Goal: Task Accomplishment & Management: Manage account settings

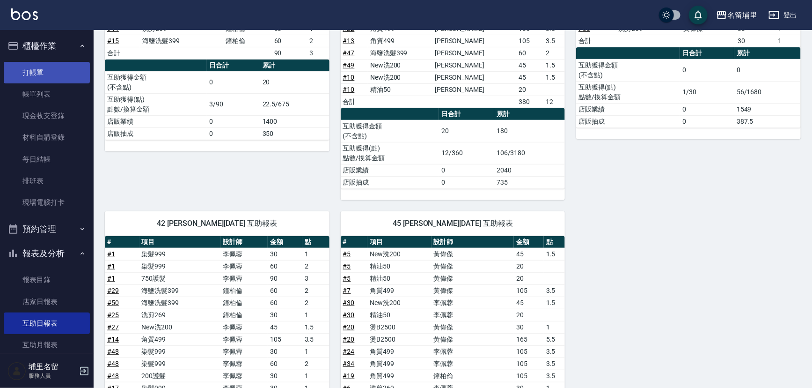
scroll to position [76, 0]
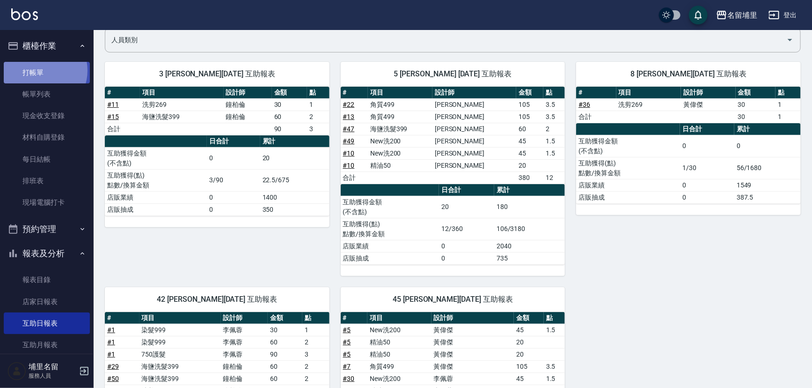
click at [41, 70] on link "打帳單" at bounding box center [47, 73] width 86 height 22
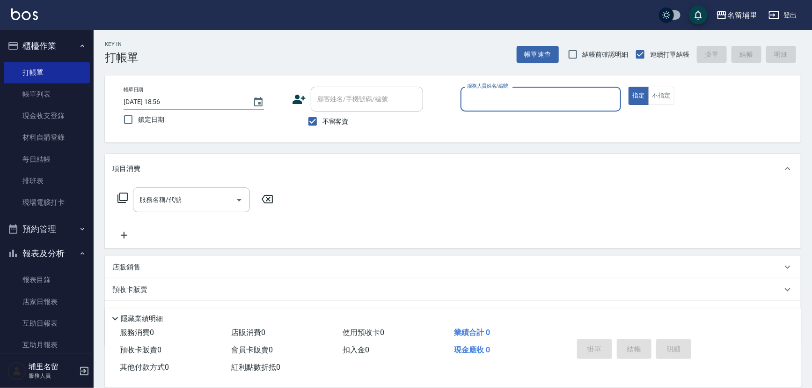
click at [562, 91] on input "服務人員姓名/編號" at bounding box center [541, 99] width 153 height 16
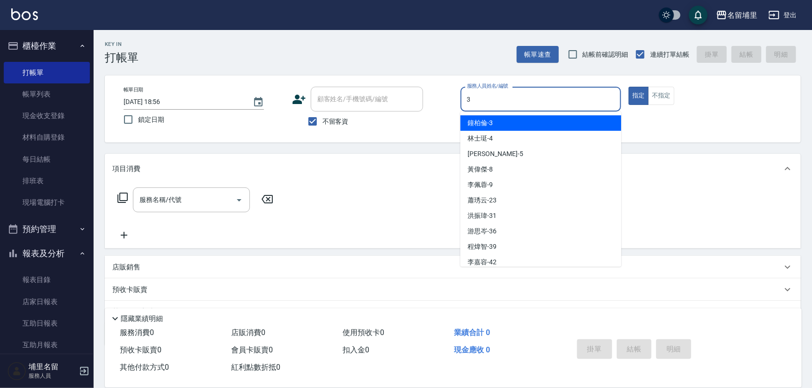
type input "鐘柏倫-3"
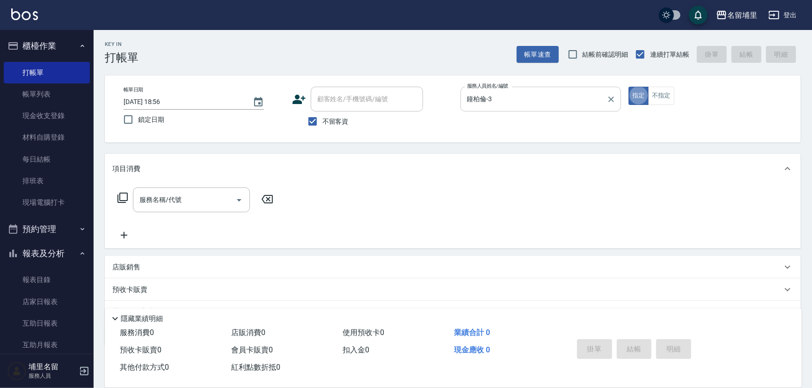
type button "true"
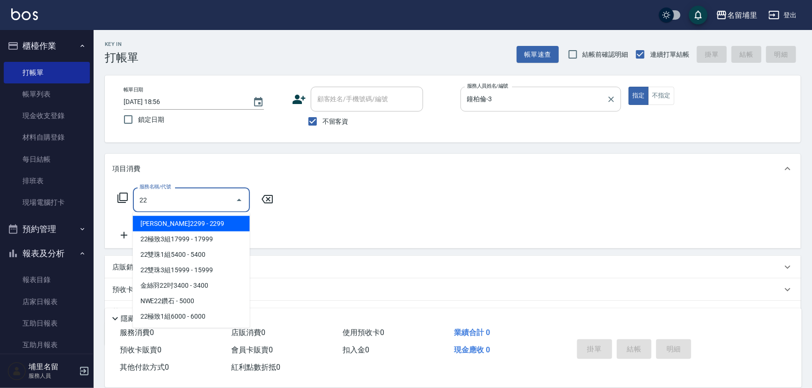
type input "2"
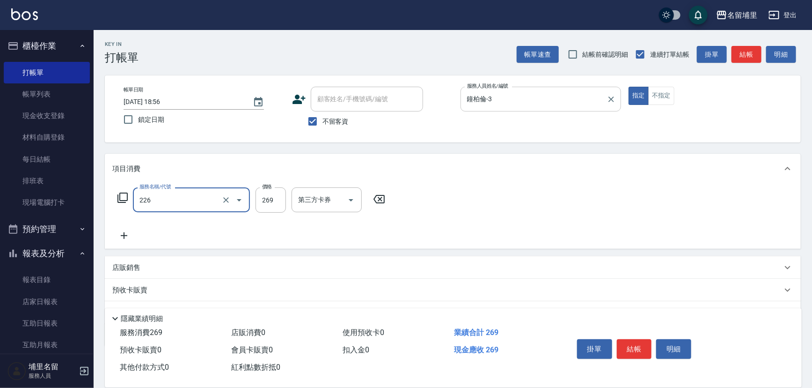
type input "洗剪269(226)"
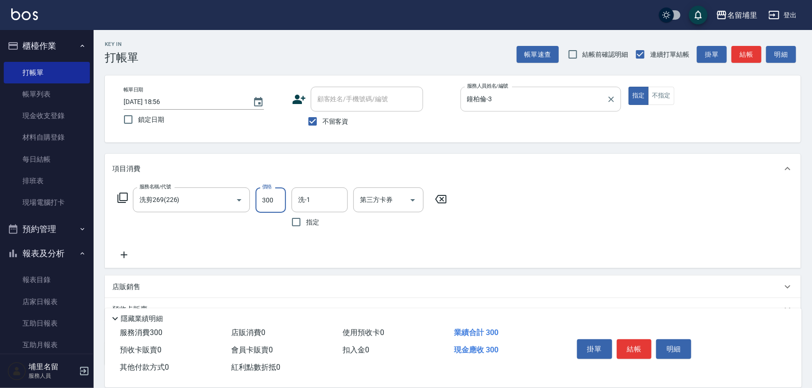
type input "300"
type input "潘宇浩-45"
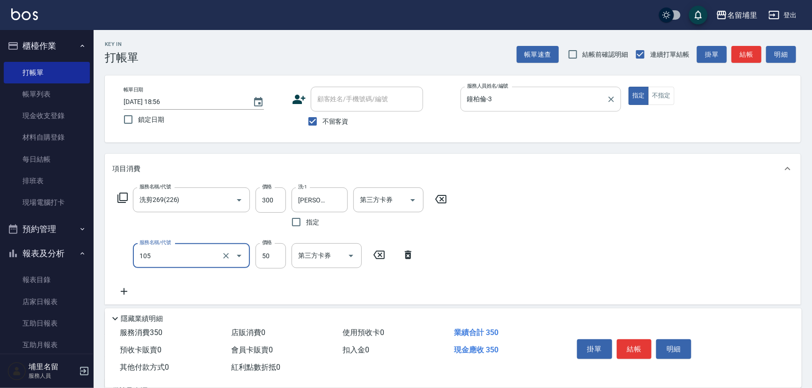
type input "精油50(105)"
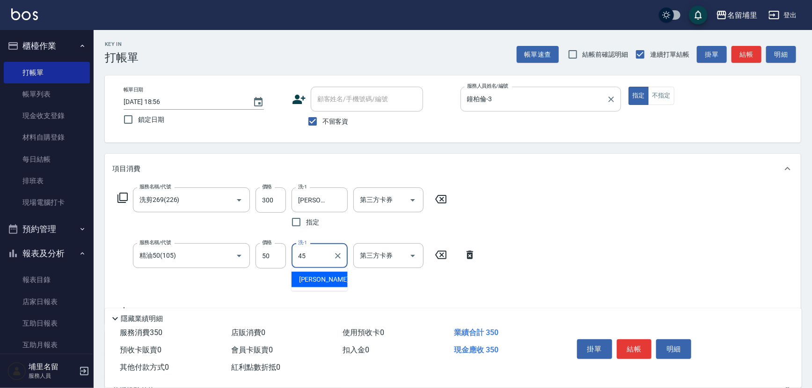
type input "[PERSON_NAME]-45"
click at [639, 349] on button "結帳" at bounding box center [634, 349] width 35 height 20
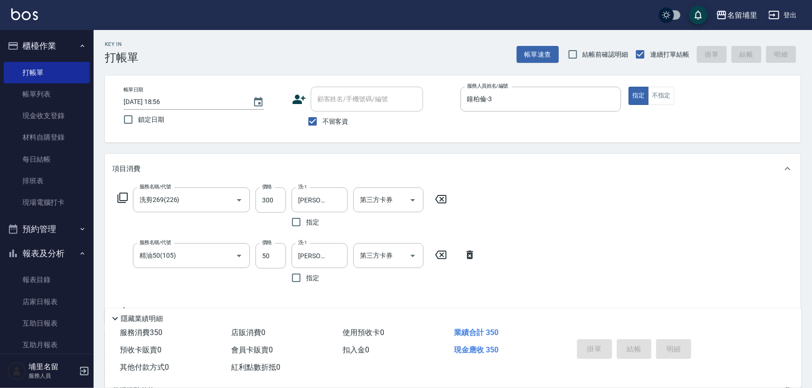
type input "2025/08/23 18:57"
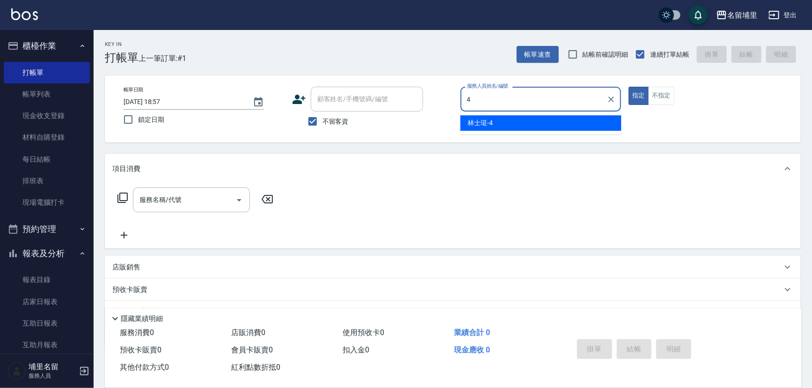
type input "林士珽-4"
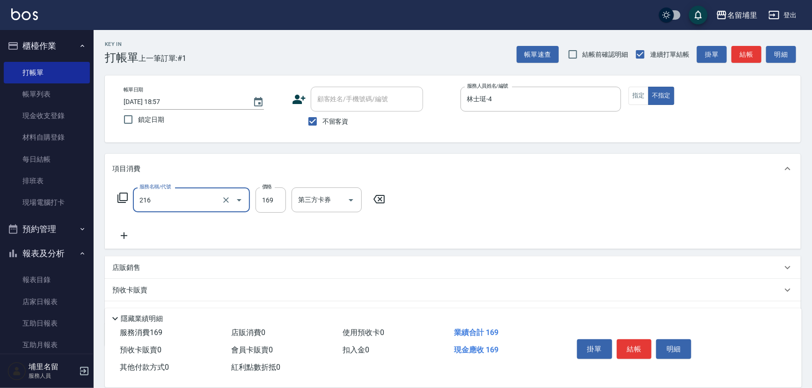
type input "剪髮169(216)"
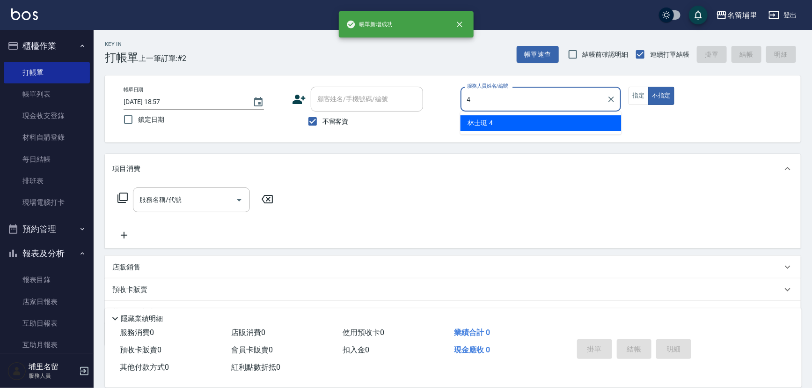
type input "林士珽-4"
type button "false"
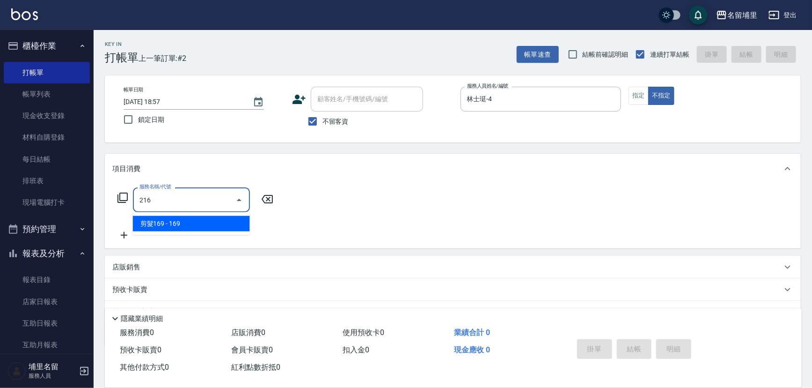
type input "剪髮169(216)"
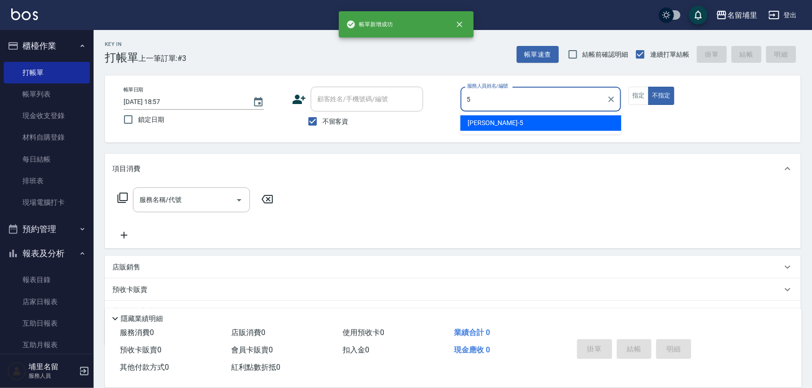
type input "蔣昀璠-5"
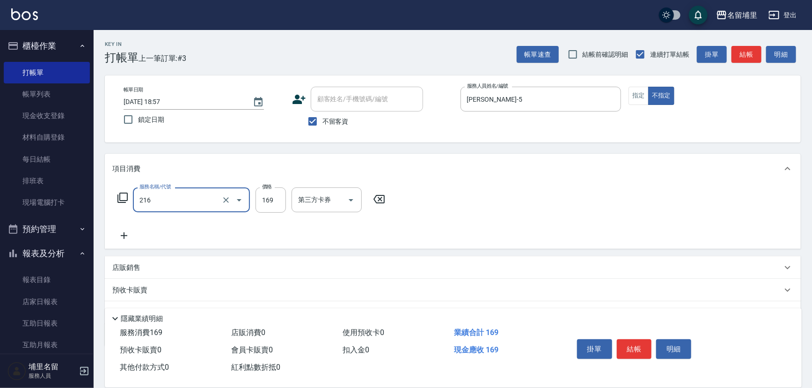
type input "剪髮169(216)"
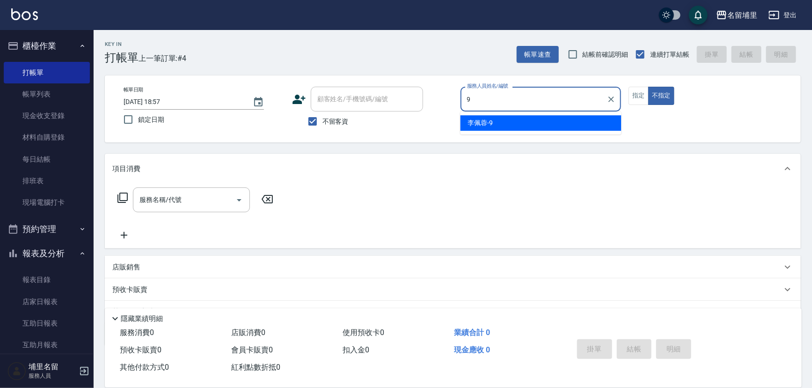
type input "李佩蓉-9"
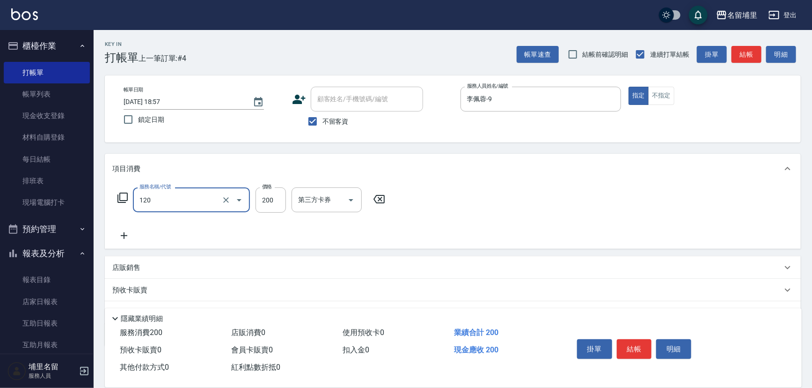
type input "New洗200(120)"
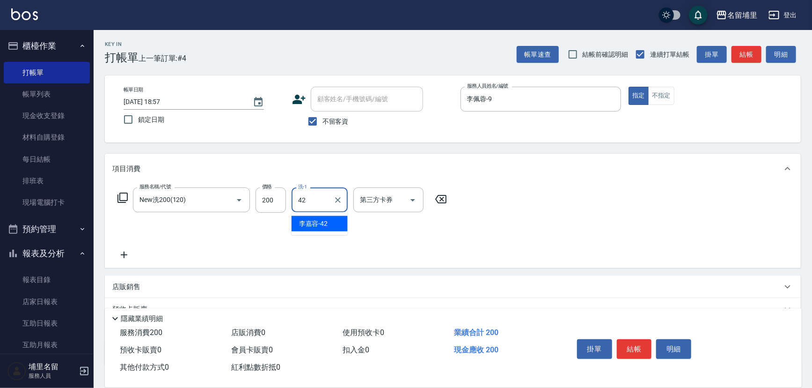
type input "李嘉容-42"
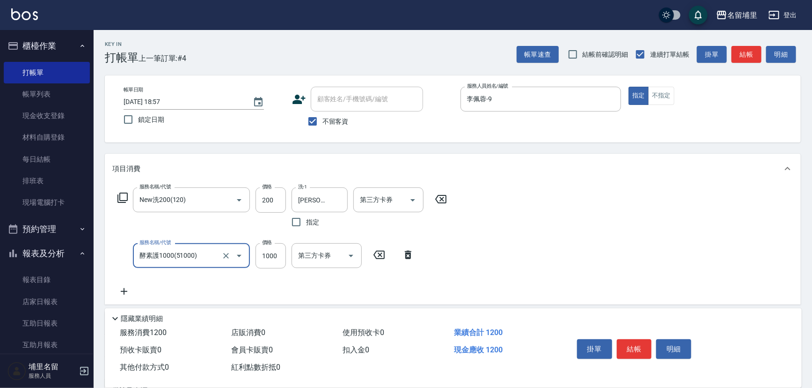
type input "酵素護1000(51000)"
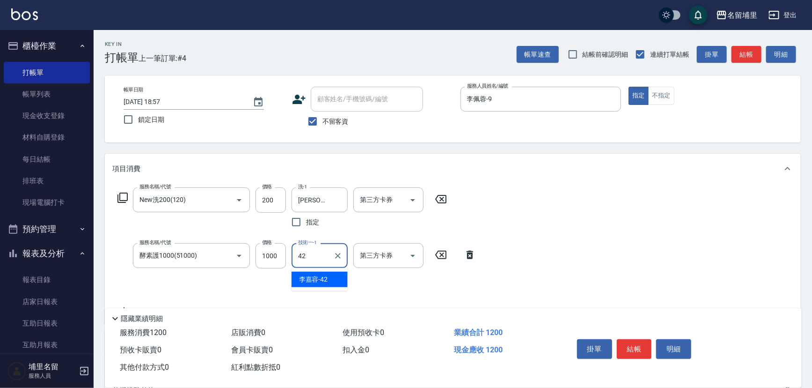
type input "李嘉容-42"
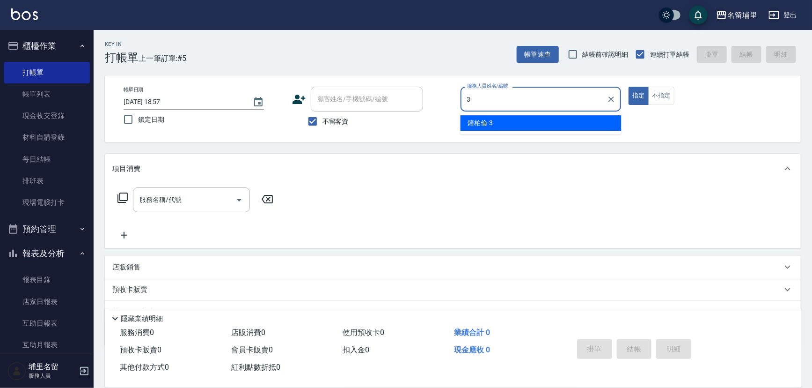
type input "鐘柏倫-3"
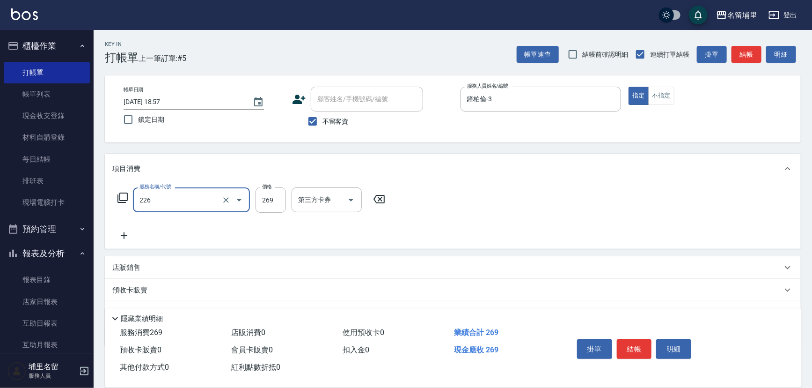
type input "洗剪269(226)"
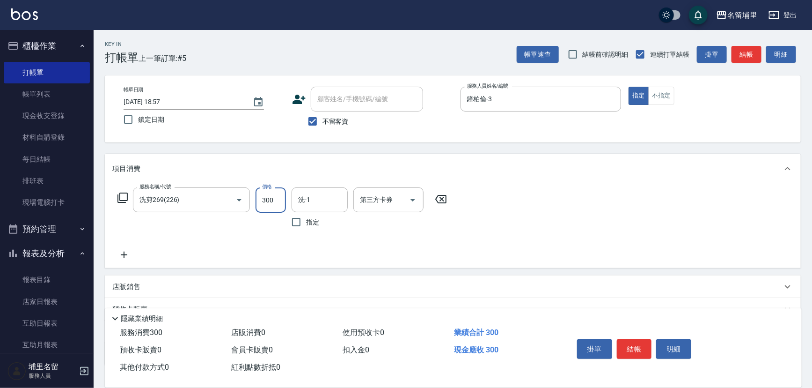
type input "300"
type input "[PERSON_NAME]-45"
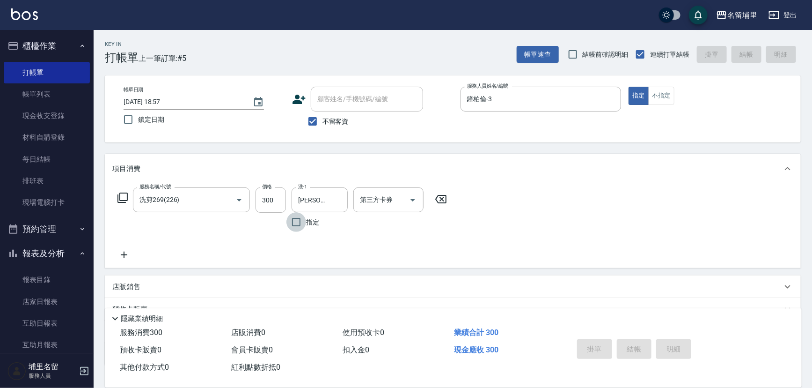
type input "2025/08/23 18:58"
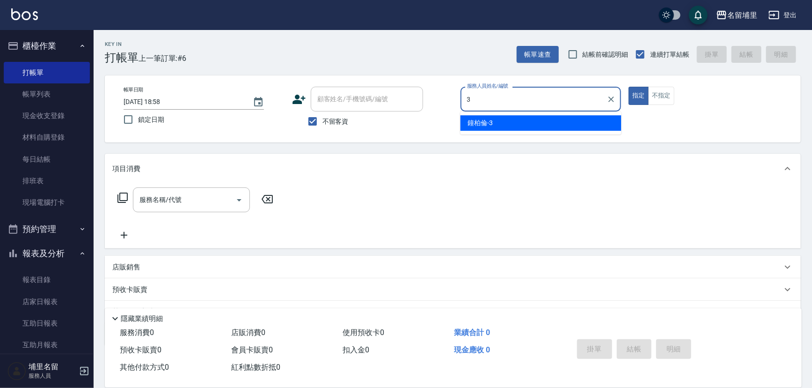
type input "鐘柏倫-3"
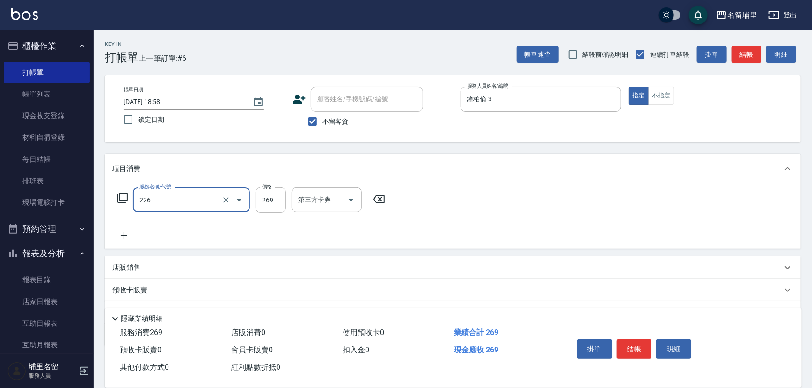
type input "洗剪269(226)"
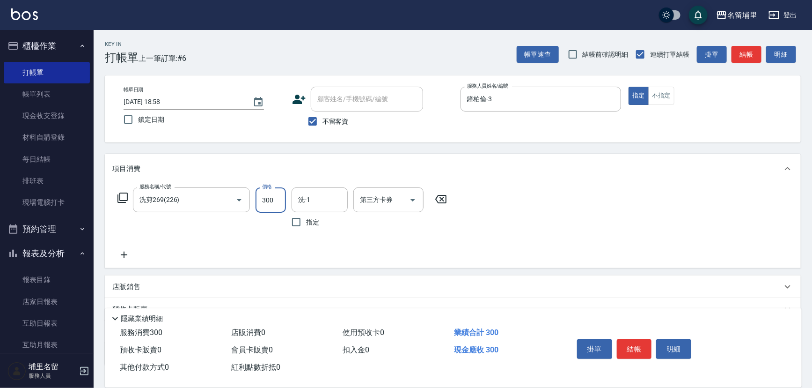
type input "300"
type input "[PERSON_NAME]-45"
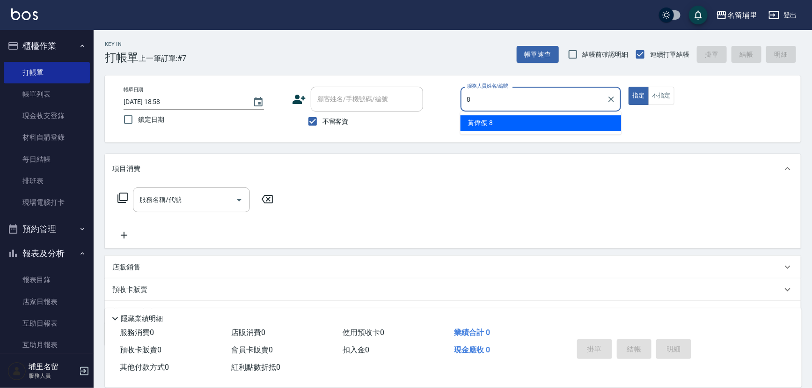
type input "黃偉傑-8"
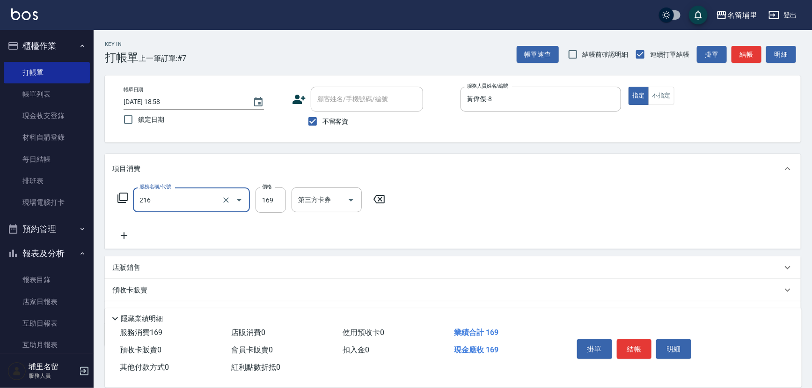
type input "剪髮169(216)"
type input "250"
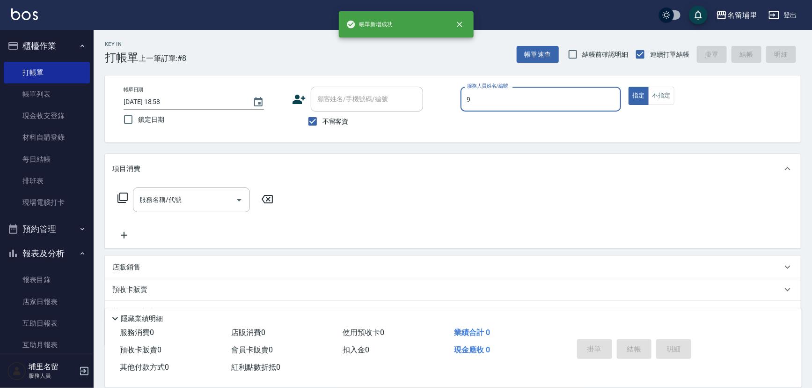
type input "李佩蓉-9"
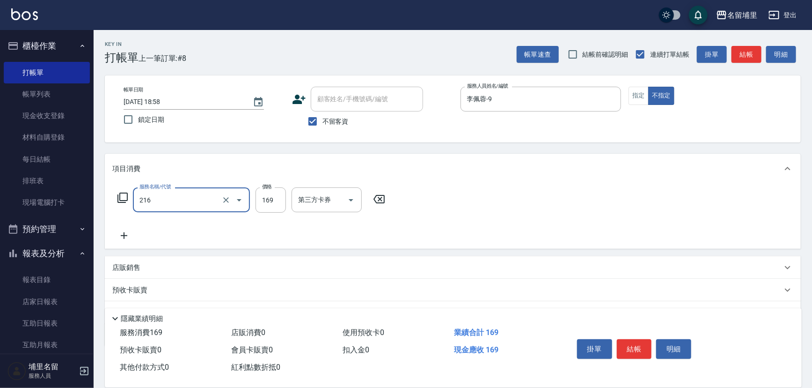
type input "剪髮169(216)"
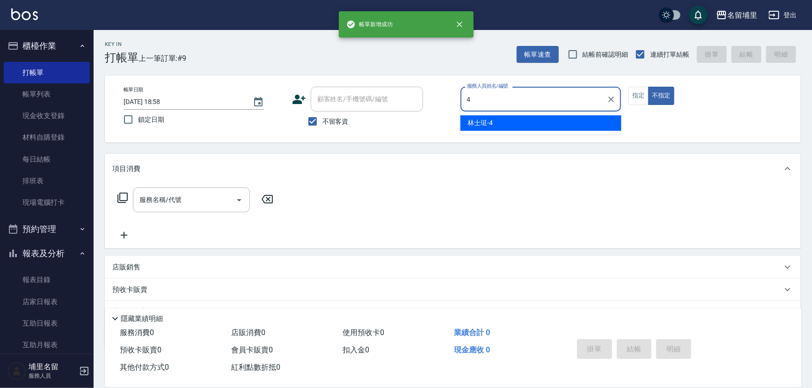
type input "林士珽-4"
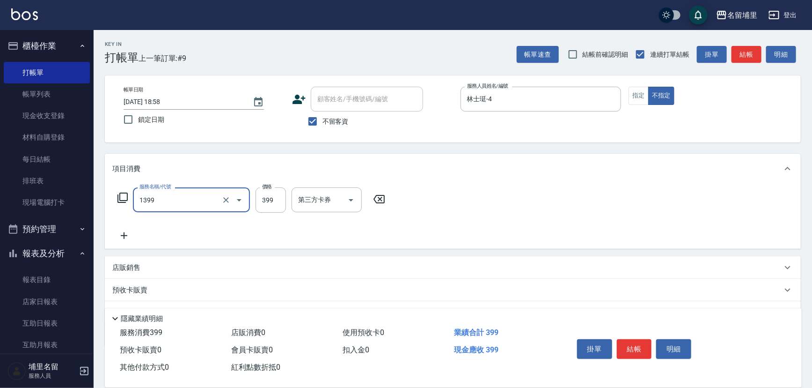
type input "海鹽洗髮399(1399)"
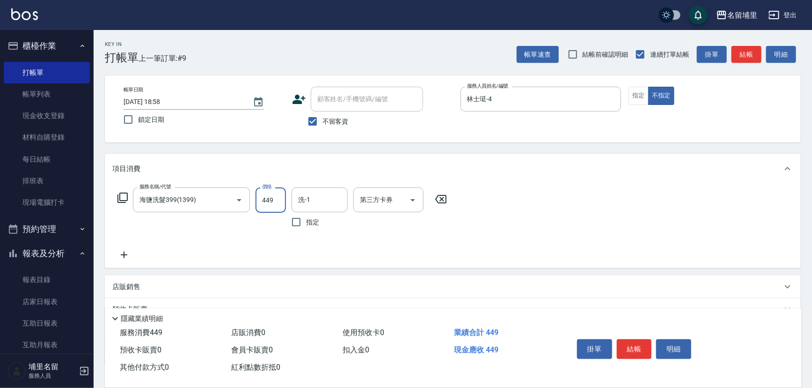
type input "449"
type input "林士珽-4"
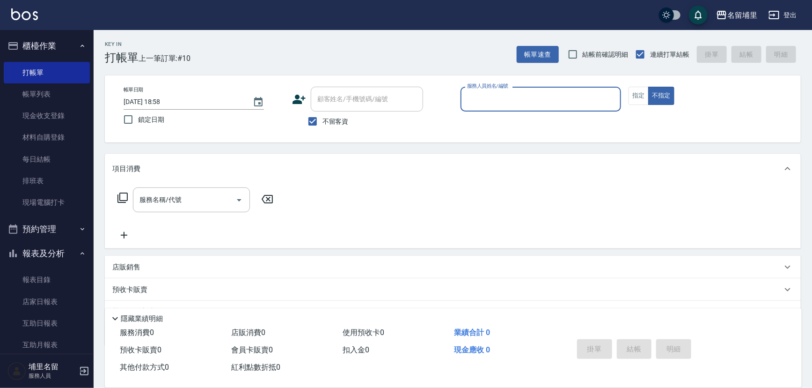
click at [649, 87] on button "不指定" at bounding box center [662, 96] width 26 height 18
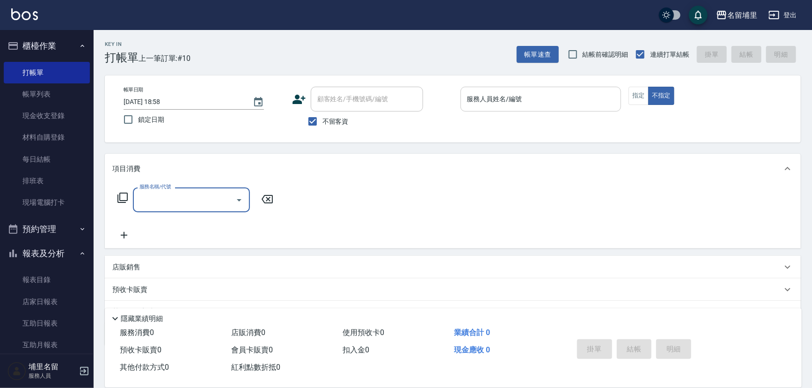
drag, startPoint x: 532, startPoint y: 112, endPoint x: 533, endPoint y: 106, distance: 6.4
click at [532, 110] on div "服務人員姓名/編號 服務人員姓名/編號" at bounding box center [541, 104] width 161 height 35
click at [533, 106] on input "服務人員姓名/編號" at bounding box center [541, 99] width 153 height 16
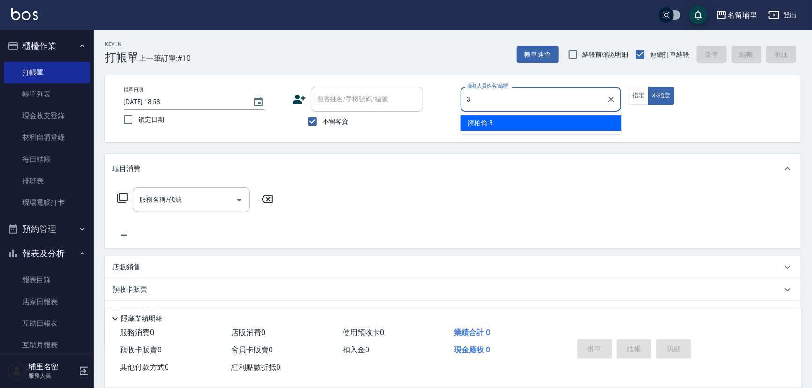
type input "鐘柏倫-3"
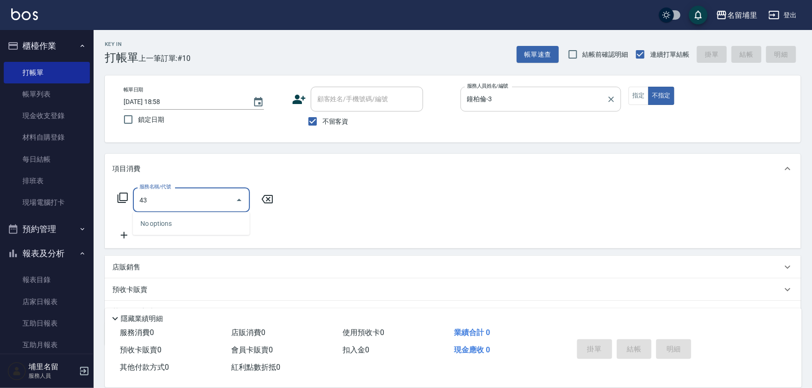
type input "4"
type input "頭隔300(4300)"
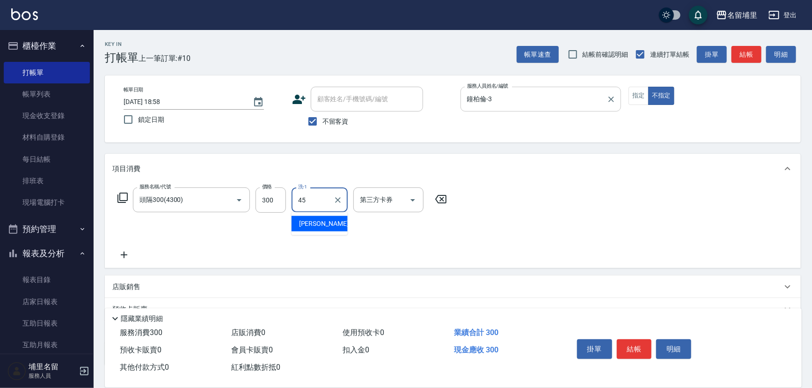
type input "[PERSON_NAME]-45"
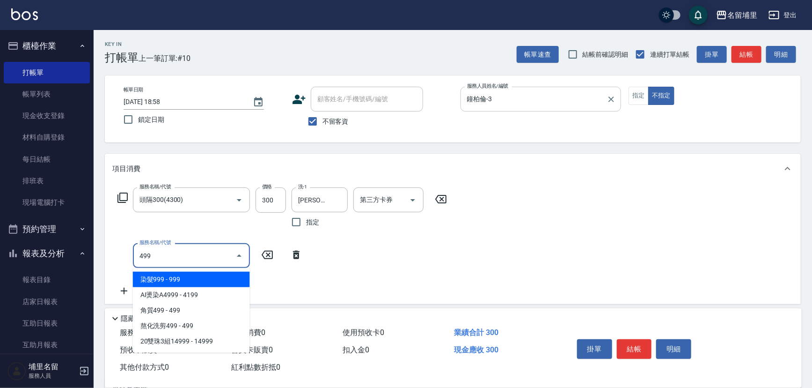
type input "染髮999(499)"
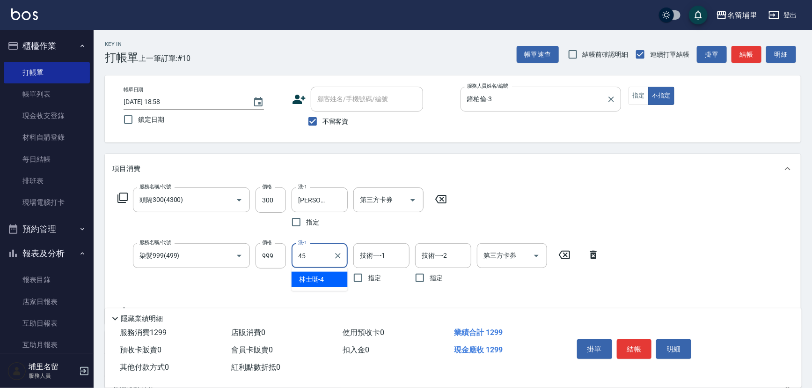
type input "[PERSON_NAME]-45"
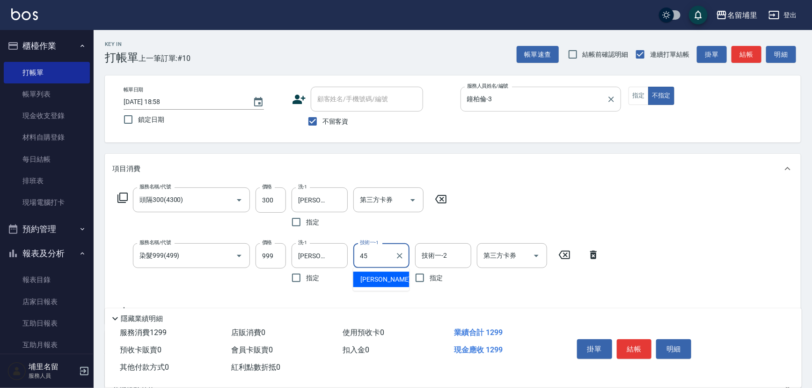
type input "[PERSON_NAME]-45"
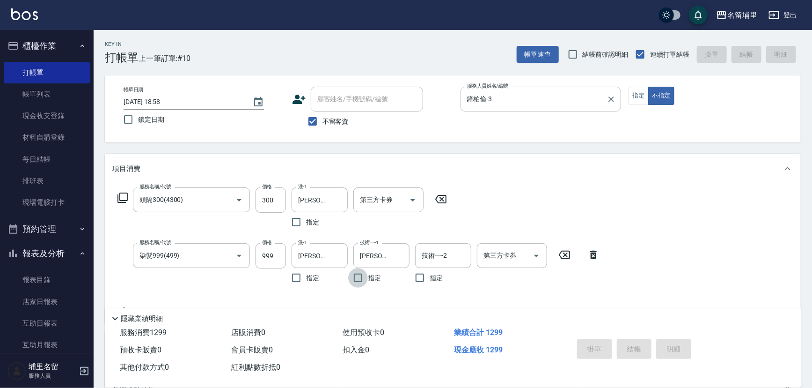
type input "2025/08/23 18:59"
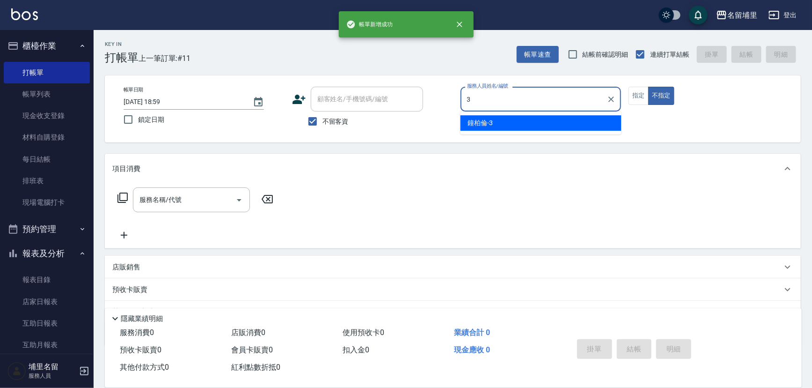
type input "鐘柏倫-3"
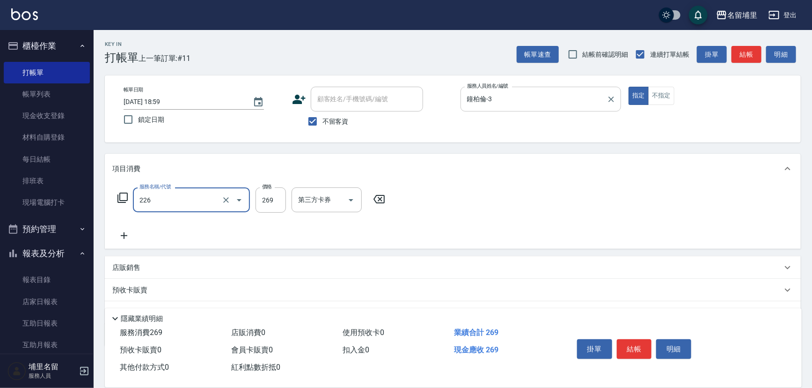
type input "洗剪269(226)"
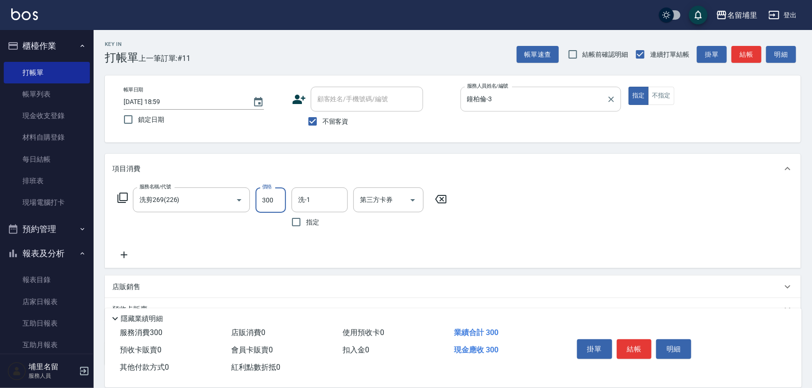
type input "300"
type input "[PERSON_NAME]-45"
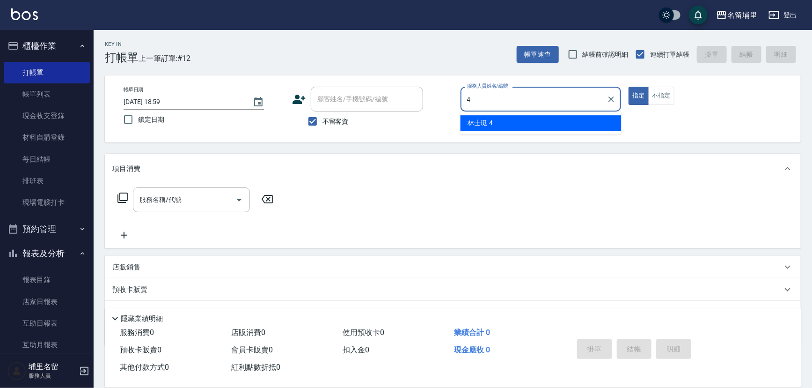
type input "林士珽-4"
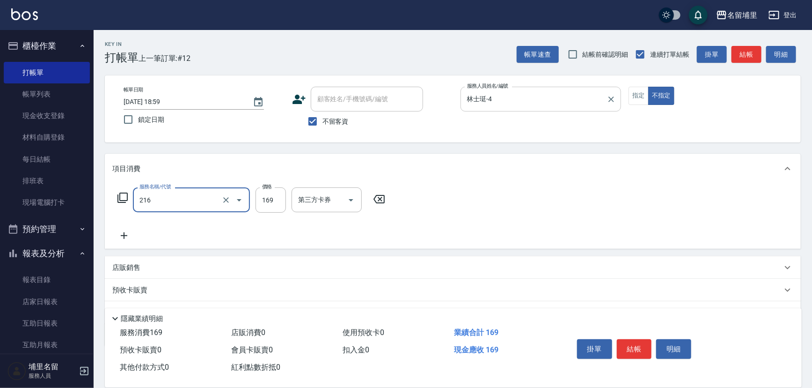
type input "剪髮169(216)"
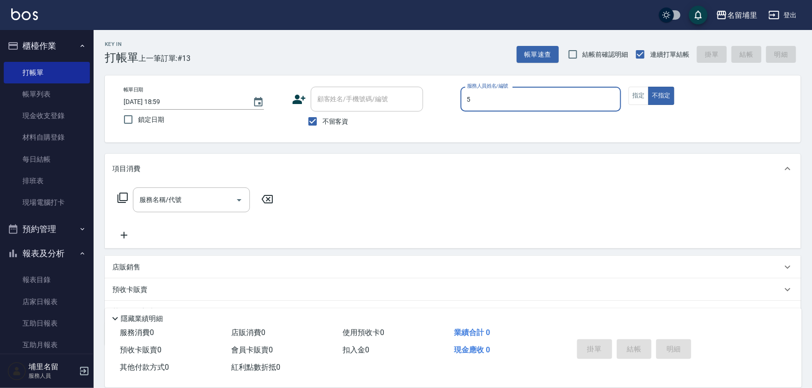
type input "蔣昀璠-5"
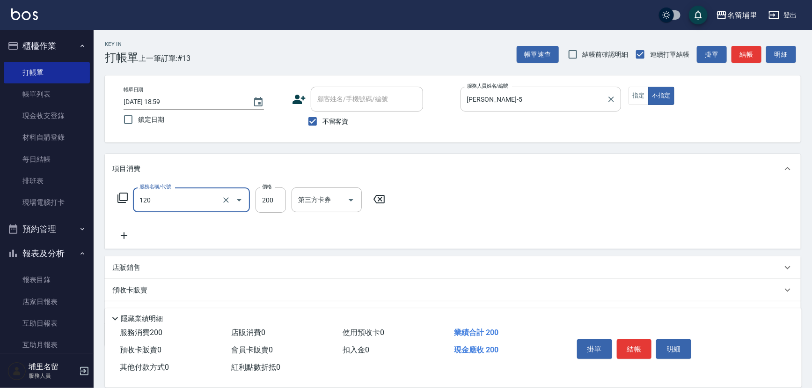
type input "New洗200(120)"
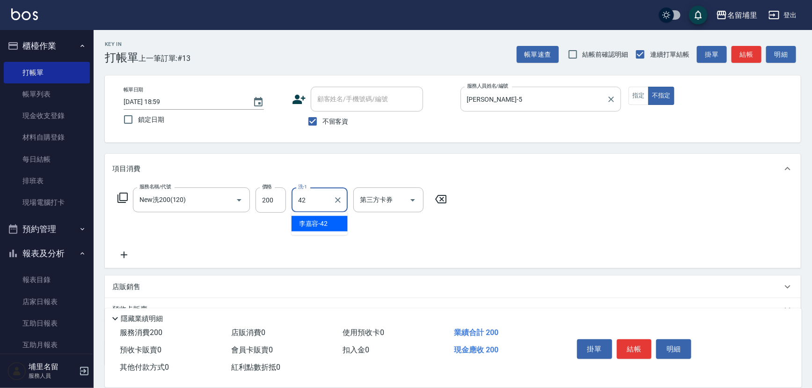
type input "李嘉容-42"
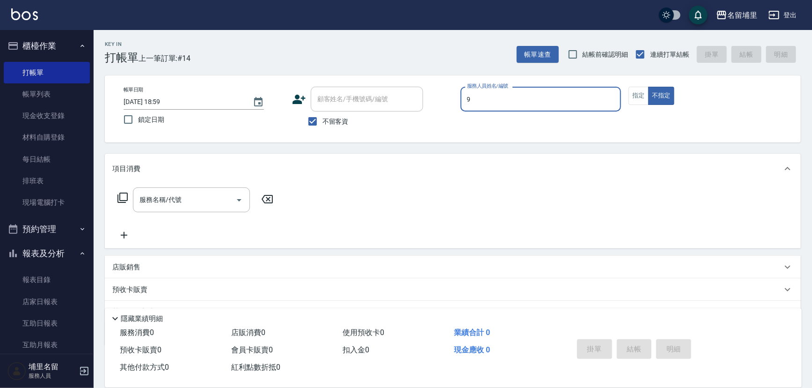
type input "李佩蓉-9"
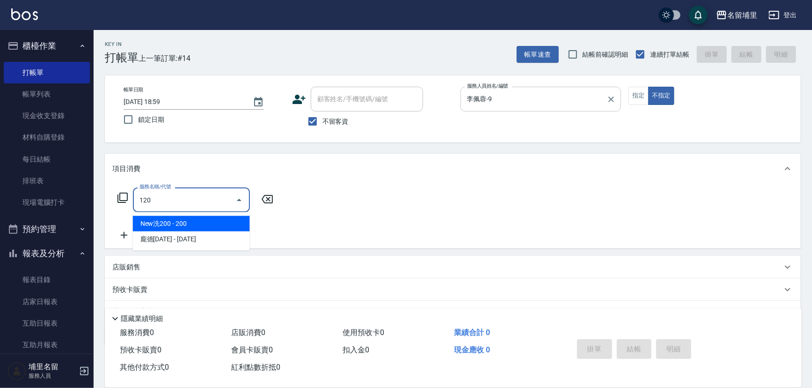
type input "New洗200(120)"
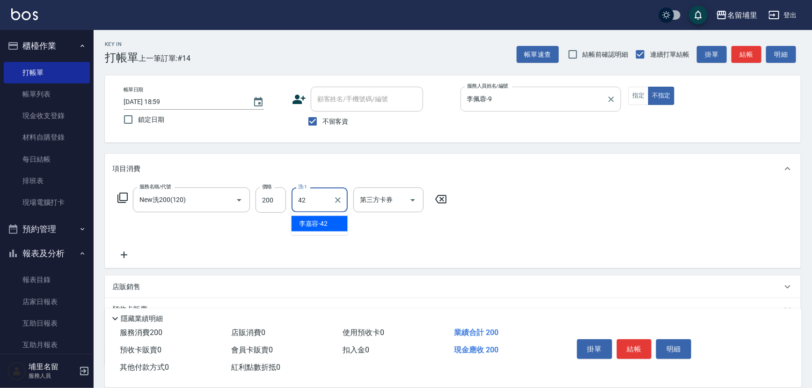
type input "李嘉容-42"
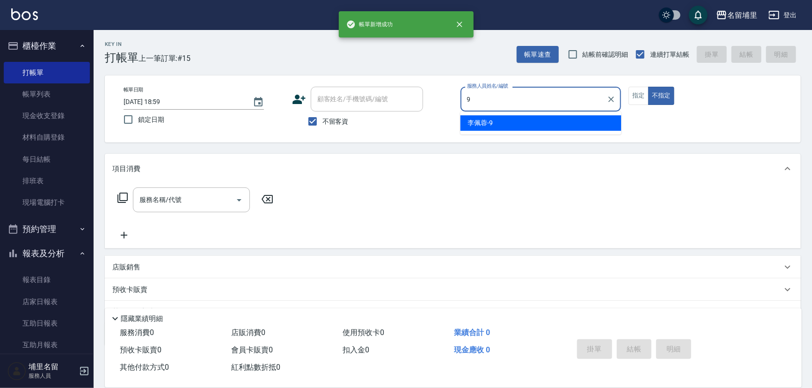
type input "李佩蓉-9"
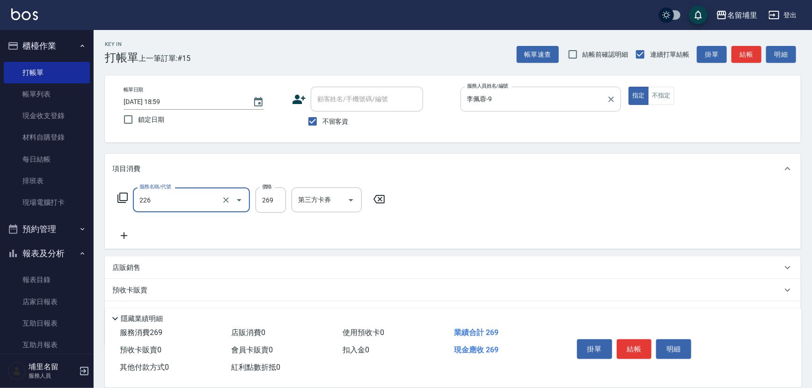
type input "洗剪269(226)"
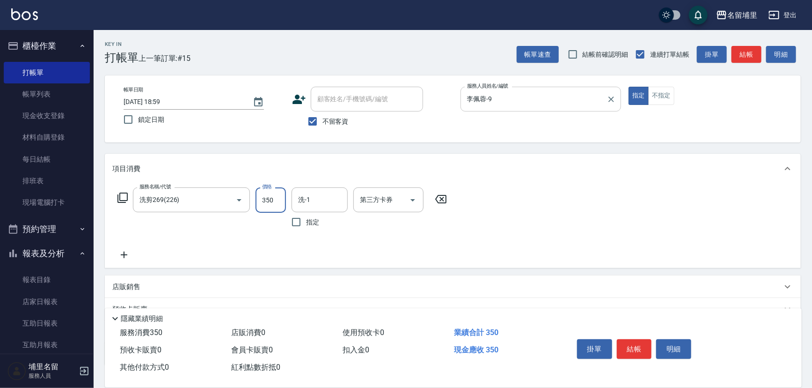
type input "350"
type input "李嘉容-42"
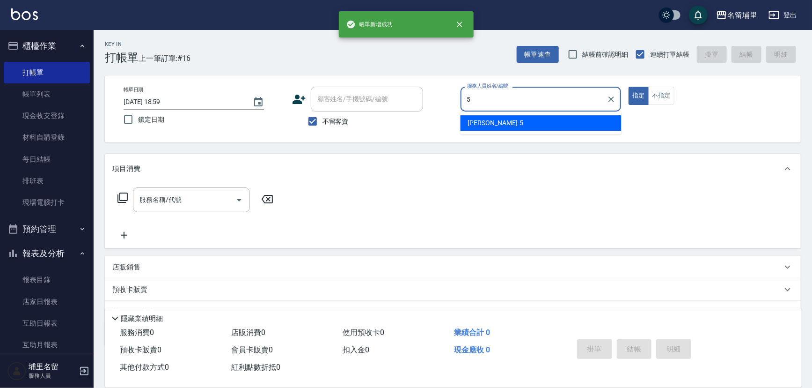
type input "蔣昀璠-5"
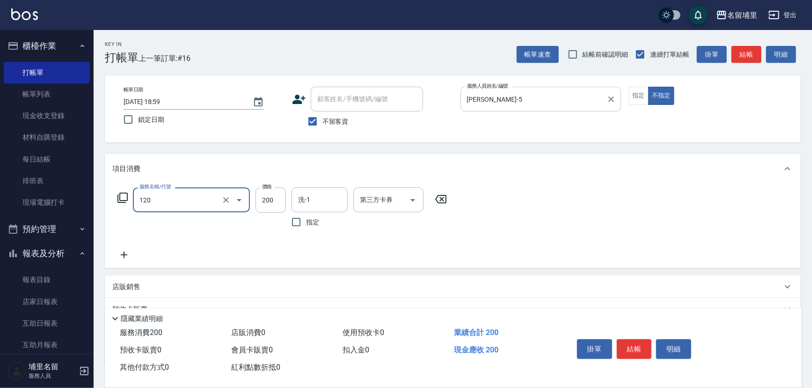
type input "New洗200(120)"
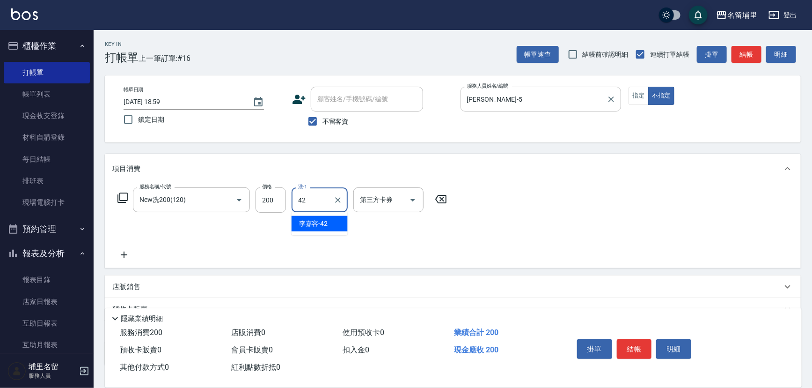
type input "李嘉容-42"
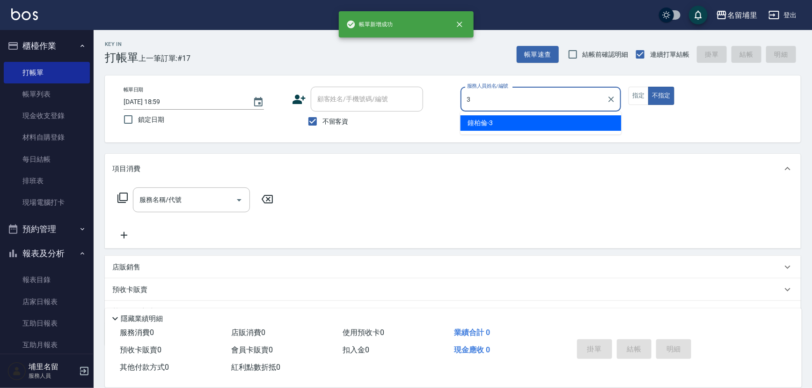
type input "鐘柏倫-3"
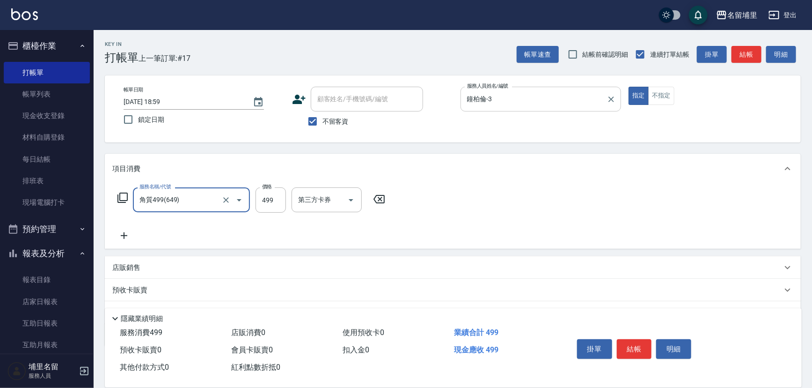
type input "角質499(649)"
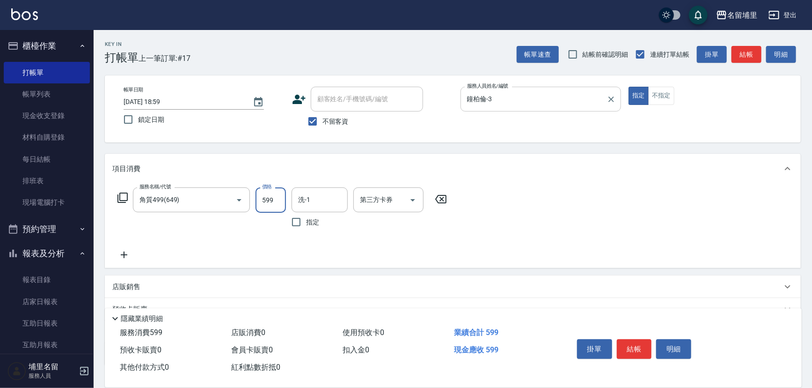
type input "599"
type input "[PERSON_NAME]-45"
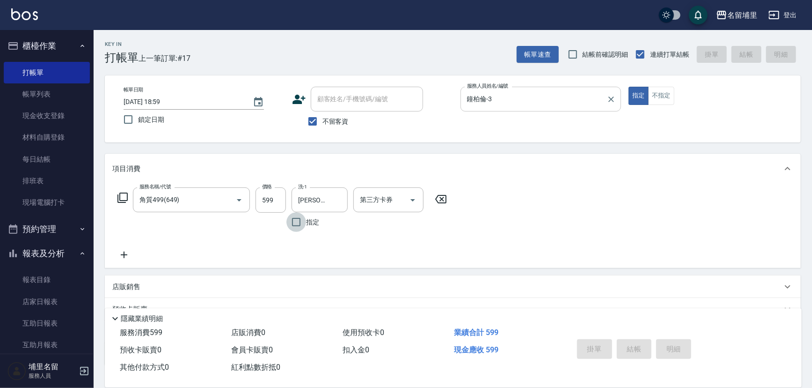
type input "2025/08/23 19:00"
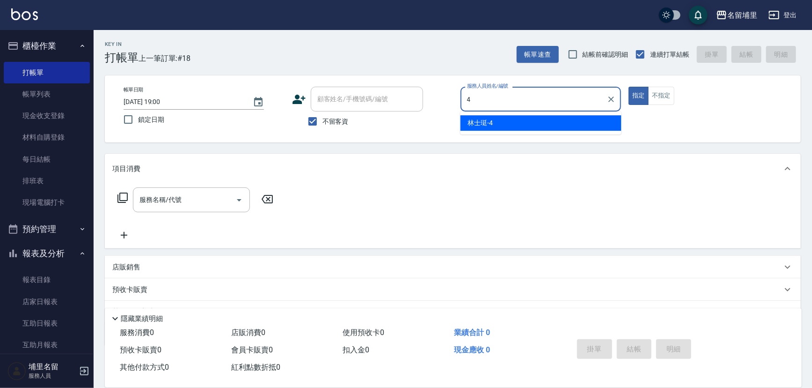
type input "林士珽-4"
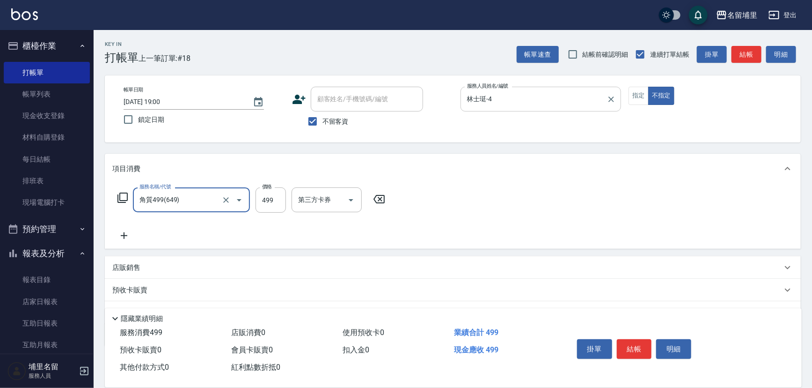
type input "角質499(649)"
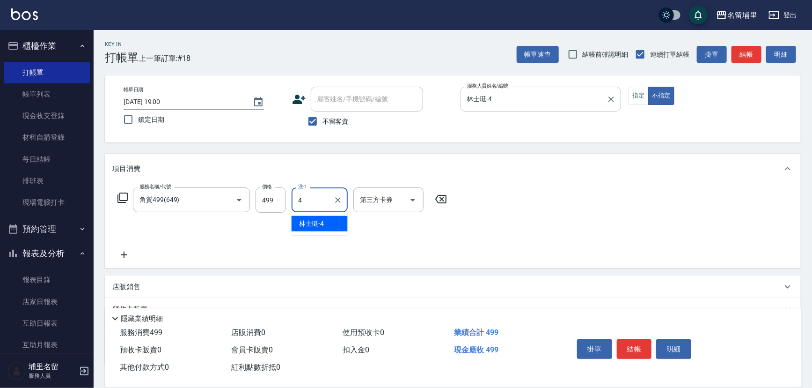
type input "林士珽-4"
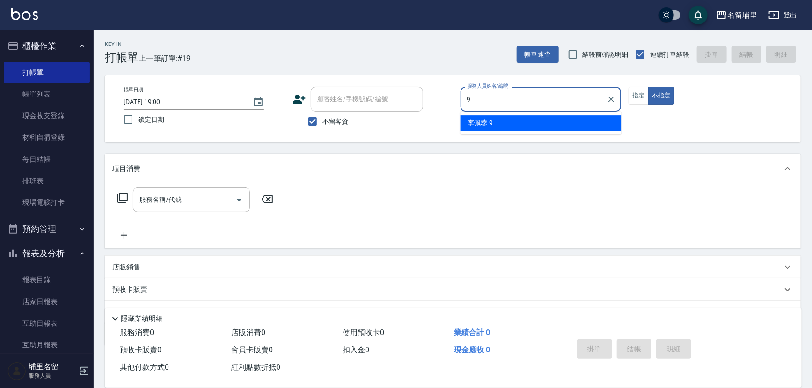
type input "李佩蓉-9"
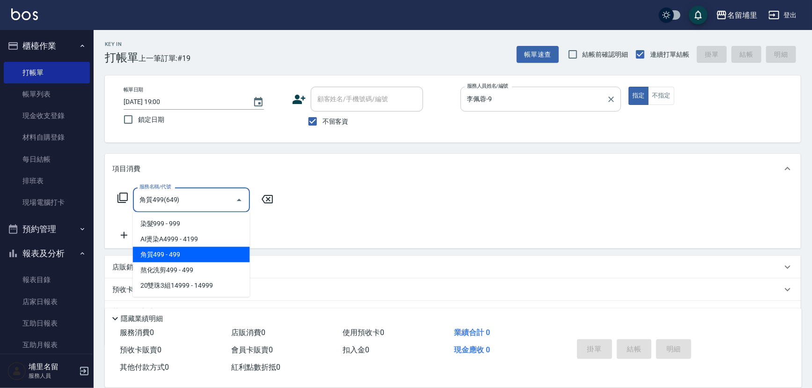
type input "角質499(649)"
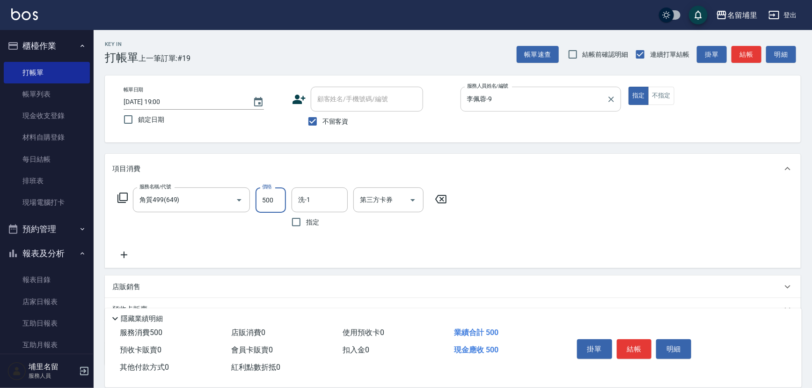
type input "500"
type input "李嘉容-42"
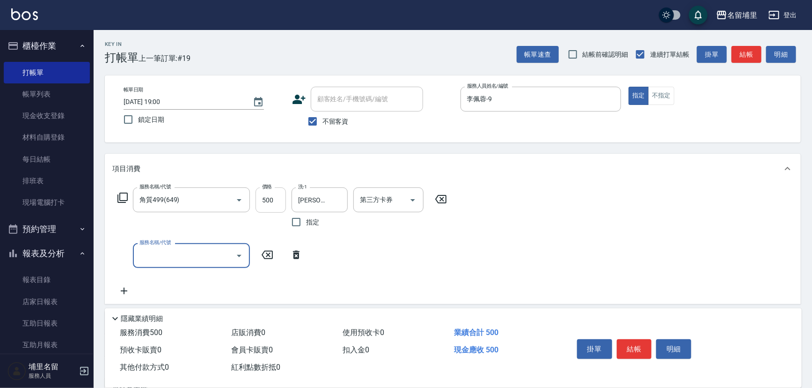
click at [281, 204] on input "500" at bounding box center [271, 199] width 30 height 25
type input "600"
type input "基礎燙699(369)"
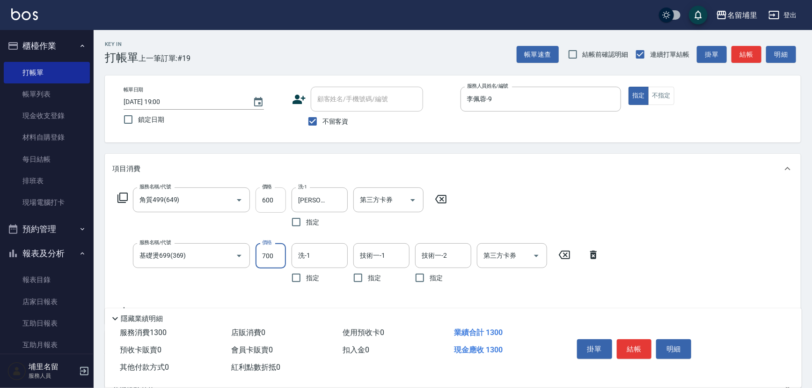
type input "700"
type input "李嘉容-42"
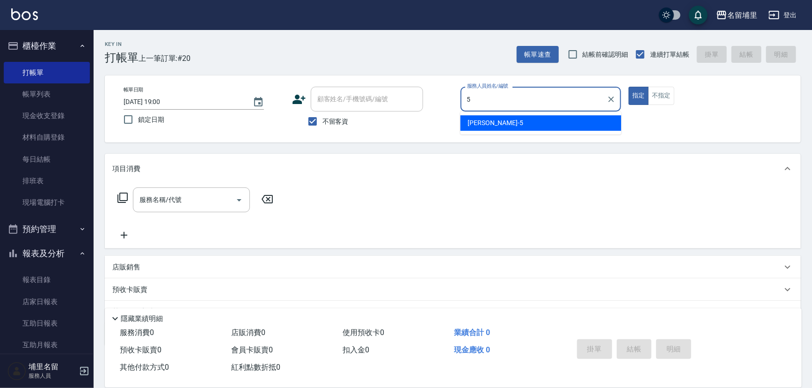
type input "蔣昀璠-5"
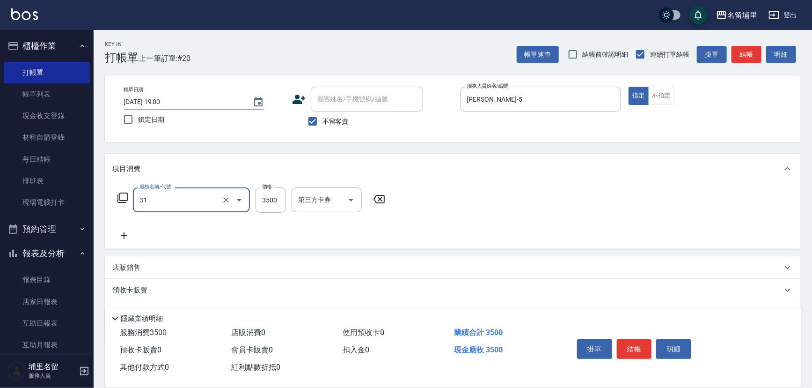
type input "燙A3500(31)"
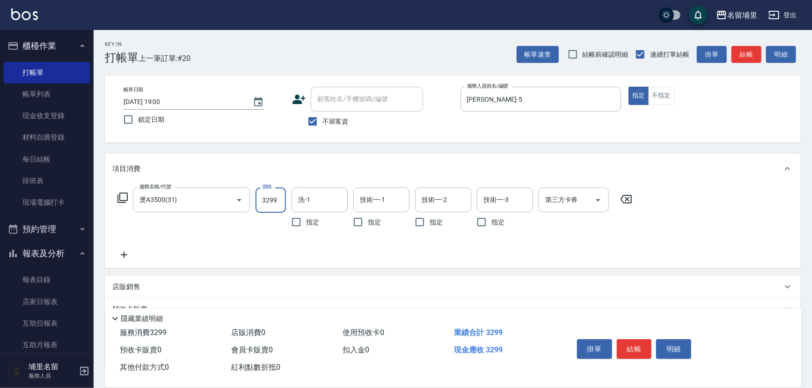
type input "3299"
type input "李嘉容-42"
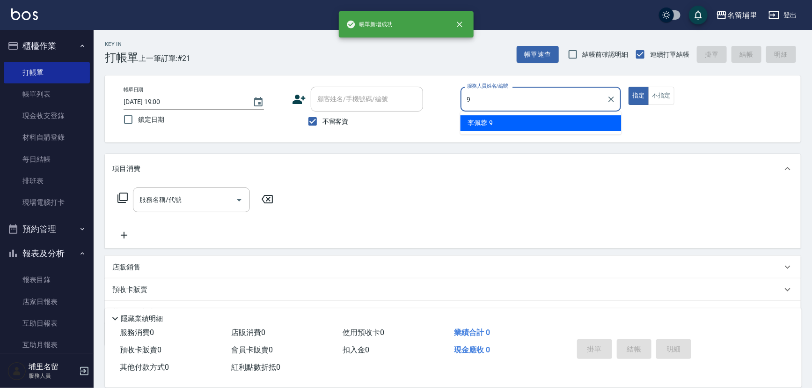
type input "李佩蓉-9"
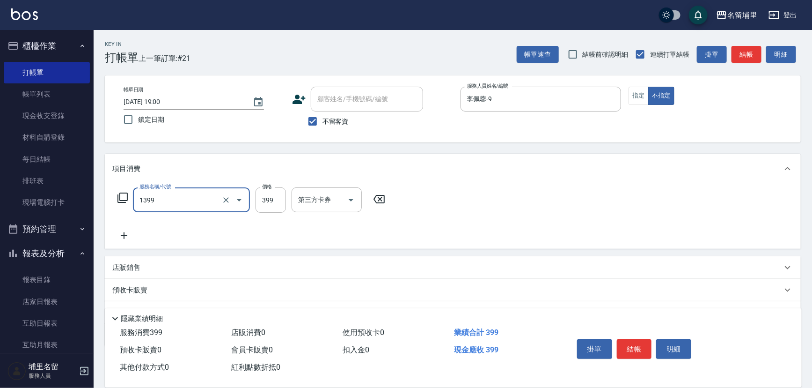
type input "海鹽洗髮399(1399)"
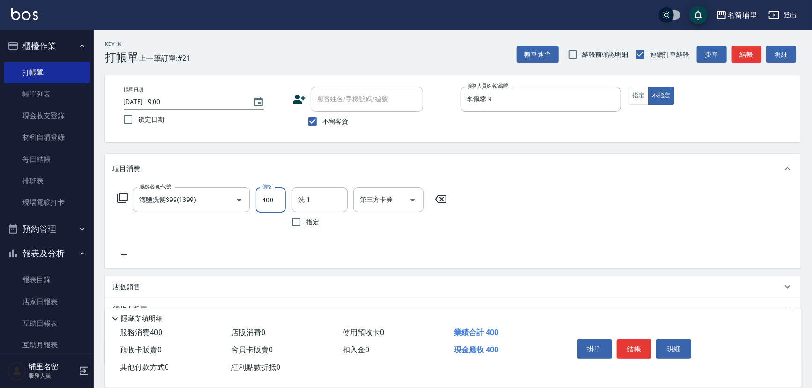
type input "400"
type input "李嘉容-42"
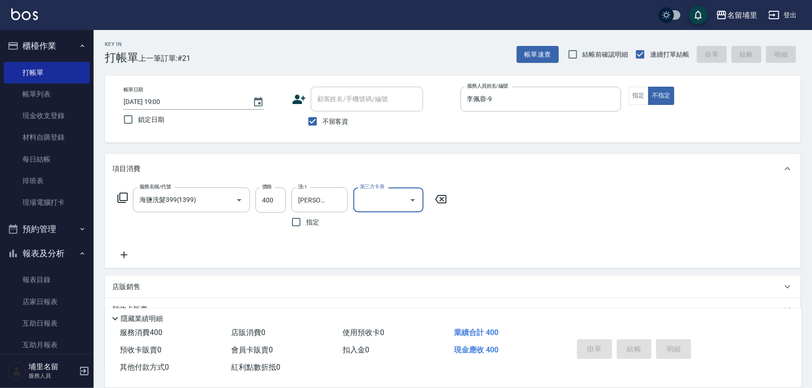
type input "2025/08/23 19:01"
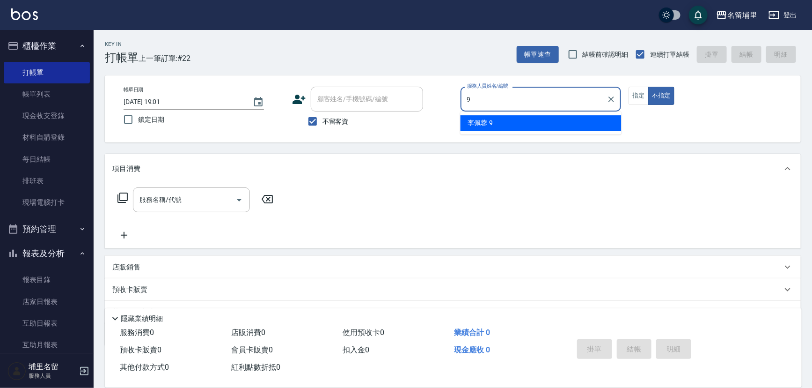
type input "李佩蓉-9"
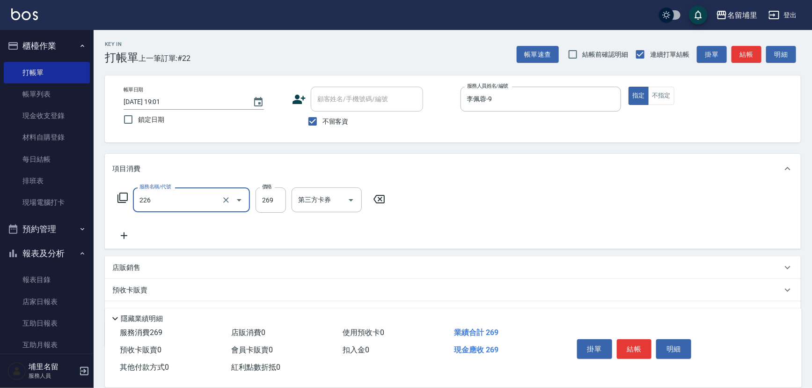
type input "洗剪269(226)"
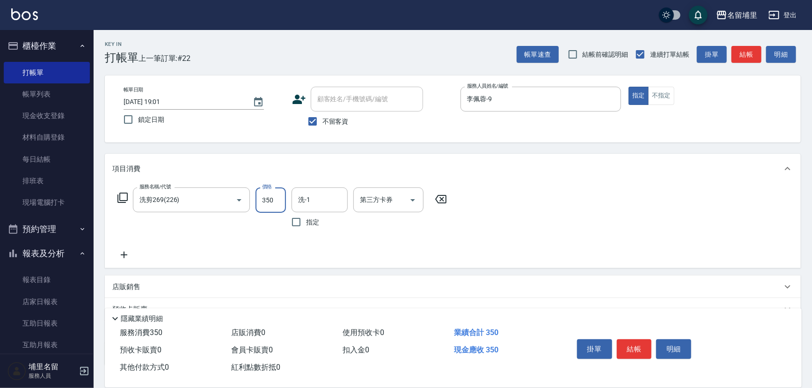
type input "350"
type input "李嘉容-42"
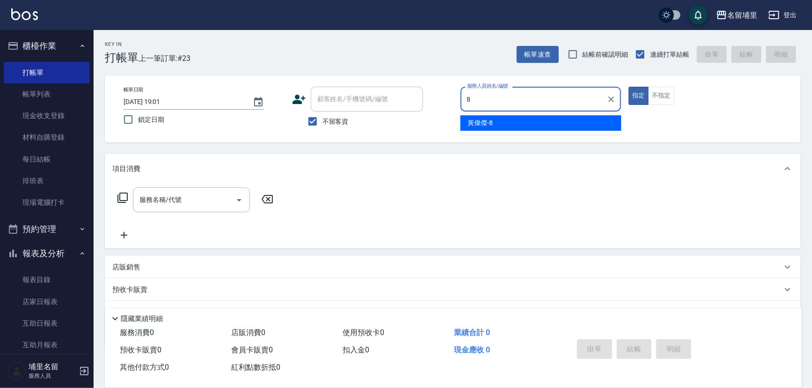
type input "黃偉傑-8"
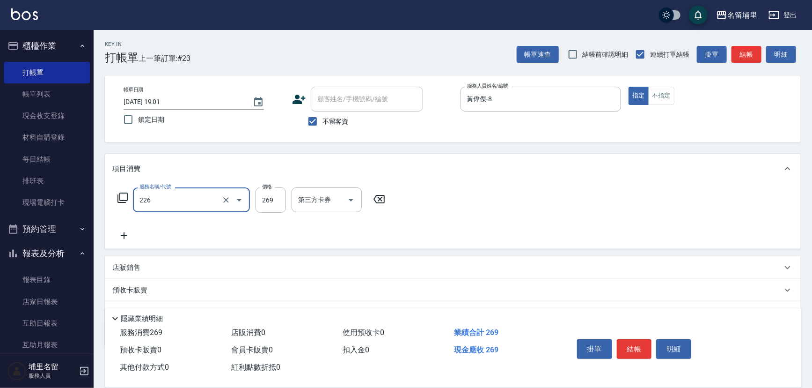
type input "洗剪269(226)"
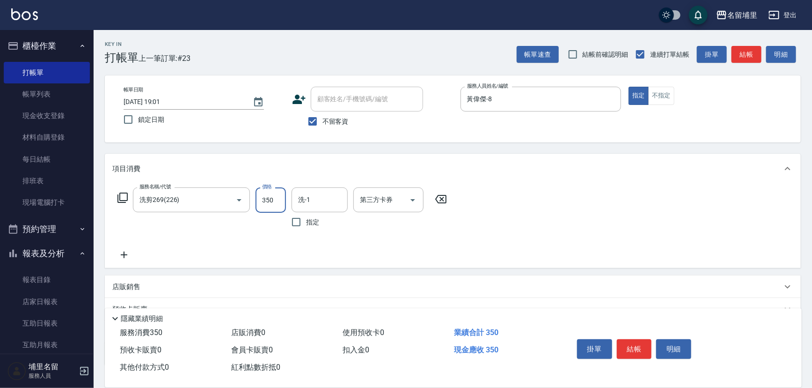
type input "350"
type input "黃偉傑-8"
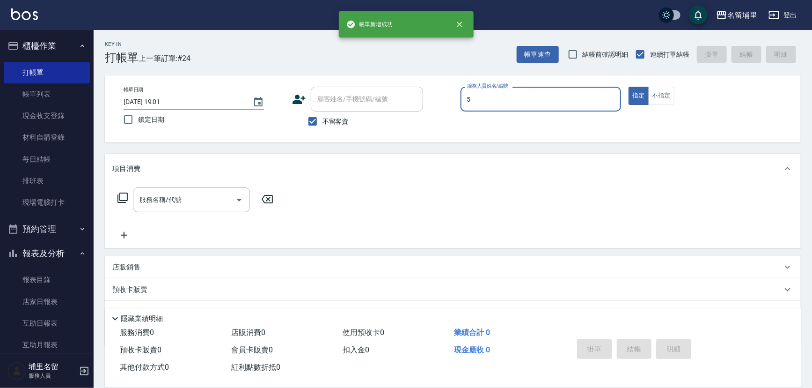
type input "蔣昀璠-5"
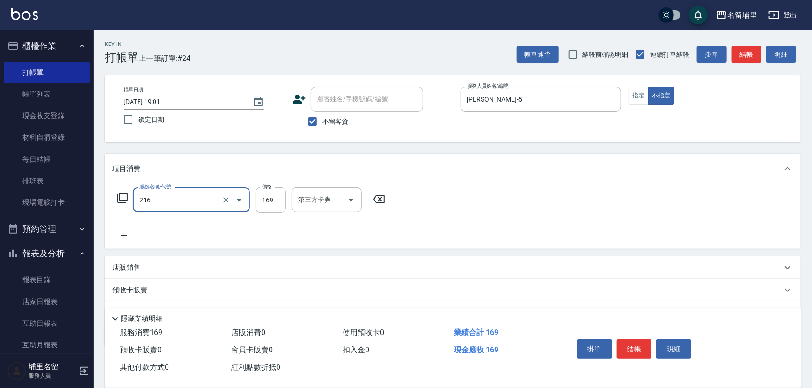
type input "剪髮169(216)"
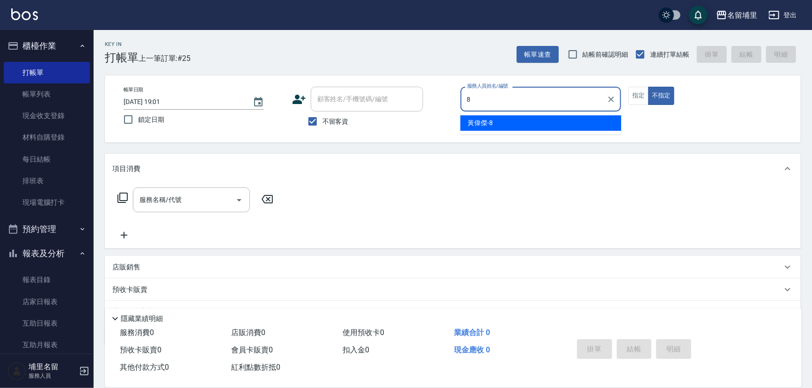
type input "黃偉傑-8"
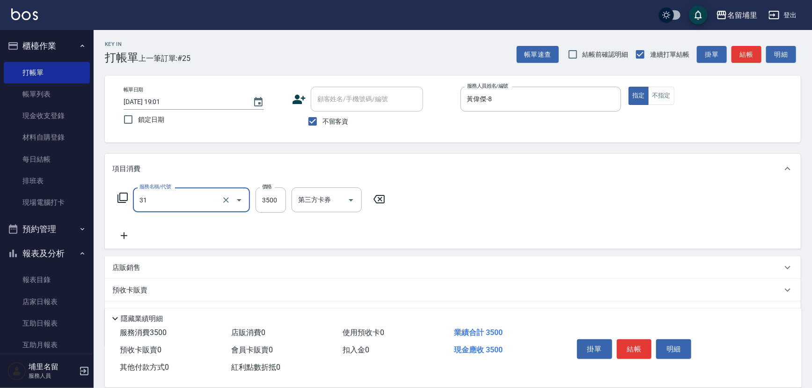
type input "燙A3500(31)"
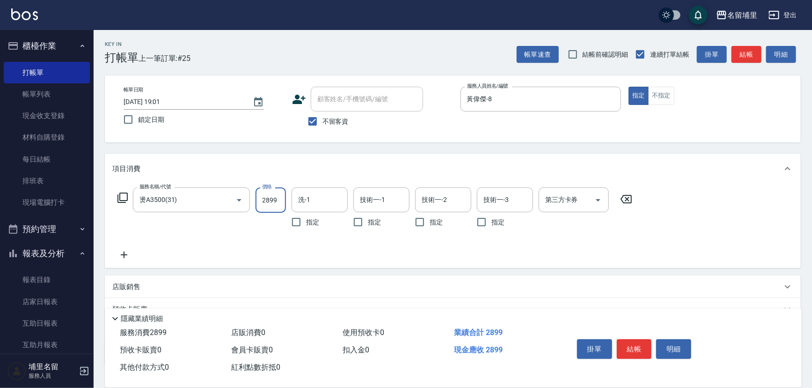
type input "2899"
type input "[PERSON_NAME]-45"
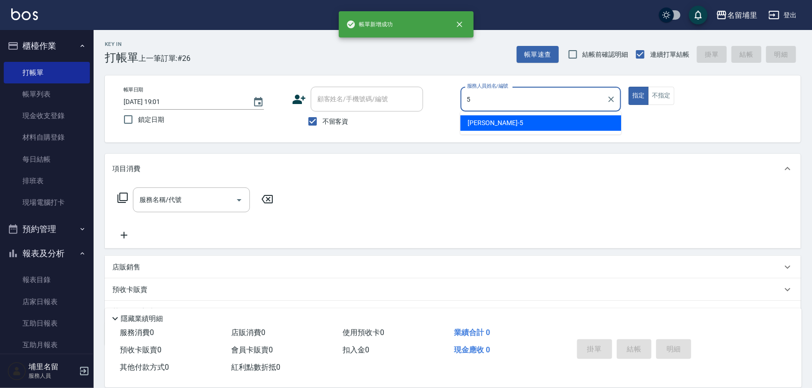
type input "蔣昀璠-5"
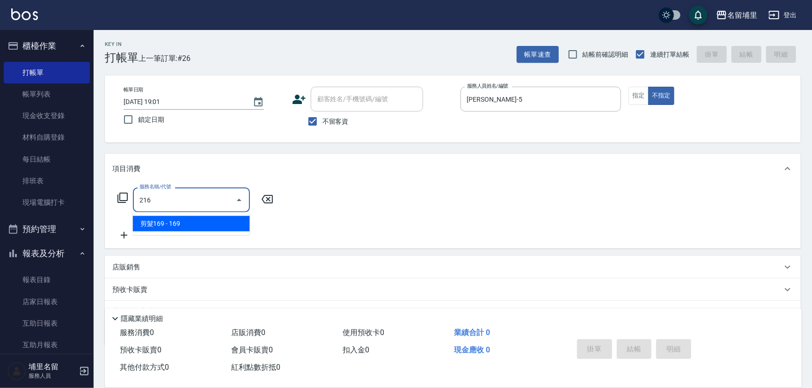
type input "剪髮169(216)"
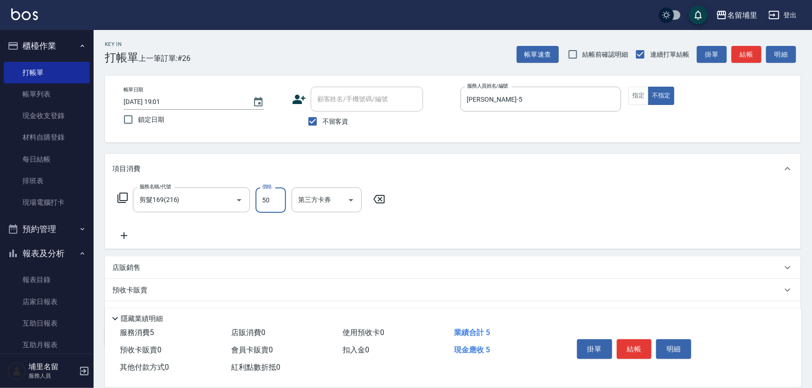
type input "50"
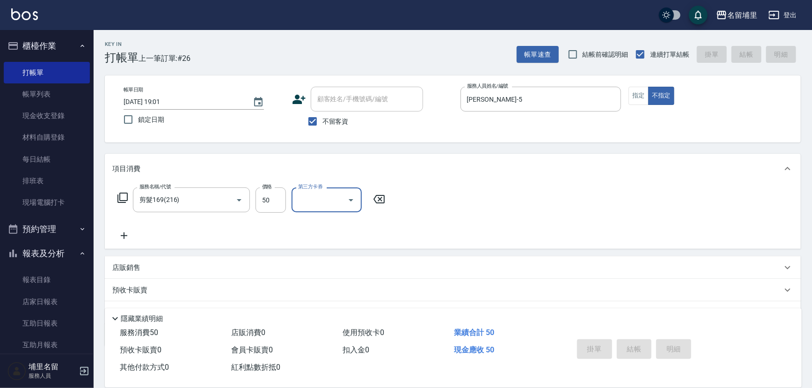
type input "2025/08/23 19:02"
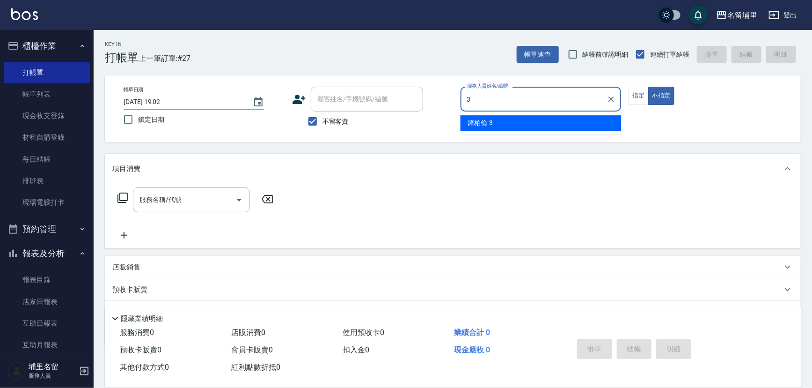
type input "鐘柏倫-3"
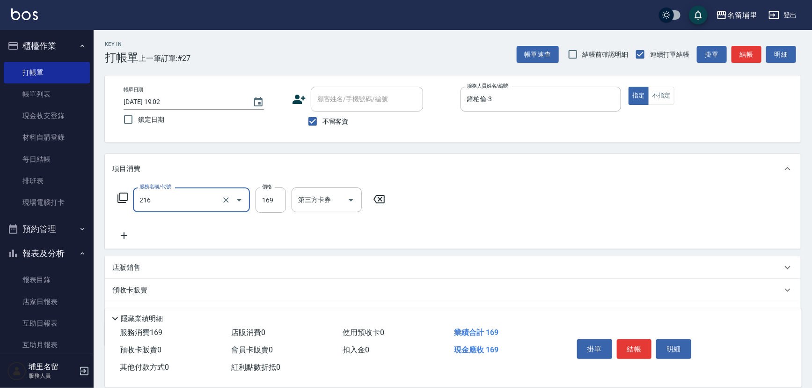
type input "剪髮169(216)"
type input "50"
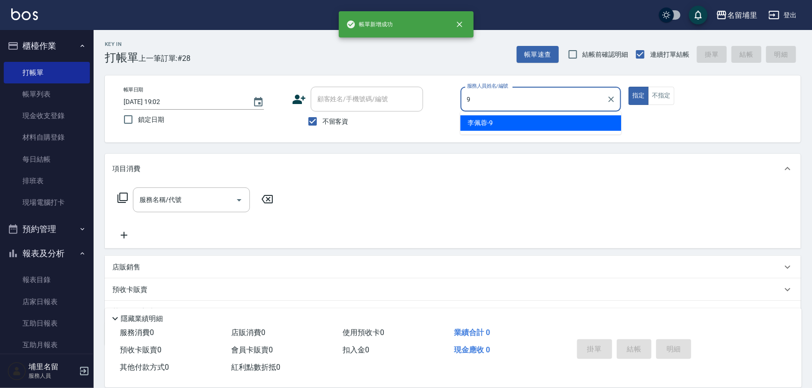
type input "李佩蓉-9"
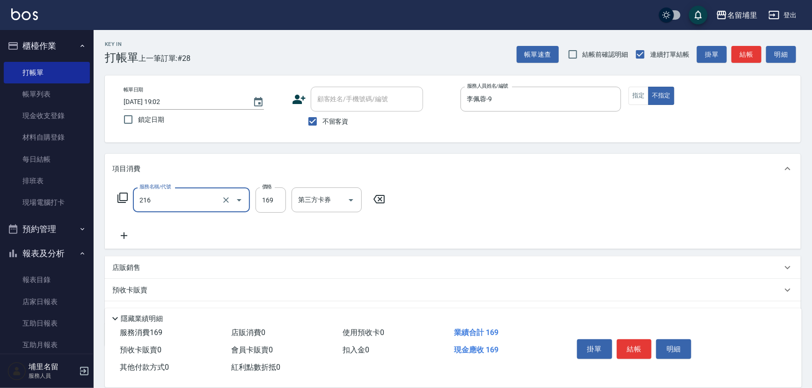
type input "剪髮169(216)"
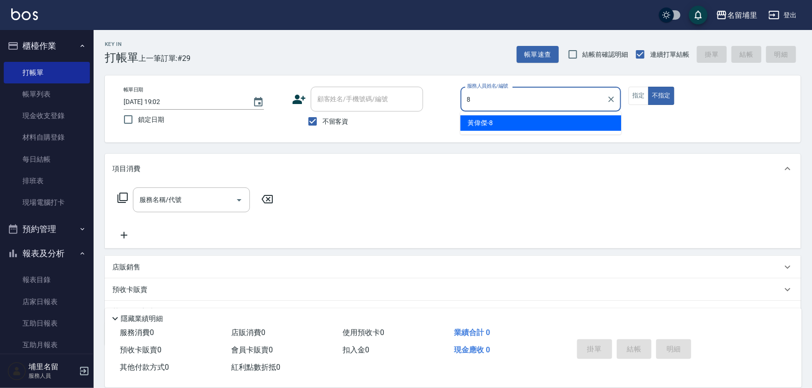
type input "黃偉傑-8"
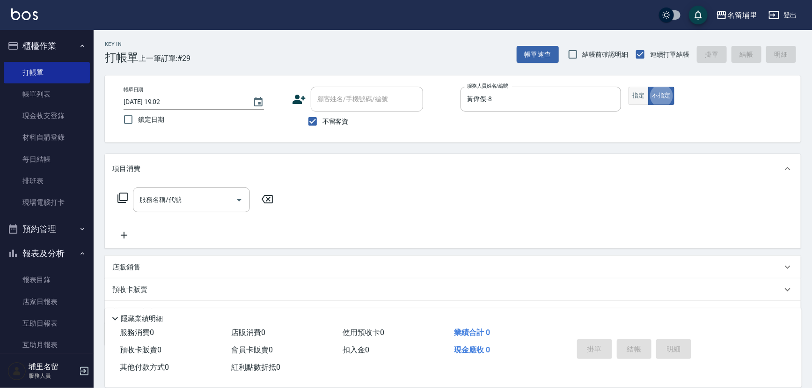
click at [642, 99] on button "指定" at bounding box center [639, 96] width 20 height 18
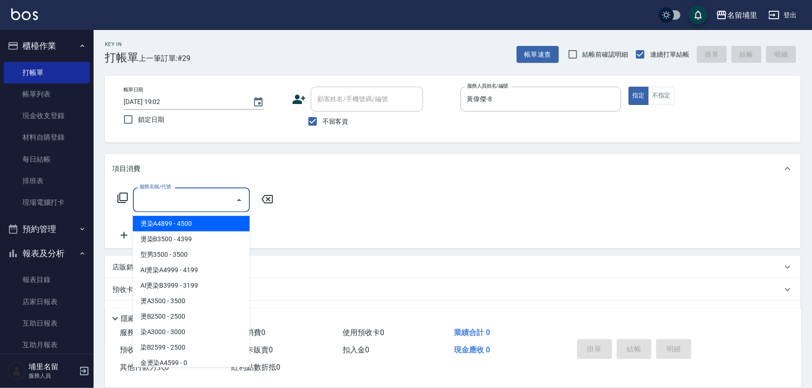
click at [147, 200] on input "服務名稱/代號" at bounding box center [184, 200] width 95 height 16
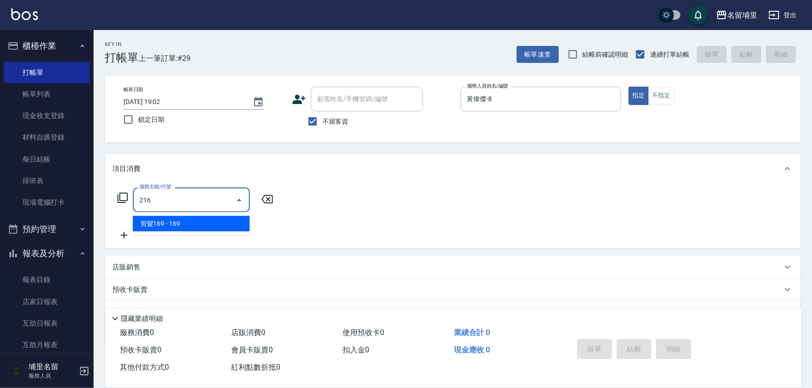
type input "剪髮169(216)"
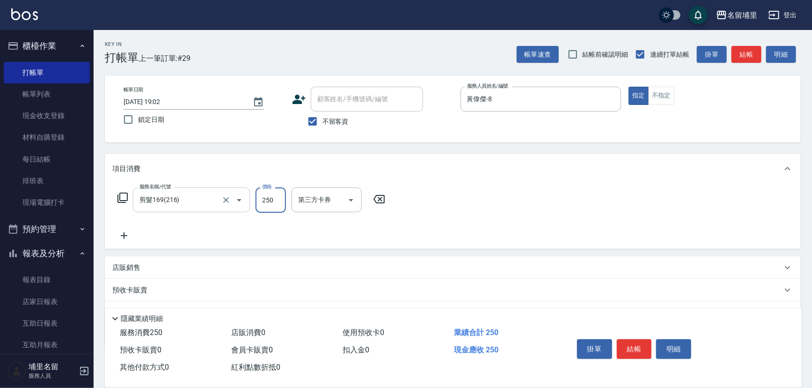
type input "250"
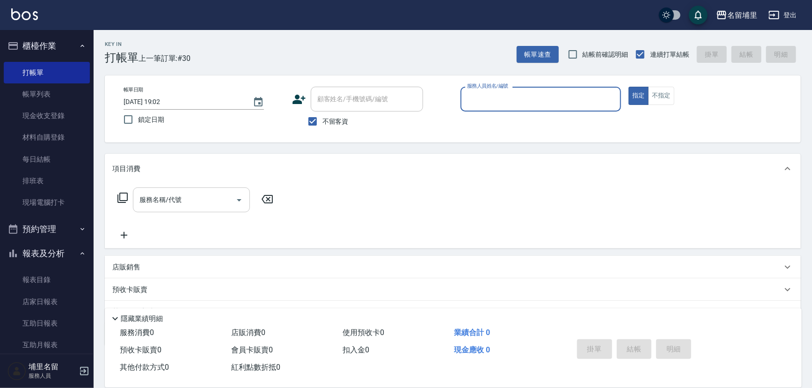
click at [629, 87] on button "指定" at bounding box center [639, 96] width 20 height 18
click at [542, 98] on input "服務人員姓名/編號" at bounding box center [541, 99] width 153 height 16
type input "鐘柏倫-3"
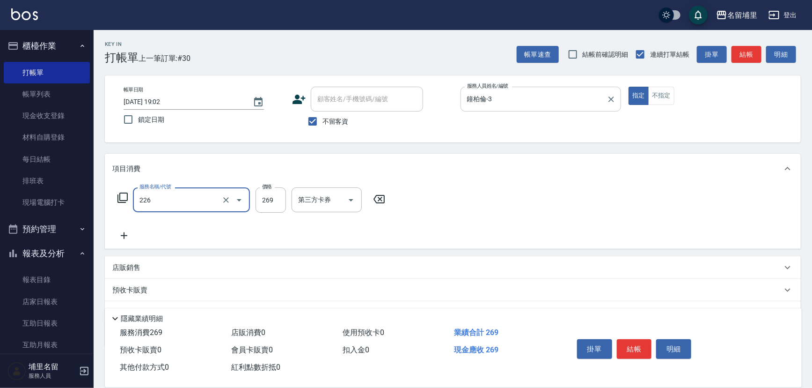
type input "洗剪269(226)"
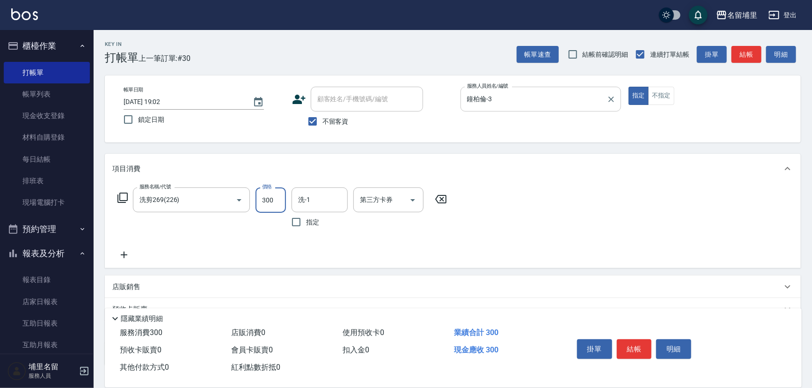
type input "300"
type input "李嘉容-42"
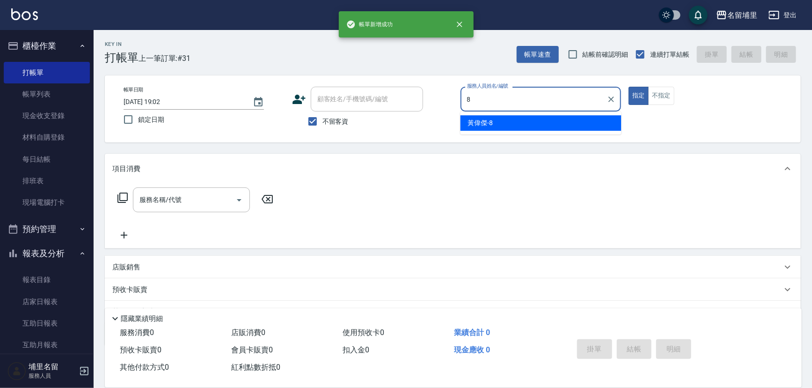
type input "黃偉傑-8"
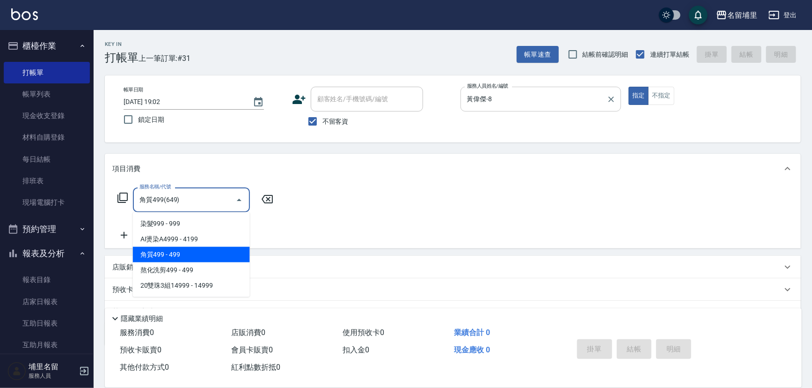
type input "角質499(649)"
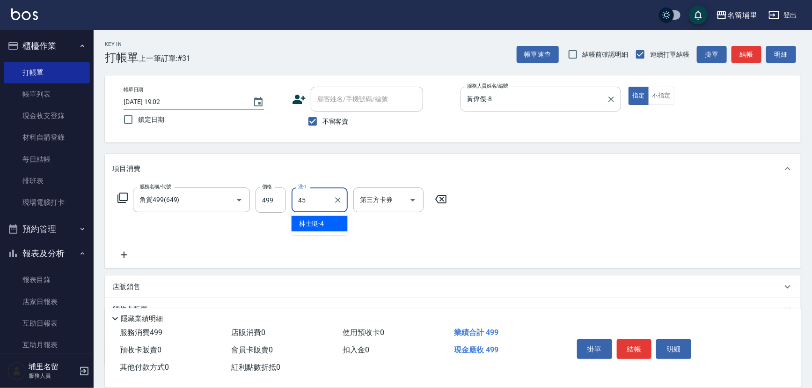
type input "[PERSON_NAME]-45"
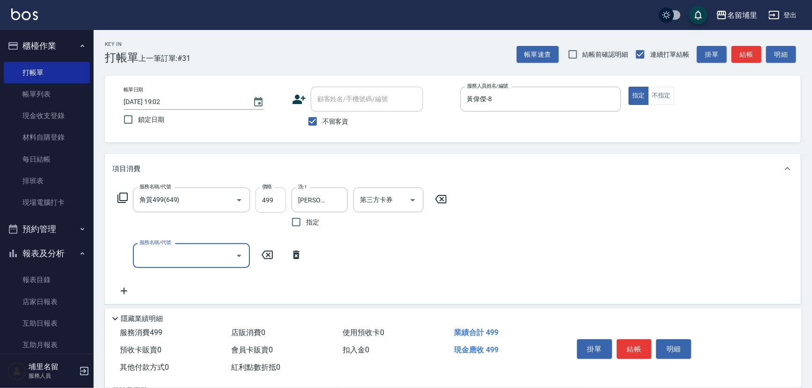
click at [283, 202] on input "499" at bounding box center [271, 199] width 30 height 25
type input "500"
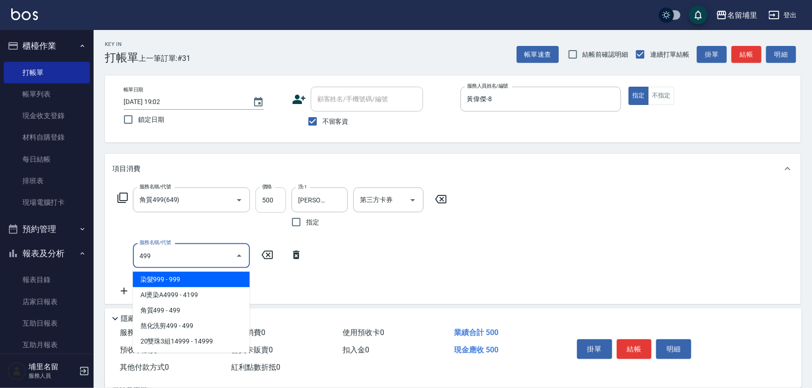
type input "染髮999(499)"
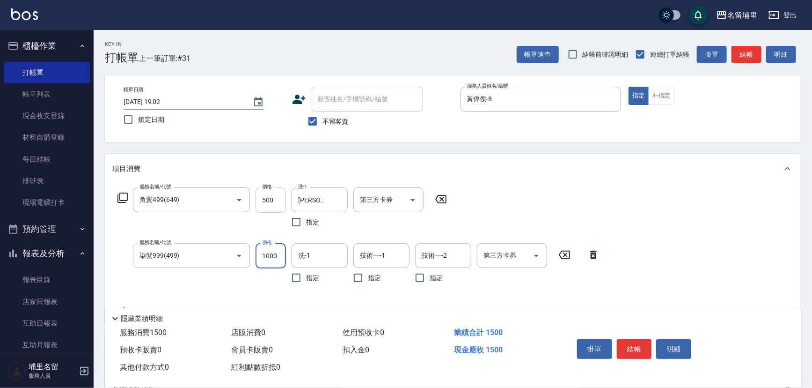
type input "1000"
type input "[PERSON_NAME]-45"
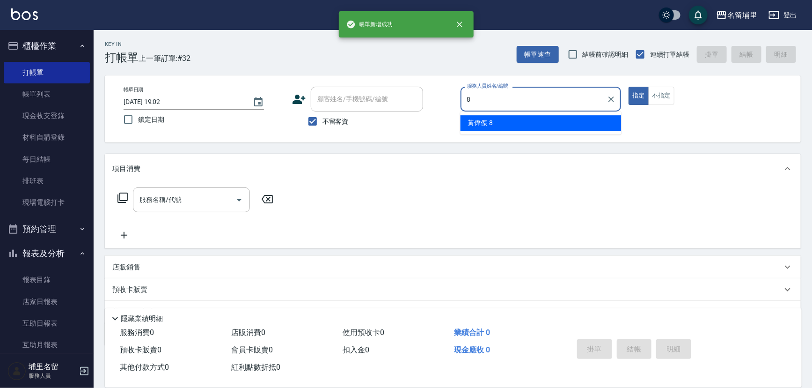
type input "黃偉傑-8"
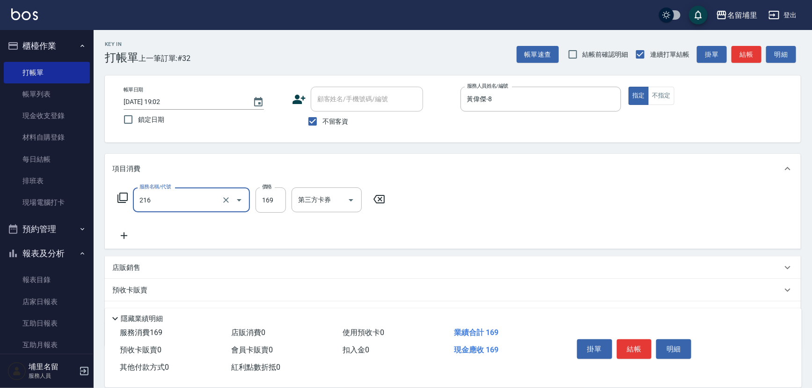
type input "剪髮169(216)"
type input "250"
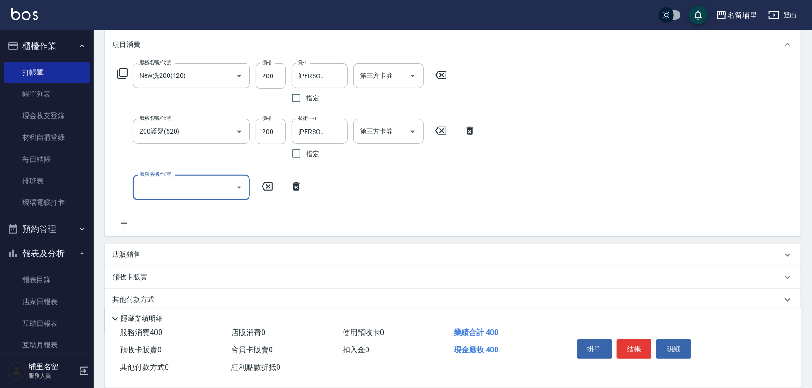
scroll to position [157, 0]
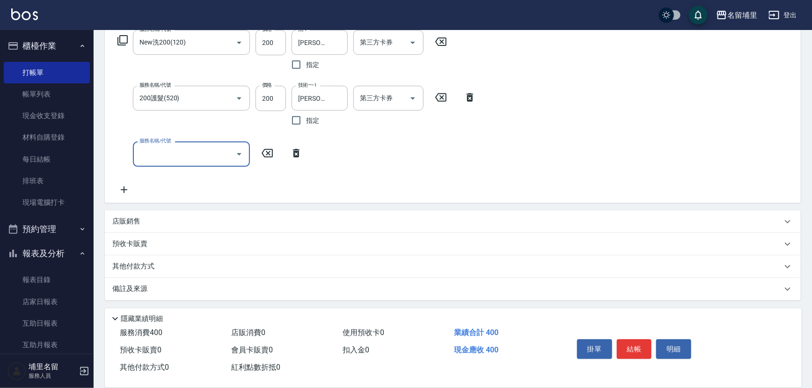
click at [146, 220] on div "店販銷售" at bounding box center [447, 221] width 670 height 10
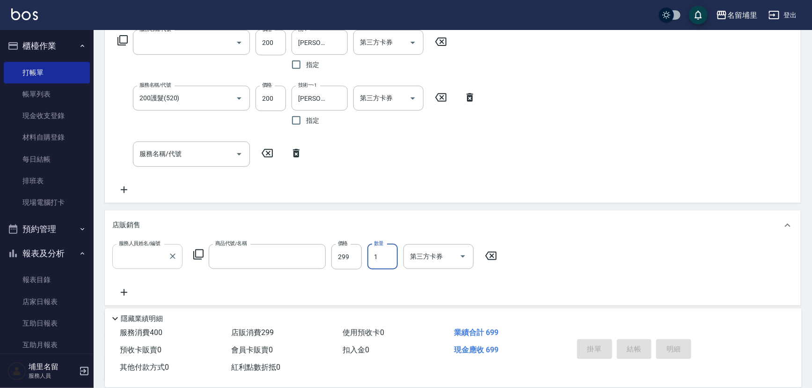
scroll to position [0, 0]
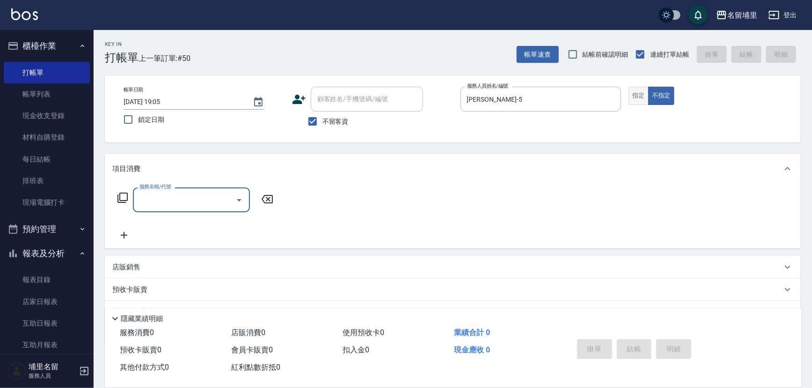
click at [639, 91] on button "指定" at bounding box center [639, 96] width 20 height 18
click at [124, 203] on div "服務名稱/代號 服務名稱/代號" at bounding box center [453, 216] width 696 height 65
click at [145, 203] on input "服務名稱/代號" at bounding box center [184, 200] width 95 height 16
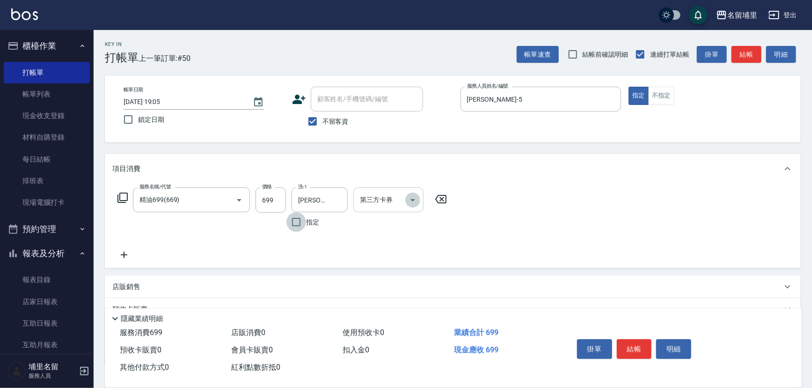
click at [408, 201] on icon "Open" at bounding box center [412, 199] width 11 height 11
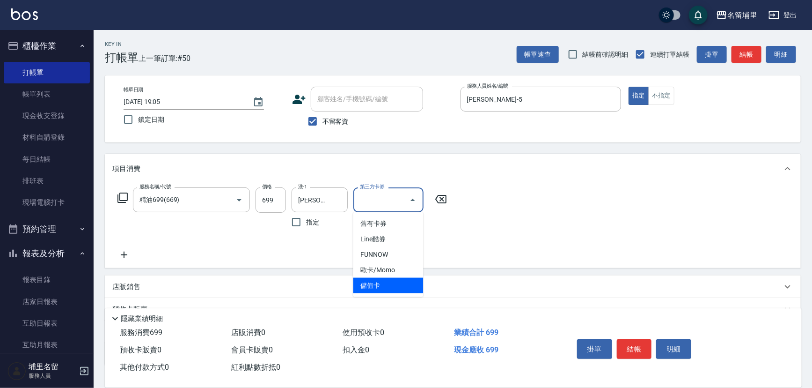
click at [384, 279] on span "儲值卡" at bounding box center [389, 285] width 70 height 15
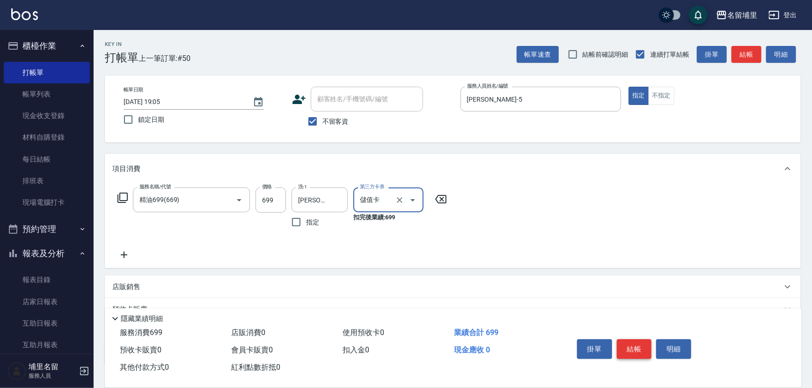
click at [639, 347] on button "結帳" at bounding box center [634, 349] width 35 height 20
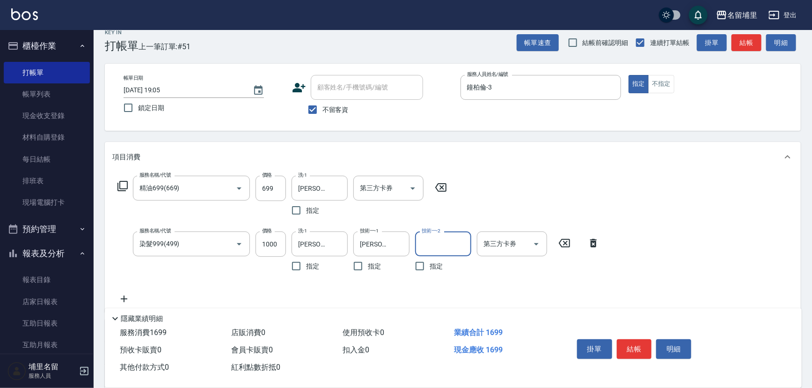
scroll to position [85, 0]
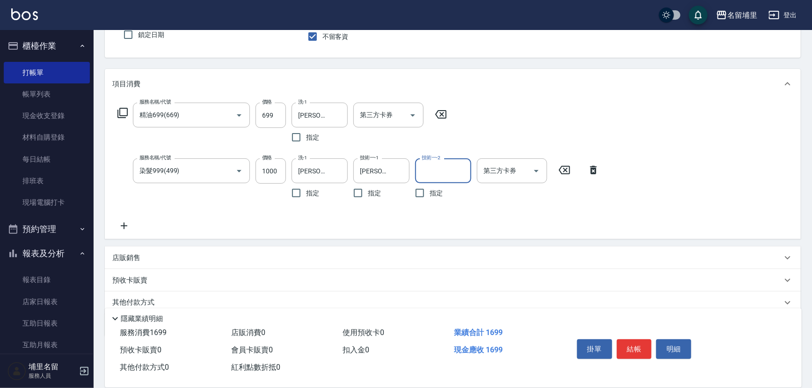
click at [122, 225] on icon at bounding box center [124, 225] width 7 height 7
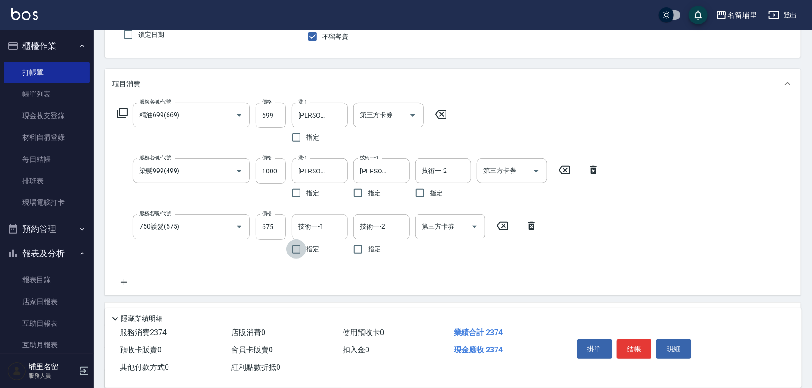
click at [329, 233] on input "技術一-1" at bounding box center [320, 226] width 48 height 16
click at [122, 281] on icon at bounding box center [124, 282] width 7 height 7
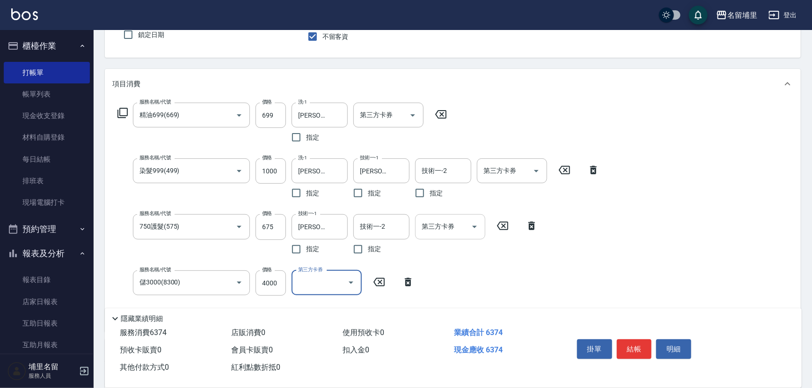
click at [472, 227] on icon "Open" at bounding box center [474, 226] width 11 height 11
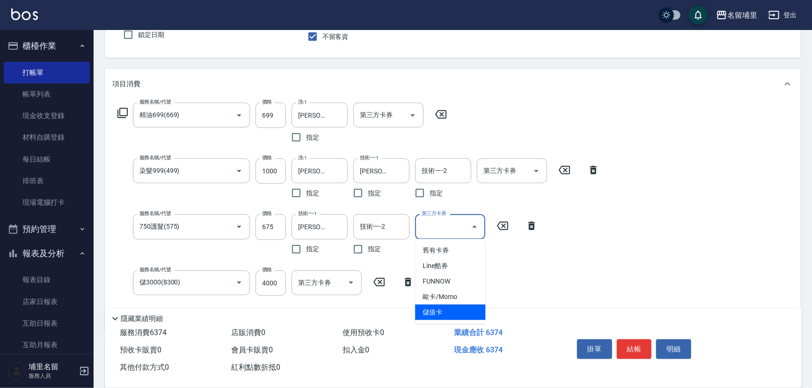
drag, startPoint x: 456, startPoint y: 303, endPoint x: 459, endPoint y: 296, distance: 8.4
click at [456, 305] on span "儲值卡" at bounding box center [450, 311] width 70 height 15
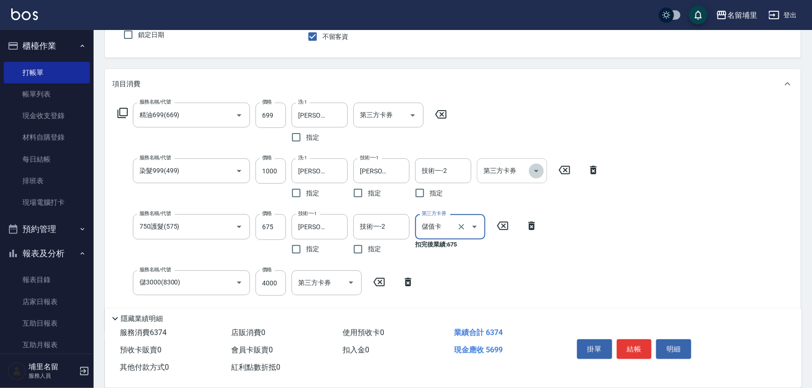
click at [541, 168] on icon "Open" at bounding box center [536, 170] width 11 height 11
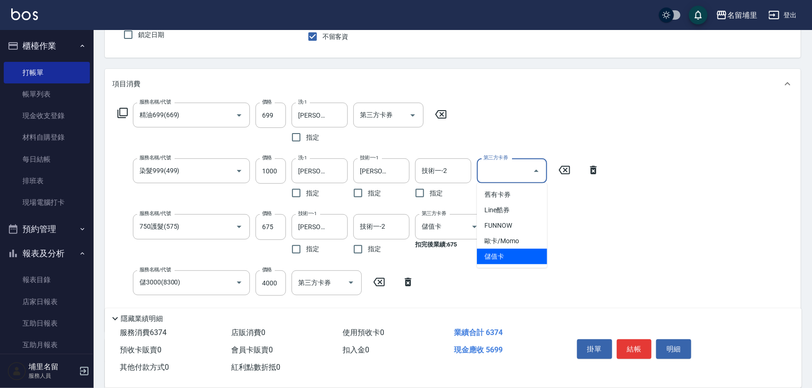
click at [496, 258] on span "儲值卡" at bounding box center [512, 256] width 70 height 15
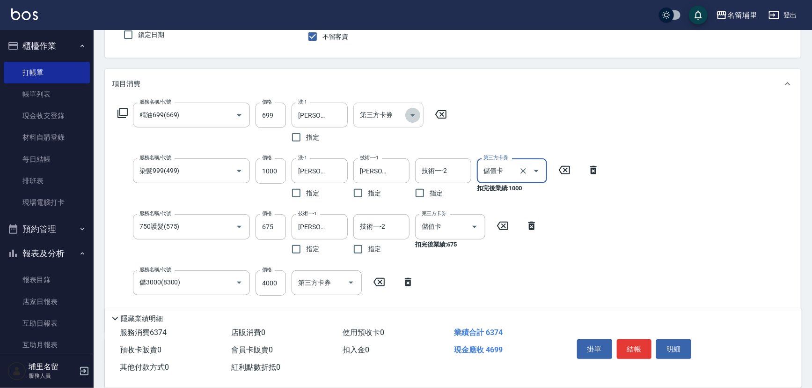
click at [415, 118] on icon "Open" at bounding box center [412, 115] width 11 height 11
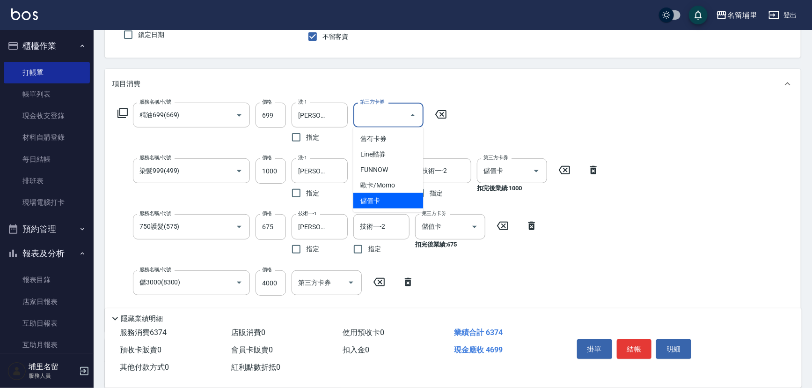
drag, startPoint x: 405, startPoint y: 198, endPoint x: 557, endPoint y: 229, distance: 155.8
click at [406, 198] on span "儲值卡" at bounding box center [389, 200] width 70 height 15
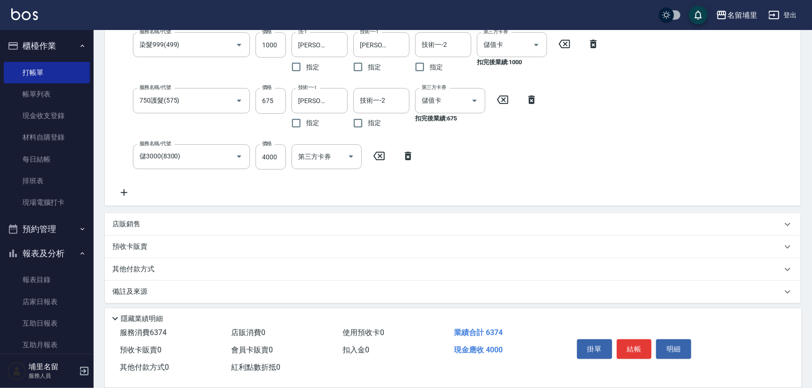
scroll to position [214, 0]
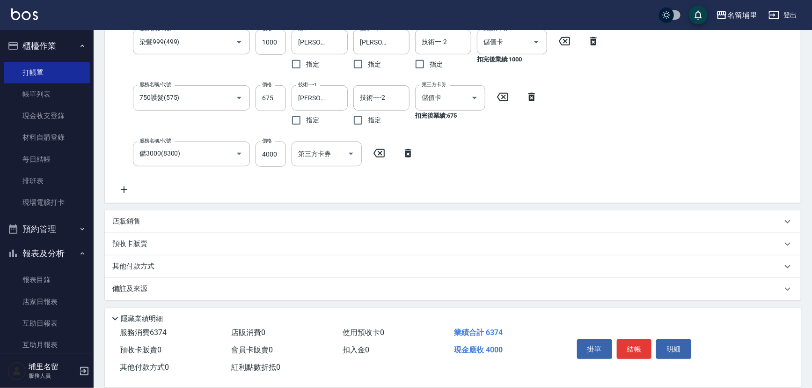
click at [173, 221] on div "店販銷售" at bounding box center [447, 221] width 670 height 10
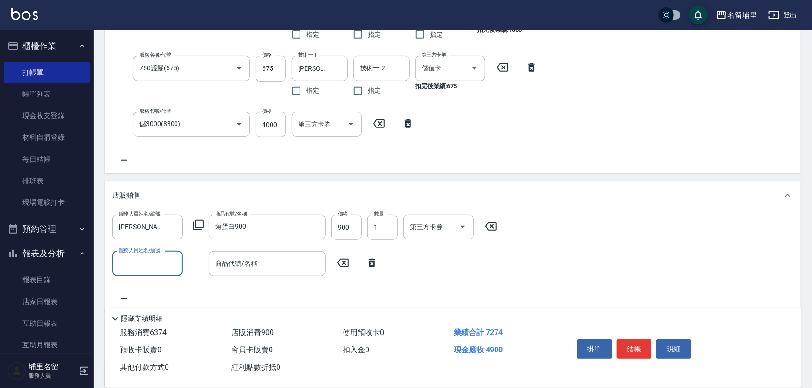
scroll to position [256, 0]
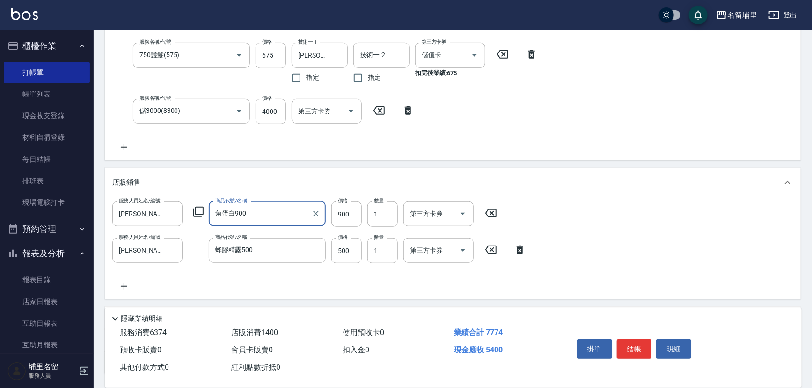
click at [285, 216] on input "角蛋白900" at bounding box center [260, 214] width 95 height 16
click at [315, 213] on icon "Clear" at bounding box center [315, 213] width 9 height 9
click at [632, 219] on div "服務人員姓名/編號 潘宇浩-45 服務人員姓名/編號 商品代號/名稱 迷幻禮盒1000 商品代號/名稱 價格 1000 價格 數量 1 數量 第三方卡券 第三…" at bounding box center [452, 246] width 681 height 90
click at [357, 219] on input "1000" at bounding box center [347, 213] width 30 height 25
click at [637, 248] on div "服務人員姓名/編號 潘宇浩-45 服務人員姓名/編號 商品代號/名稱 迷幻禮盒1000 商品代號/名稱 價格 900 價格 數量 1 數量 第三方卡券 第三方…" at bounding box center [452, 246] width 681 height 90
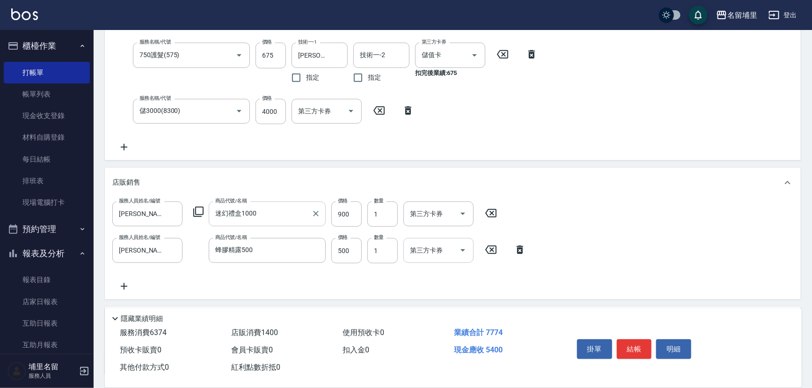
drag, startPoint x: 468, startPoint y: 251, endPoint x: 461, endPoint y: 253, distance: 7.3
click at [468, 251] on icon "Open" at bounding box center [463, 249] width 11 height 11
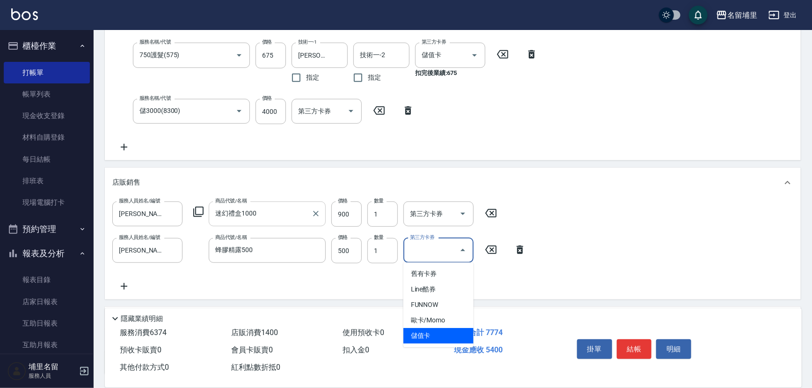
drag, startPoint x: 449, startPoint y: 331, endPoint x: 446, endPoint y: 325, distance: 6.3
click at [448, 331] on span "儲值卡" at bounding box center [439, 335] width 70 height 15
click at [465, 214] on icon "Open" at bounding box center [463, 213] width 11 height 11
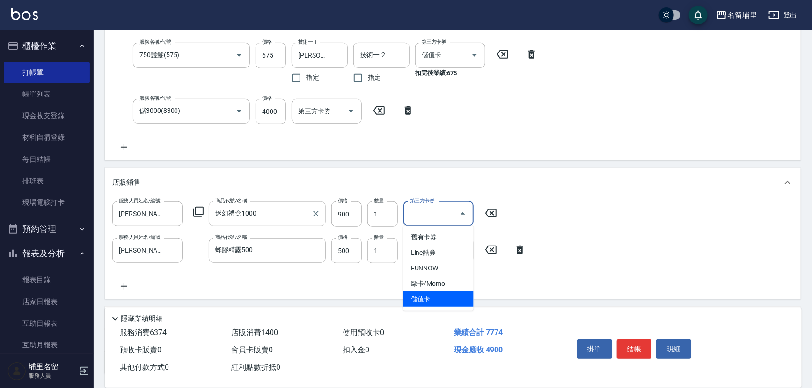
drag, startPoint x: 428, startPoint y: 301, endPoint x: 497, endPoint y: 231, distance: 98.0
click at [428, 299] on span "儲值卡" at bounding box center [439, 298] width 70 height 15
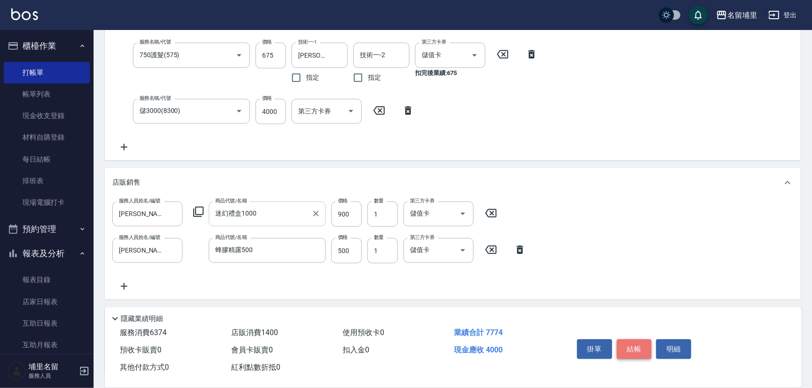
click at [621, 339] on button "結帳" at bounding box center [634, 349] width 35 height 20
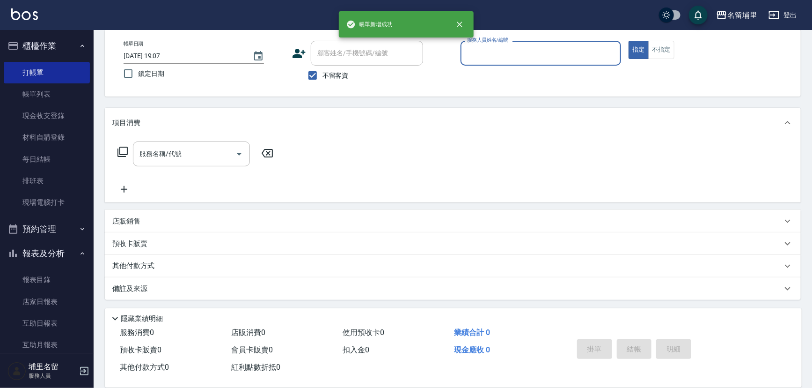
scroll to position [0, 0]
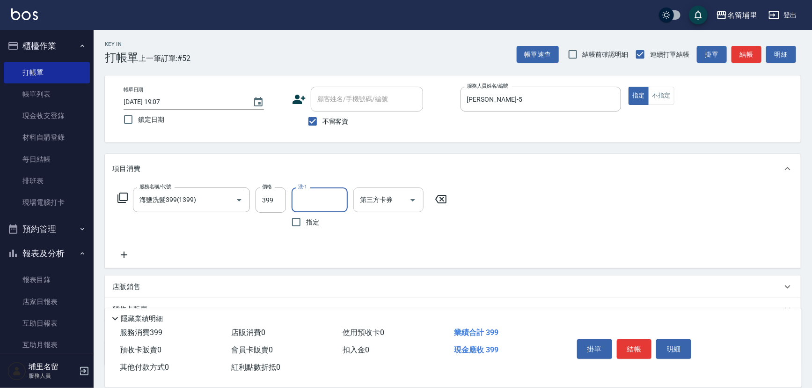
click at [409, 207] on div at bounding box center [413, 199] width 14 height 25
click at [412, 206] on button "Open" at bounding box center [413, 199] width 15 height 15
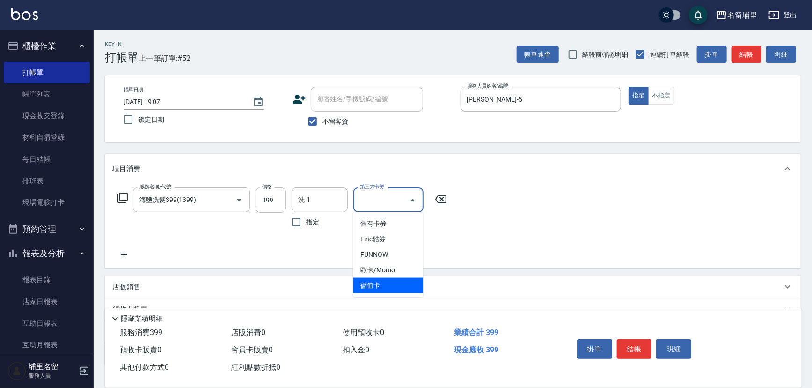
drag, startPoint x: 398, startPoint y: 285, endPoint x: 521, endPoint y: 290, distance: 123.3
click at [399, 285] on span "儲值卡" at bounding box center [389, 285] width 70 height 15
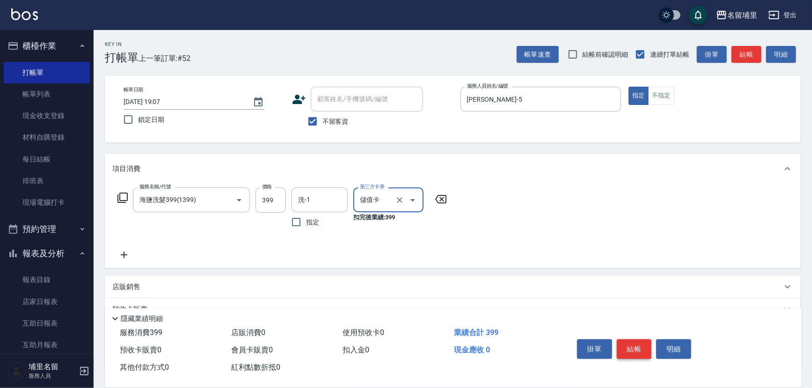
click at [629, 345] on button "結帳" at bounding box center [634, 349] width 35 height 20
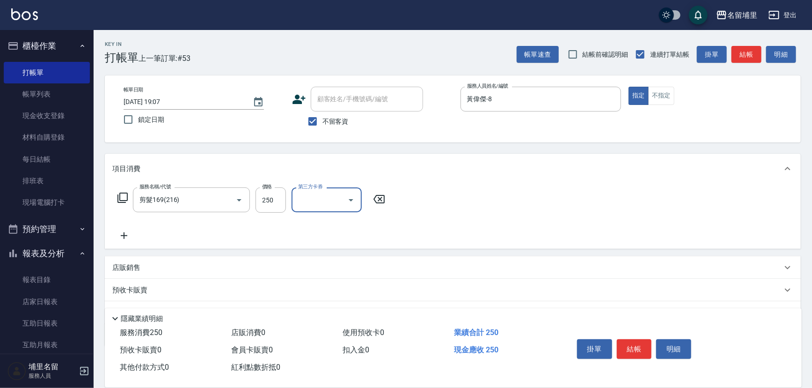
click at [361, 202] on div "第三方卡券" at bounding box center [327, 199] width 70 height 25
drag, startPoint x: 347, startPoint y: 285, endPoint x: 351, endPoint y: 277, distance: 8.6
click at [347, 285] on span "儲值卡" at bounding box center [327, 285] width 70 height 15
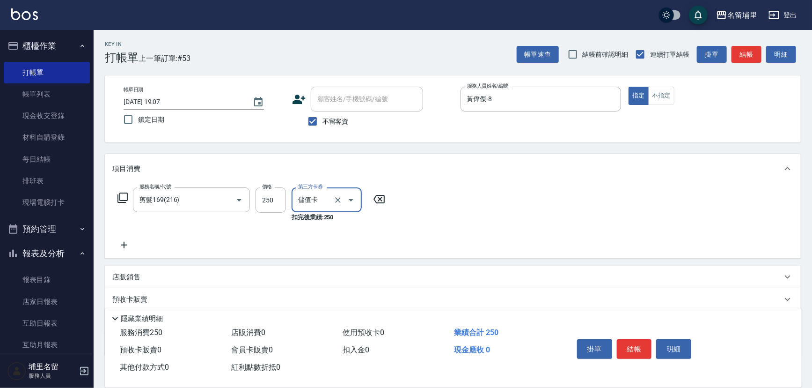
click at [125, 243] on icon at bounding box center [123, 244] width 23 height 11
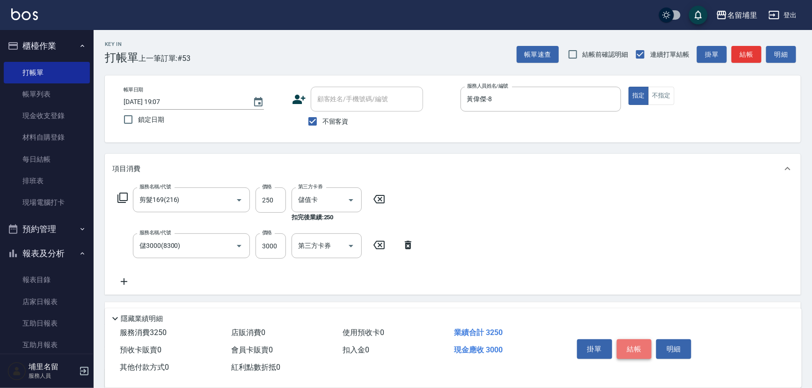
click at [623, 345] on button "結帳" at bounding box center [634, 349] width 35 height 20
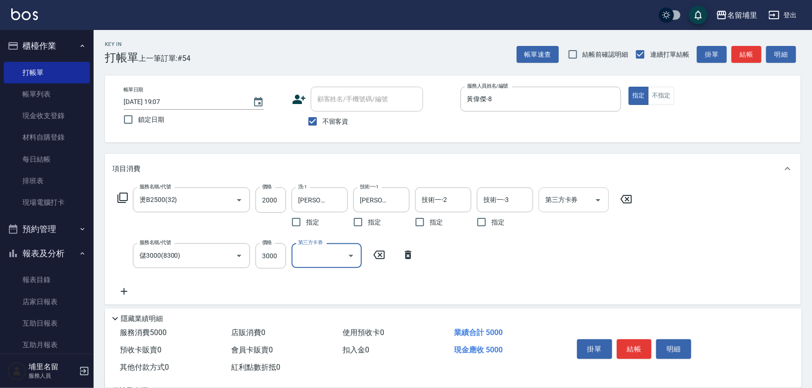
click at [598, 201] on icon "Open" at bounding box center [598, 200] width 5 height 2
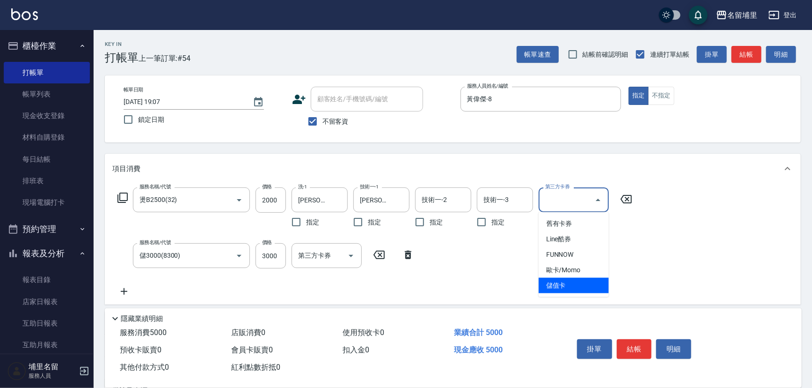
click at [577, 288] on span "儲值卡" at bounding box center [574, 285] width 70 height 15
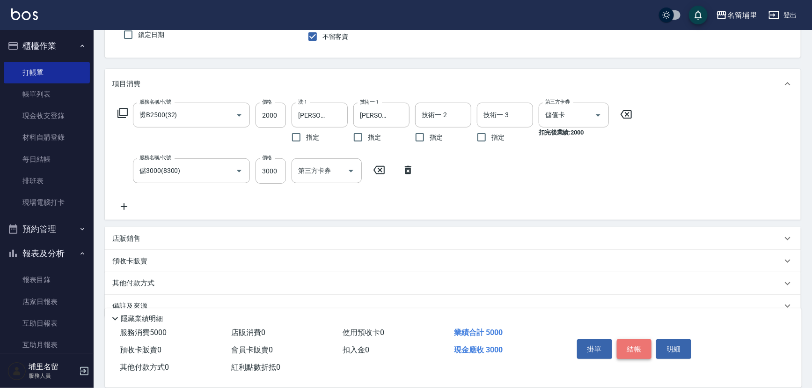
drag, startPoint x: 632, startPoint y: 347, endPoint x: 628, endPoint y: 343, distance: 5.6
click at [632, 345] on button "結帳" at bounding box center [634, 349] width 35 height 20
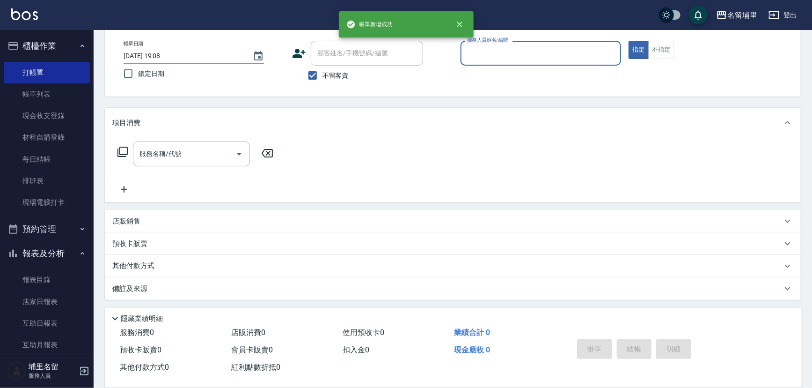
scroll to position [46, 0]
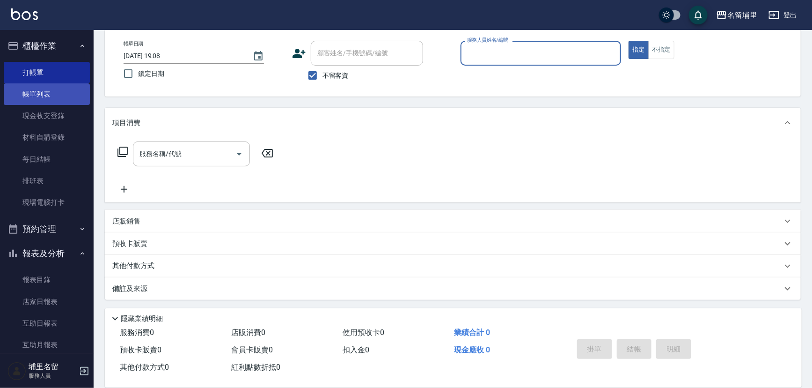
click at [56, 93] on link "帳單列表" at bounding box center [47, 94] width 86 height 22
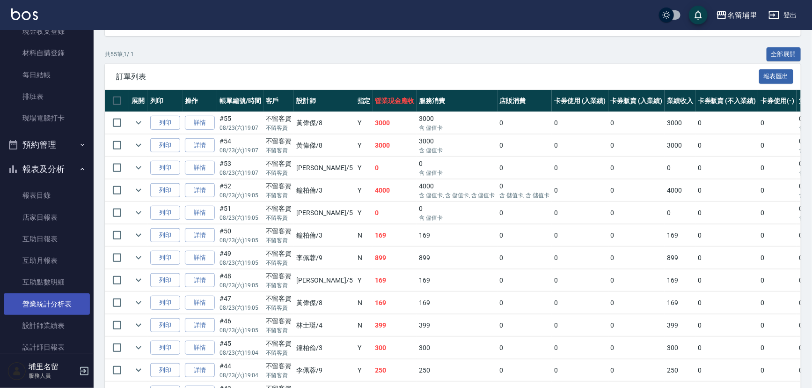
scroll to position [85, 0]
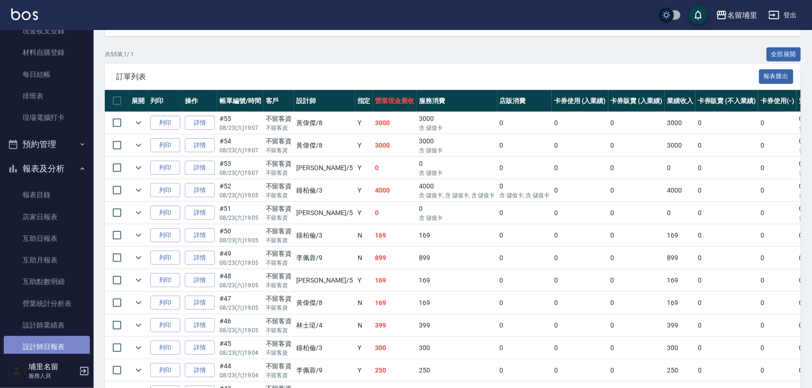
click at [59, 344] on link "設計師日報表" at bounding box center [47, 347] width 86 height 22
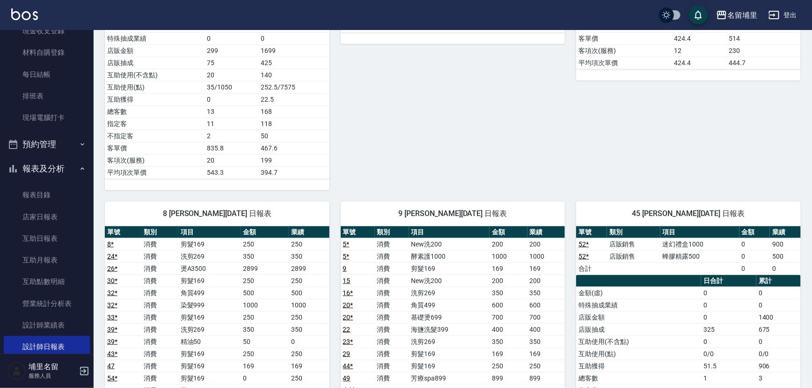
scroll to position [553, 0]
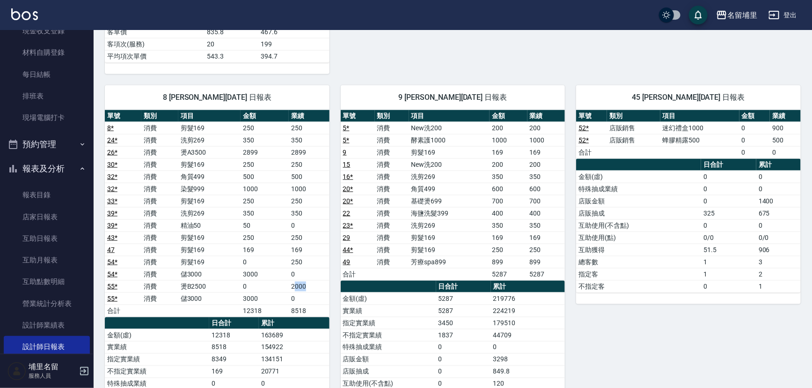
drag, startPoint x: 314, startPoint y: 281, endPoint x: 294, endPoint y: 284, distance: 20.7
click at [294, 284] on td "2000" at bounding box center [309, 286] width 40 height 12
drag, startPoint x: 314, startPoint y: 185, endPoint x: 294, endPoint y: 189, distance: 20.4
click at [294, 189] on td "1000" at bounding box center [309, 189] width 40 height 12
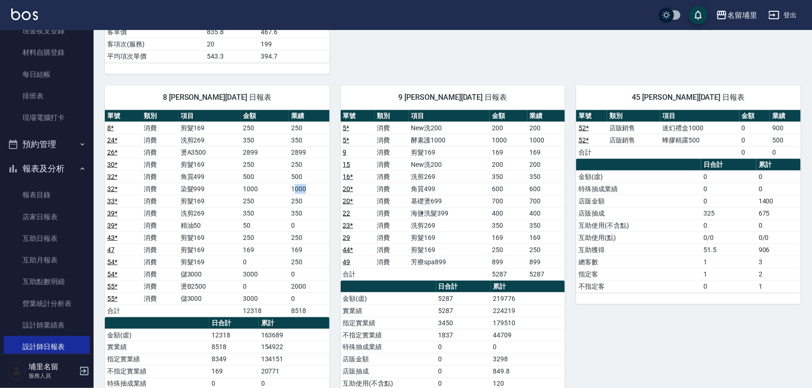
click at [293, 189] on td "1000" at bounding box center [309, 189] width 40 height 12
drag, startPoint x: 317, startPoint y: 148, endPoint x: 289, endPoint y: 151, distance: 28.7
click at [289, 151] on td "2899" at bounding box center [309, 152] width 40 height 12
drag, startPoint x: 321, startPoint y: 285, endPoint x: 288, endPoint y: 285, distance: 33.2
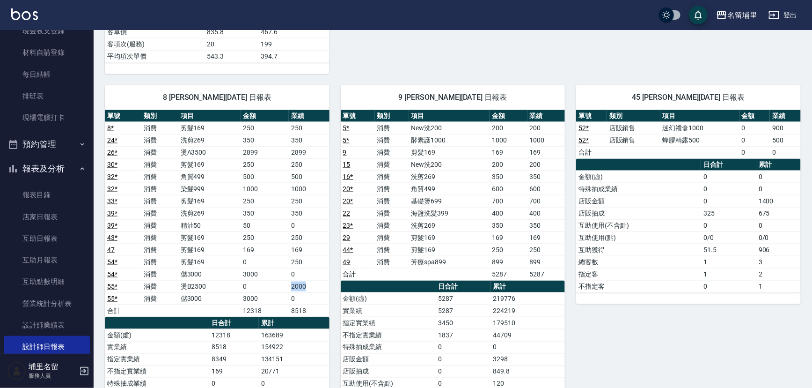
click at [288, 285] on tr "55 * 消費 燙B2500 0 2000" at bounding box center [217, 286] width 225 height 12
click at [288, 285] on td "0" at bounding box center [265, 286] width 48 height 12
drag, startPoint x: 317, startPoint y: 188, endPoint x: 294, endPoint y: 186, distance: 22.6
click at [294, 186] on td "1000" at bounding box center [309, 189] width 40 height 12
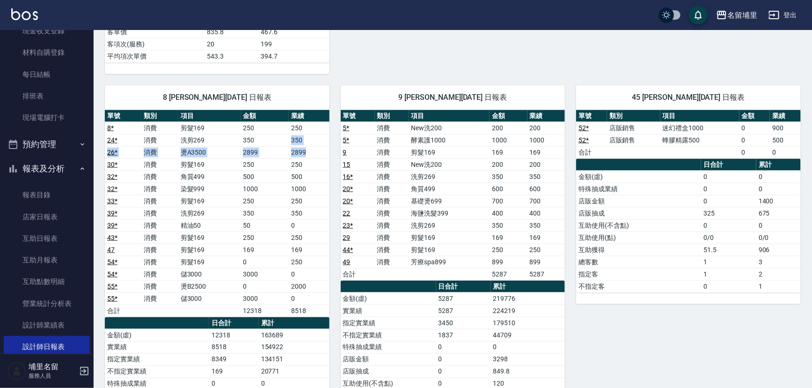
drag, startPoint x: 315, startPoint y: 153, endPoint x: 285, endPoint y: 142, distance: 31.4
click at [285, 142] on tbody "8 * 消費 剪髮169 250 250 24 * 消費 洗剪269 350 350 26 * 消費 燙A3500 2899 2899 30 * 消費 剪髮1…" at bounding box center [217, 219] width 225 height 195
click at [285, 142] on td "350" at bounding box center [265, 140] width 48 height 12
drag, startPoint x: 268, startPoint y: 309, endPoint x: 236, endPoint y: 309, distance: 31.4
click at [236, 309] on tr "合計 12318 8518" at bounding box center [217, 310] width 225 height 12
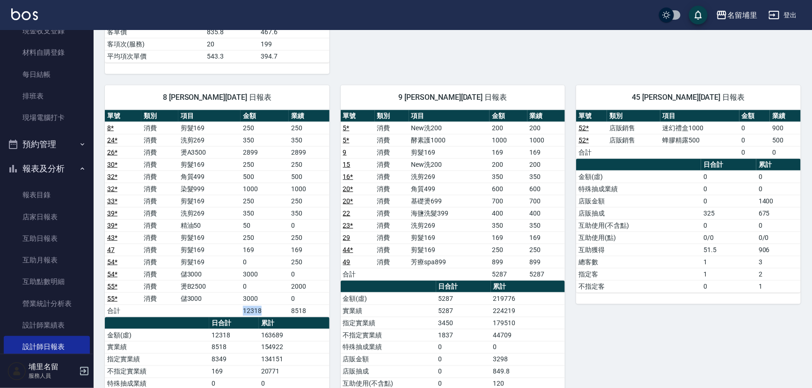
click at [236, 309] on td "a dense table" at bounding box center [209, 310] width 63 height 12
drag, startPoint x: 236, startPoint y: 307, endPoint x: 267, endPoint y: 307, distance: 30.4
click at [267, 307] on tr "合計 12318 8518" at bounding box center [217, 310] width 225 height 12
click at [267, 307] on td "12318" at bounding box center [265, 310] width 48 height 12
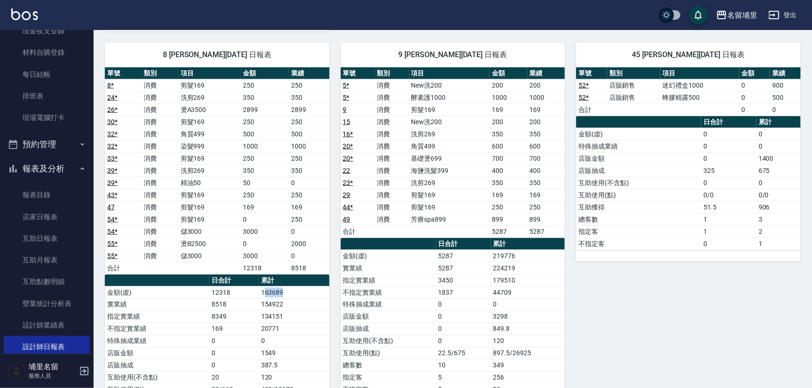
drag, startPoint x: 264, startPoint y: 288, endPoint x: 294, endPoint y: 284, distance: 30.3
click at [294, 286] on td "163689" at bounding box center [294, 292] width 71 height 12
click at [295, 286] on td "163689" at bounding box center [294, 292] width 71 height 12
drag, startPoint x: 293, startPoint y: 285, endPoint x: 248, endPoint y: 288, distance: 45.0
click at [248, 288] on tr "金額(虛) 12318 163689" at bounding box center [217, 292] width 225 height 12
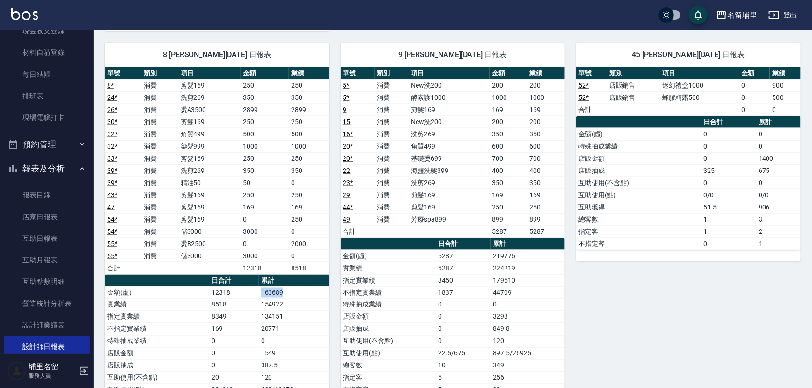
click at [248, 288] on td "12318" at bounding box center [234, 292] width 50 height 12
drag, startPoint x: 248, startPoint y: 287, endPoint x: 297, endPoint y: 286, distance: 48.7
click at [297, 286] on tr "金額(虛) 12318 163689" at bounding box center [217, 292] width 225 height 12
click at [297, 286] on td "163689" at bounding box center [294, 292] width 71 height 12
drag, startPoint x: 300, startPoint y: 302, endPoint x: 255, endPoint y: 303, distance: 44.5
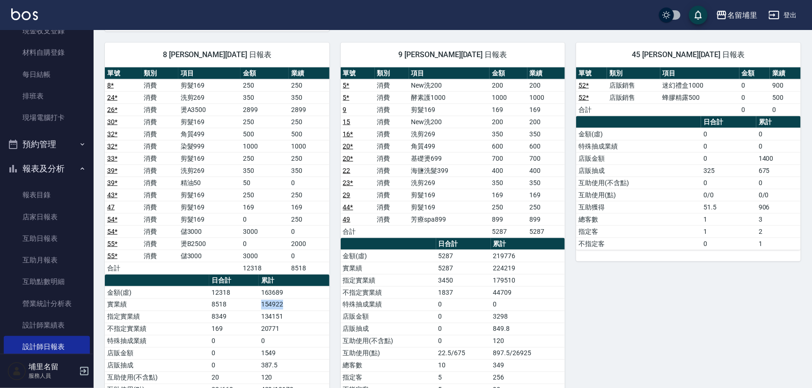
click at [255, 303] on tr "實業績 8518 154922" at bounding box center [217, 304] width 225 height 12
click at [255, 303] on td "8518" at bounding box center [234, 304] width 50 height 12
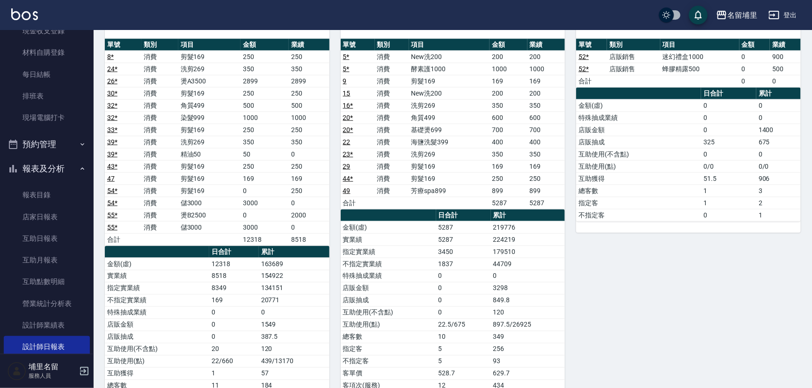
scroll to position [638, 0]
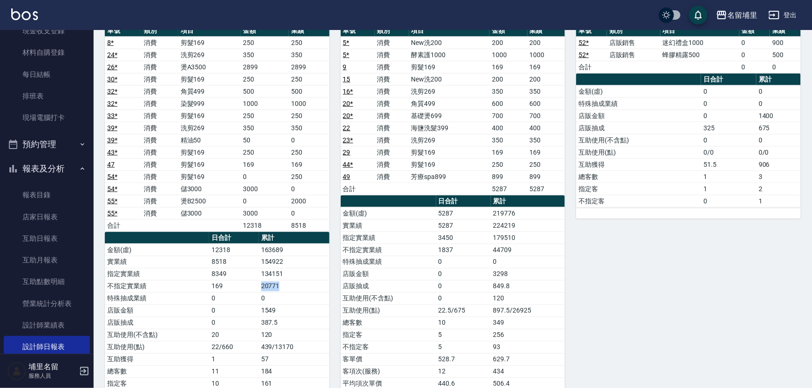
drag, startPoint x: 286, startPoint y: 281, endPoint x: 252, endPoint y: 285, distance: 33.9
click at [252, 285] on tr "不指定實業績 169 20771" at bounding box center [217, 286] width 225 height 12
click at [252, 285] on td "169" at bounding box center [234, 286] width 50 height 12
drag, startPoint x: 258, startPoint y: 272, endPoint x: 310, endPoint y: 269, distance: 51.6
click at [310, 269] on tr "指定實業績 8349 134151" at bounding box center [217, 274] width 225 height 12
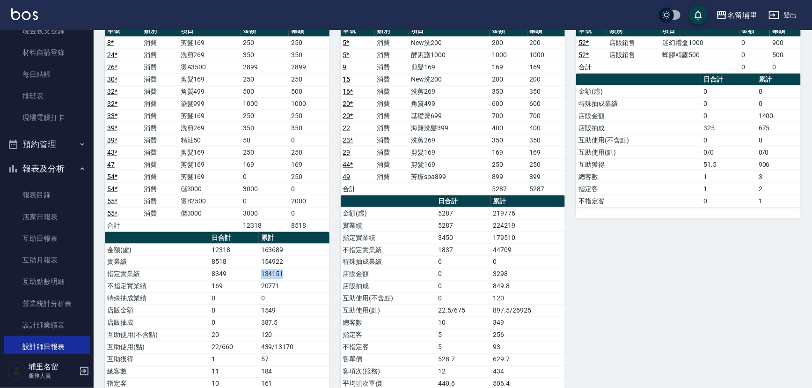
click at [310, 269] on td "134151" at bounding box center [294, 274] width 71 height 12
drag, startPoint x: 309, startPoint y: 262, endPoint x: 254, endPoint y: 262, distance: 54.8
click at [254, 262] on tr "實業績 8518 154922" at bounding box center [217, 262] width 225 height 12
click at [254, 262] on td "8518" at bounding box center [234, 262] width 50 height 12
drag, startPoint x: 253, startPoint y: 260, endPoint x: 295, endPoint y: 259, distance: 41.7
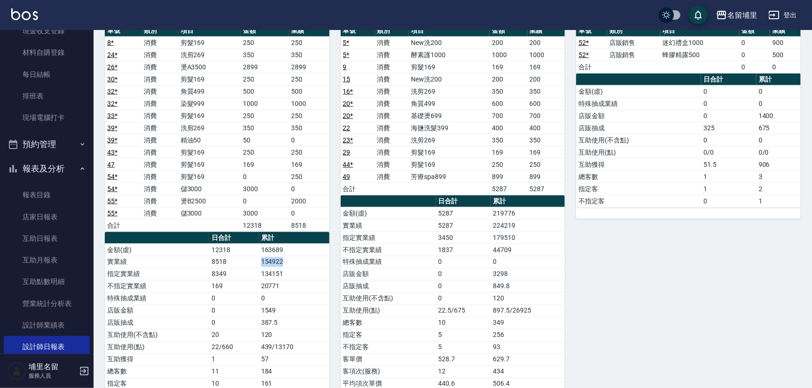
click at [295, 259] on tr "實業績 8518 154922" at bounding box center [217, 262] width 225 height 12
click at [295, 259] on td "154922" at bounding box center [294, 262] width 71 height 12
drag, startPoint x: 295, startPoint y: 259, endPoint x: 258, endPoint y: 260, distance: 37.5
click at [258, 260] on tr "實業績 8518 154922" at bounding box center [217, 262] width 225 height 12
click at [258, 260] on td "8518" at bounding box center [234, 262] width 50 height 12
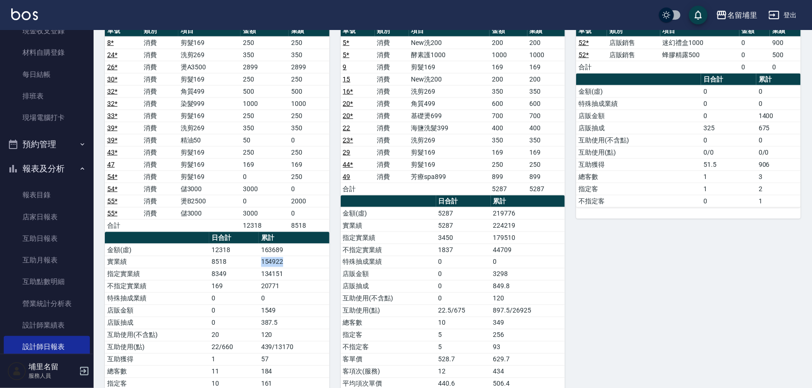
drag, startPoint x: 258, startPoint y: 260, endPoint x: 299, endPoint y: 260, distance: 41.2
click at [299, 260] on tr "實業績 8518 154922" at bounding box center [217, 262] width 225 height 12
click at [299, 260] on td "154922" at bounding box center [294, 262] width 71 height 12
drag, startPoint x: 299, startPoint y: 260, endPoint x: 254, endPoint y: 259, distance: 45.0
click at [254, 259] on tr "實業績 8518 154922" at bounding box center [217, 262] width 225 height 12
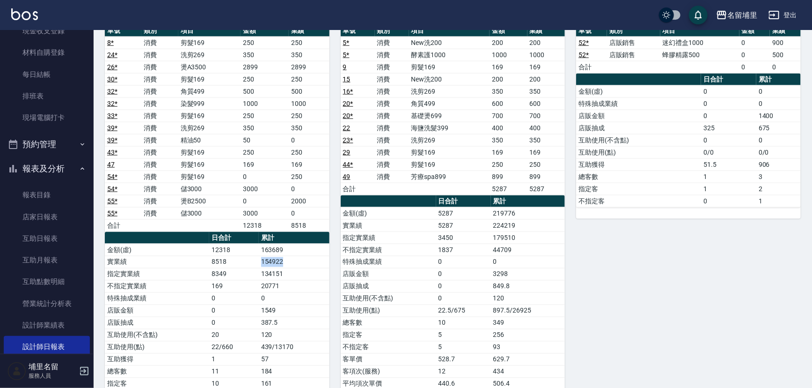
click at [253, 259] on td "8518" at bounding box center [234, 262] width 50 height 12
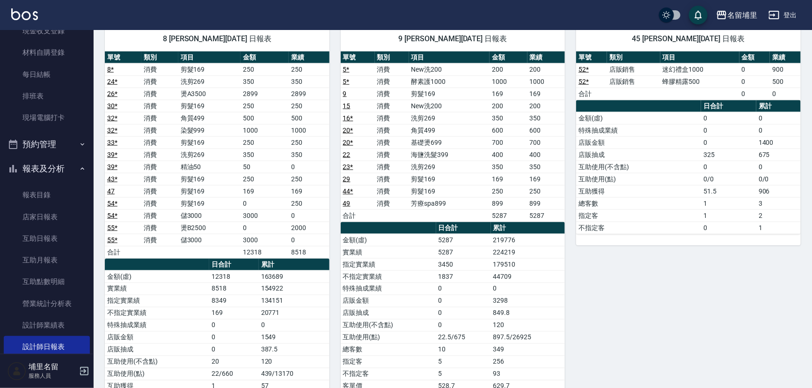
scroll to position [579, 0]
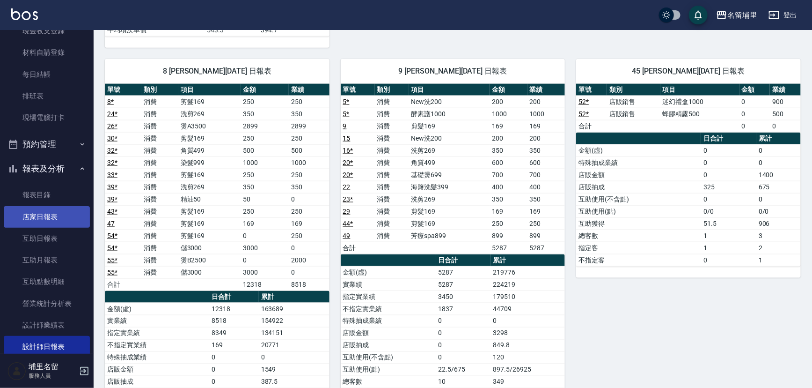
click at [25, 214] on link "店家日報表" at bounding box center [47, 217] width 86 height 22
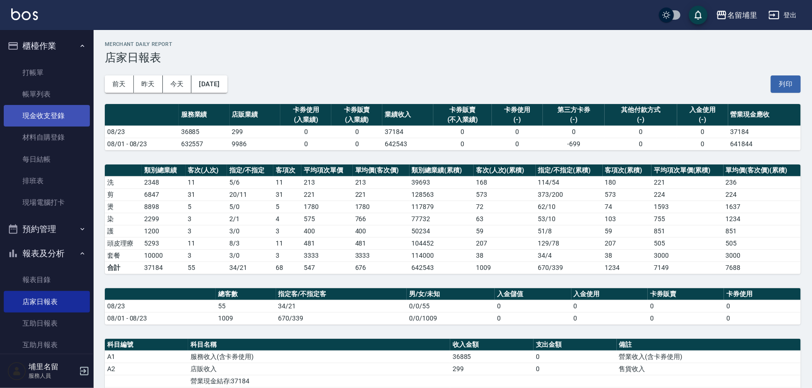
click at [45, 117] on link "現金收支登錄" at bounding box center [47, 116] width 86 height 22
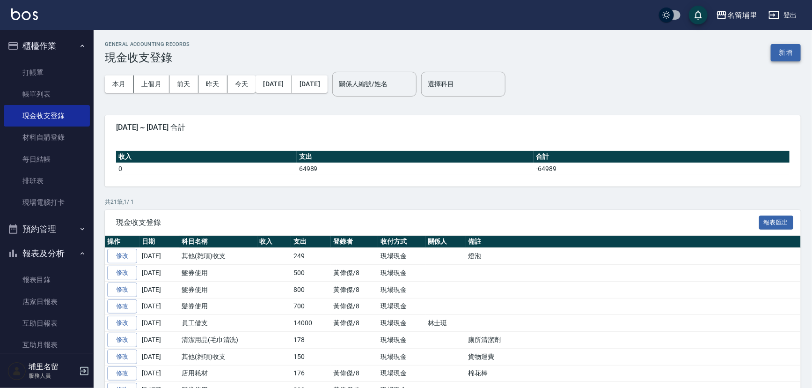
click at [779, 51] on button "新增" at bounding box center [786, 52] width 30 height 17
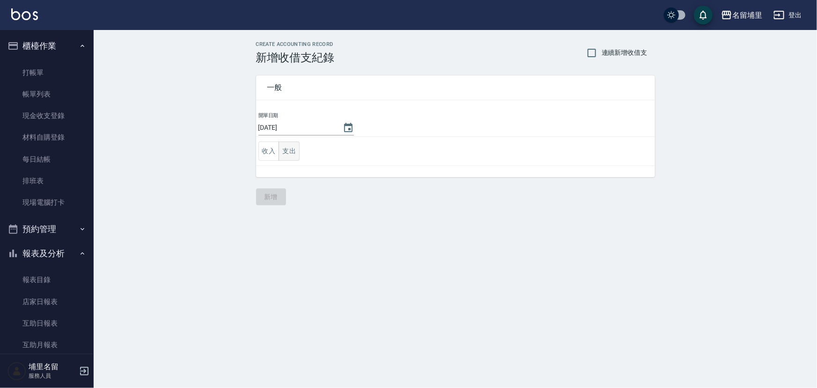
click at [284, 155] on button "支出" at bounding box center [289, 150] width 21 height 19
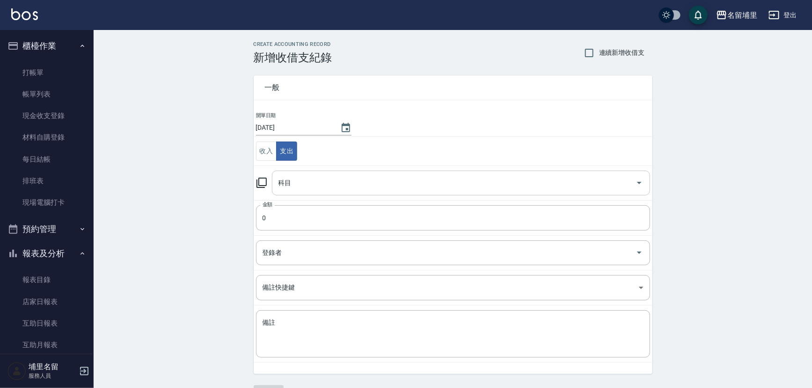
click at [320, 177] on input "科目" at bounding box center [454, 183] width 356 height 16
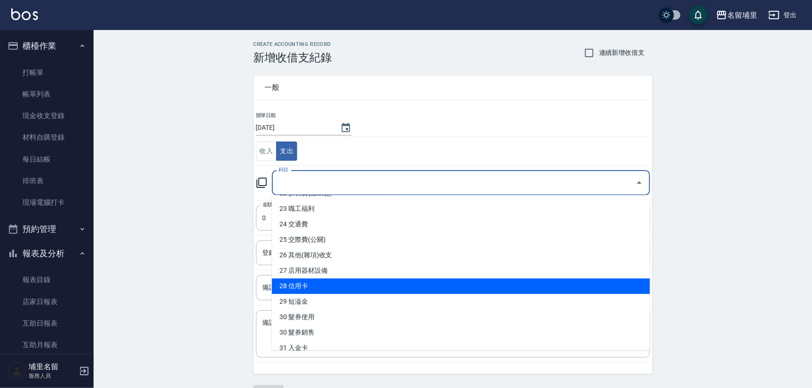
scroll to position [383, 0]
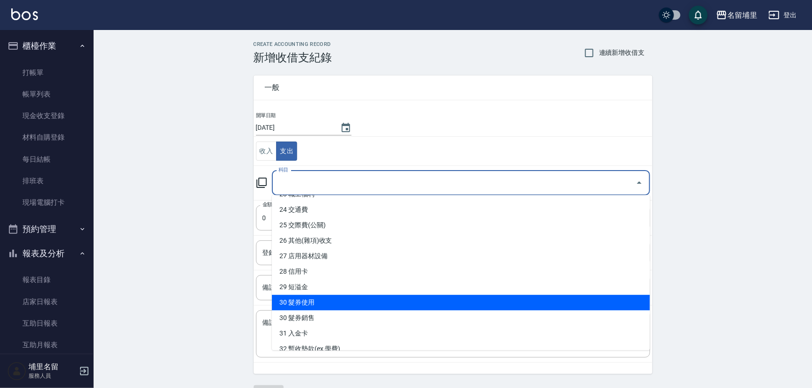
click at [328, 300] on li "30 髮券使用" at bounding box center [461, 302] width 378 height 15
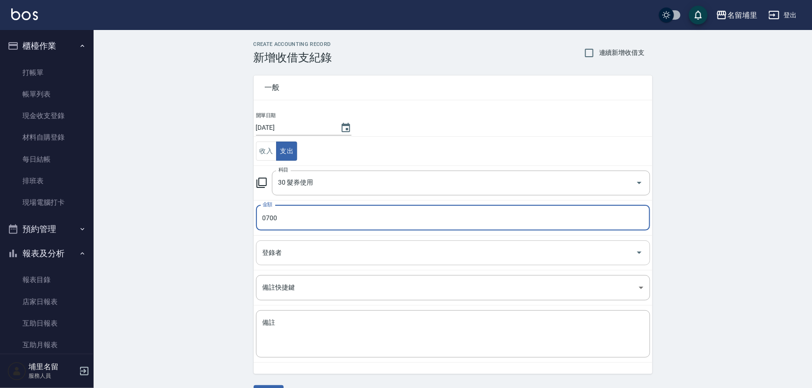
click at [355, 253] on input "登錄者" at bounding box center [446, 252] width 372 height 16
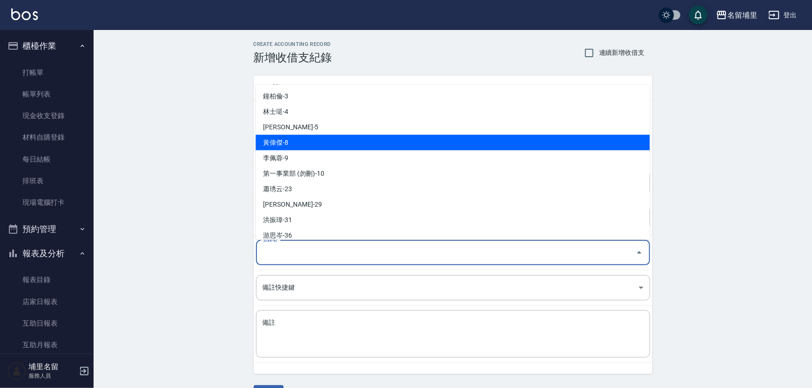
click at [360, 144] on li "黃偉傑-8" at bounding box center [453, 141] width 394 height 15
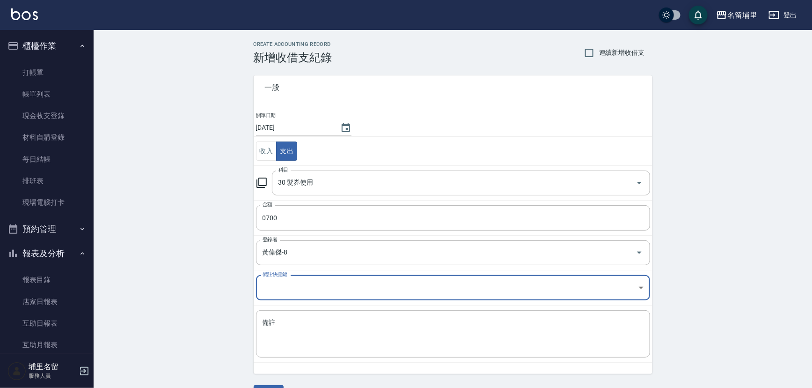
scroll to position [25, 0]
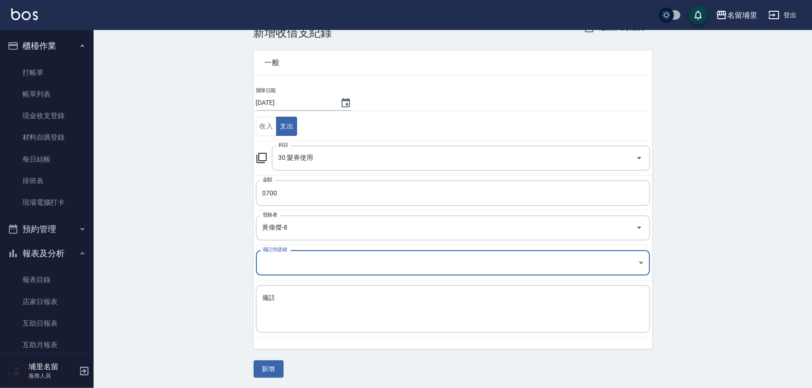
click at [254, 370] on button "新增" at bounding box center [269, 368] width 30 height 17
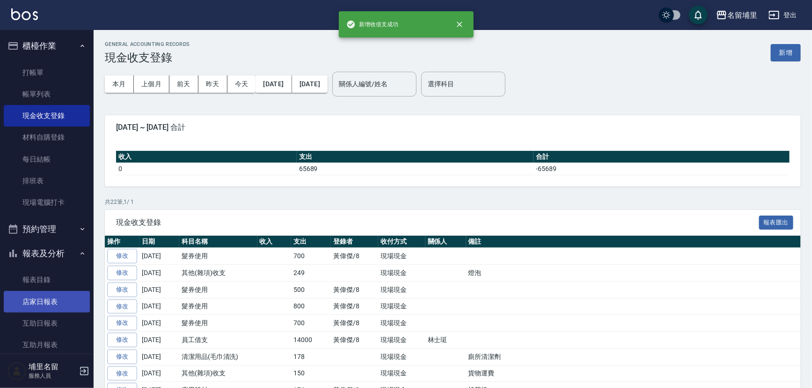
click at [29, 298] on link "店家日報表" at bounding box center [47, 302] width 86 height 22
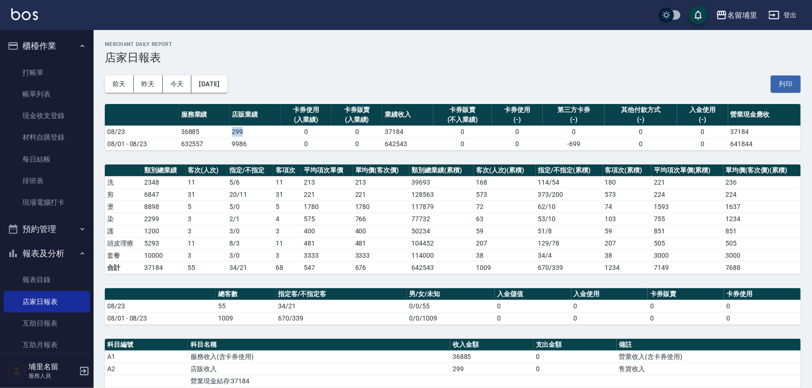
click at [256, 126] on tr "08/23 36885 299 0 0 37184 0 0 0 0 0 37184" at bounding box center [453, 132] width 696 height 12
click at [256, 126] on td "299" at bounding box center [255, 132] width 51 height 12
drag, startPoint x: 225, startPoint y: 131, endPoint x: 166, endPoint y: 130, distance: 59.5
click at [166, 130] on tr "08/23 36885 299 0 0 37184 0 0 0 0 0 37184" at bounding box center [453, 132] width 696 height 12
click at [166, 130] on td "08/23" at bounding box center [142, 132] width 74 height 12
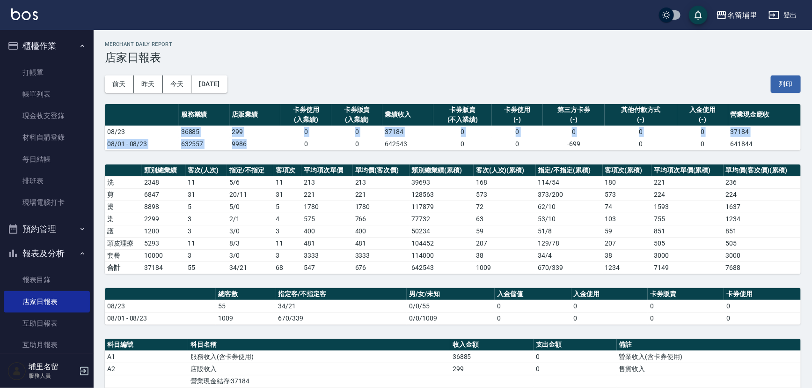
drag, startPoint x: 167, startPoint y: 128, endPoint x: 270, endPoint y: 137, distance: 103.9
click at [270, 137] on tbody "08/23 36885 299 0 0 37184 0 0 0 0 0 37184 08/01 - 08/23 632557 9986 0 0 642543 …" at bounding box center [453, 138] width 696 height 24
click at [270, 138] on td "9986" at bounding box center [255, 144] width 51 height 12
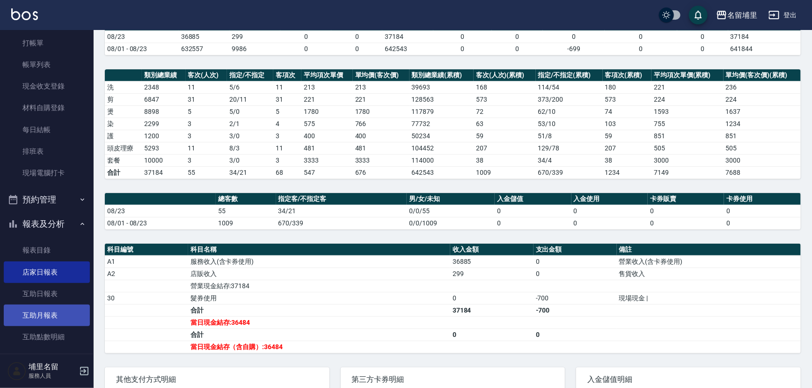
scroll to position [42, 0]
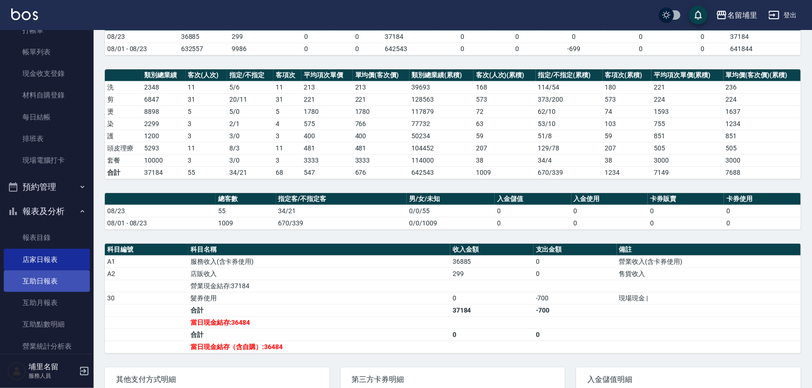
click at [36, 283] on link "互助日報表" at bounding box center [47, 281] width 86 height 22
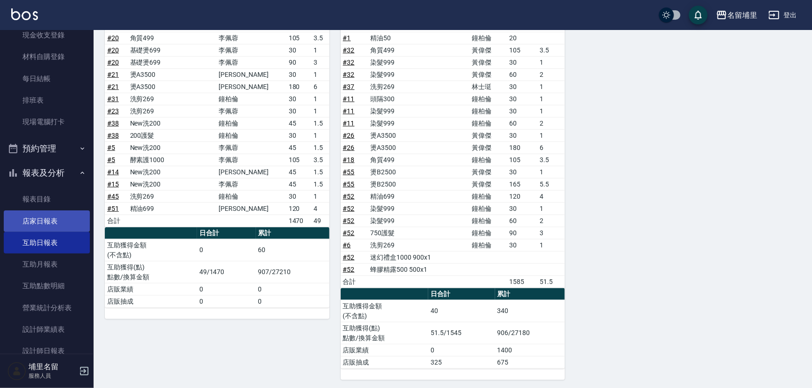
scroll to position [127, 0]
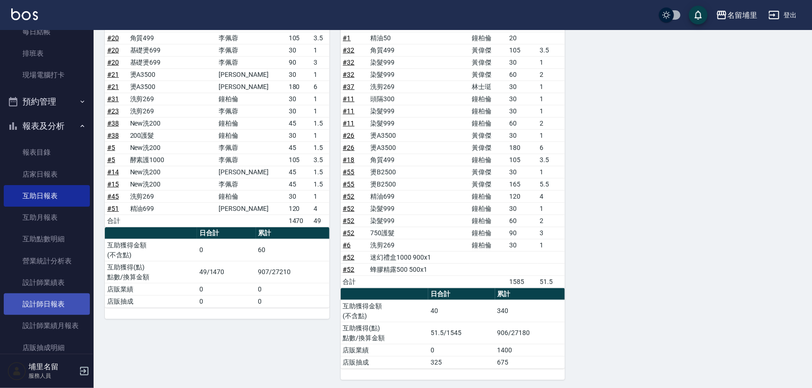
click at [45, 299] on link "設計師日報表" at bounding box center [47, 304] width 86 height 22
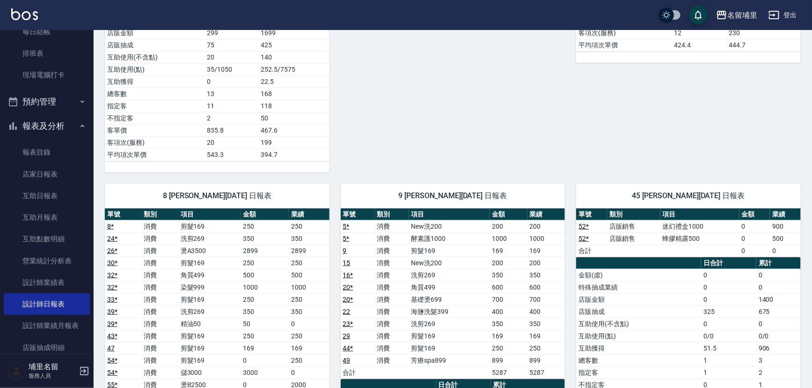
scroll to position [553, 0]
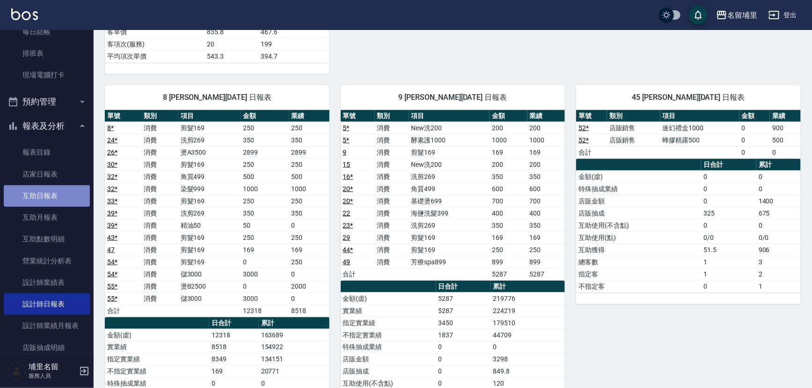
click at [61, 187] on link "互助日報表" at bounding box center [47, 196] width 86 height 22
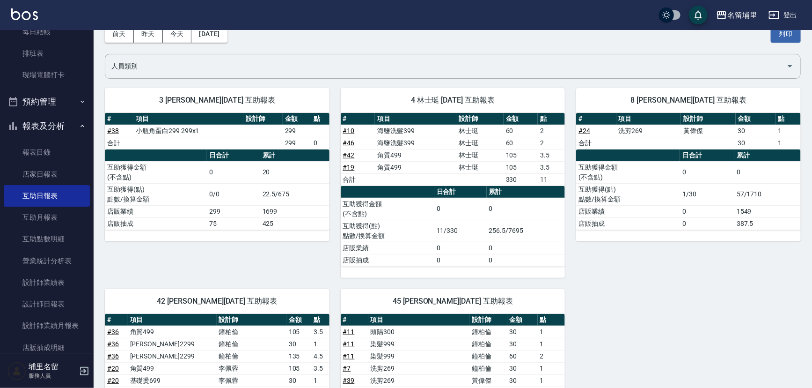
scroll to position [46, 0]
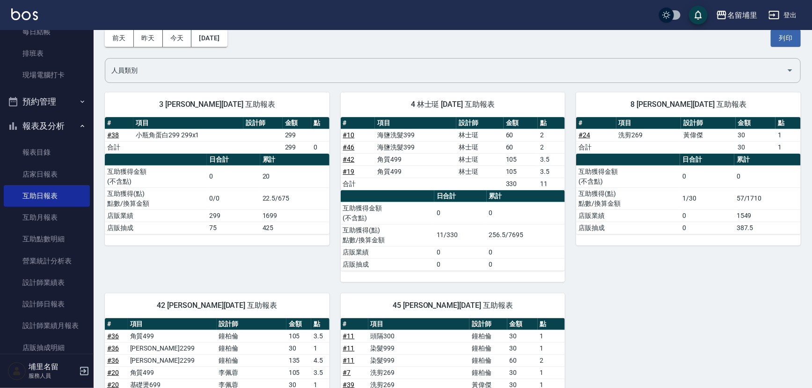
click at [114, 133] on link "# 38" at bounding box center [113, 134] width 12 height 7
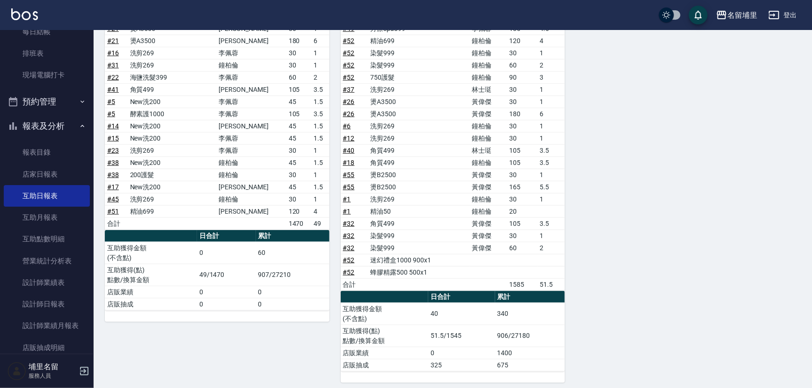
scroll to position [429, 0]
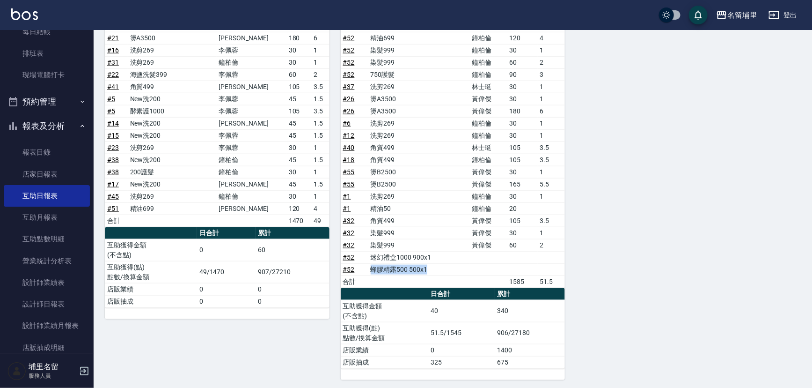
drag, startPoint x: 370, startPoint y: 267, endPoint x: 430, endPoint y: 267, distance: 60.4
click at [430, 267] on td "蜂膠精露500 500x1" at bounding box center [419, 269] width 101 height 12
click at [453, 275] on td "a dense table" at bounding box center [419, 281] width 101 height 12
click at [350, 268] on link "# 52" at bounding box center [349, 269] width 12 height 7
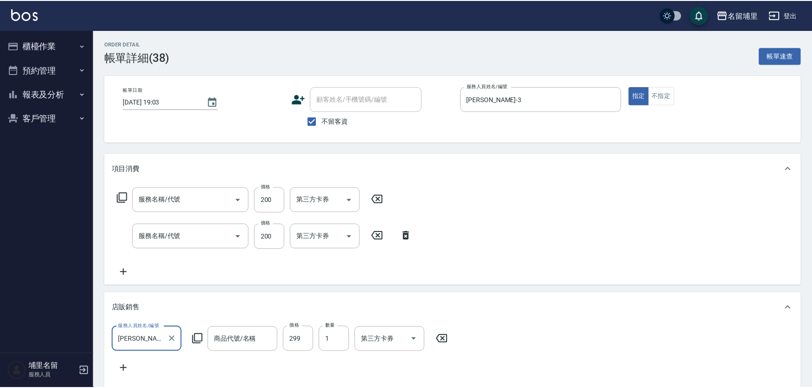
type input "2025/08/23 19:03"
checkbox input "true"
type input "[PERSON_NAME]-3"
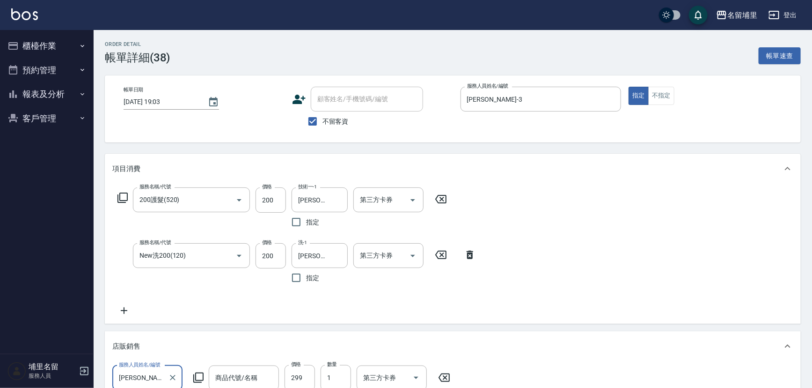
scroll to position [16, 0]
type input "200護髮(520)"
type input "New洗200(120)"
type input "小瓶角蛋白299"
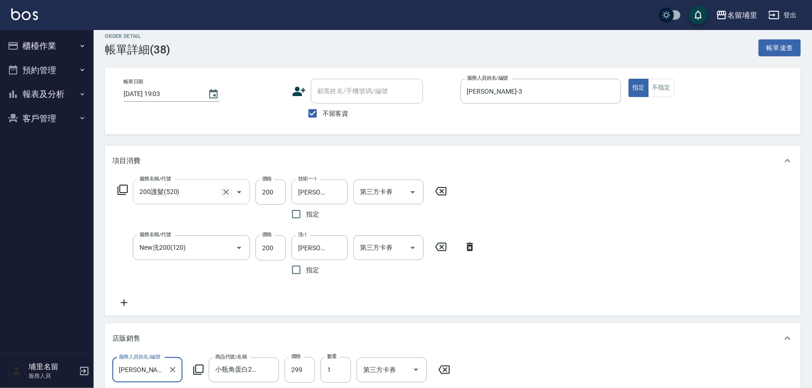
scroll to position [0, 0]
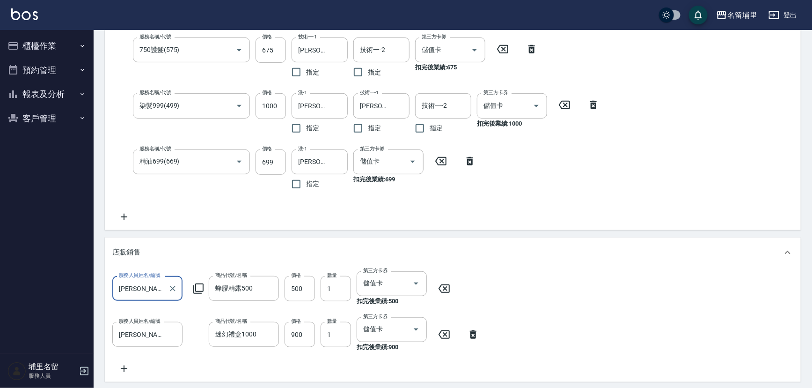
scroll to position [252, 0]
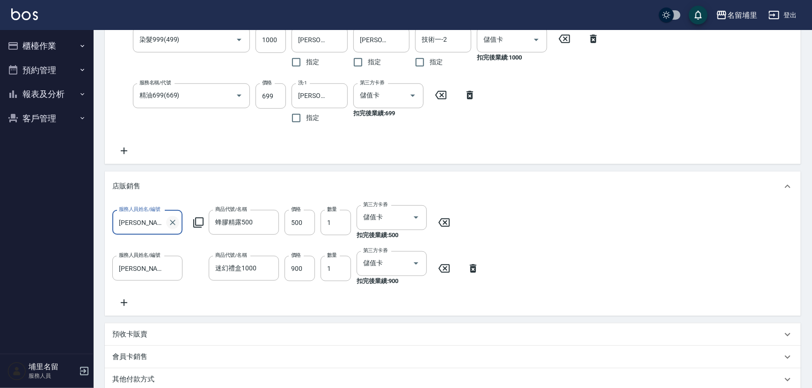
click at [176, 219] on icon "Clear" at bounding box center [172, 222] width 9 height 9
type input "鐘柏倫-3"
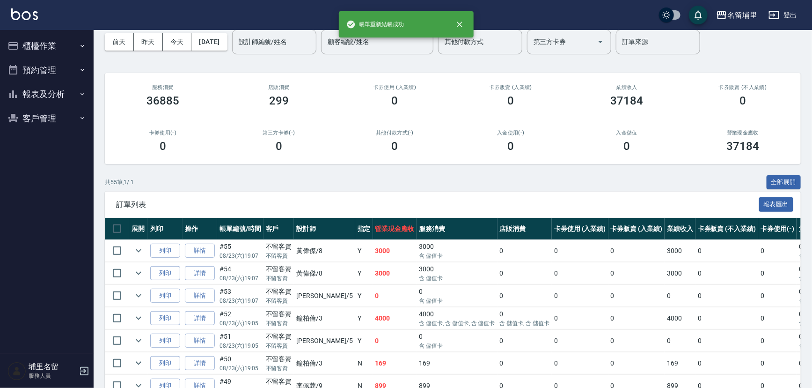
scroll to position [42, 0]
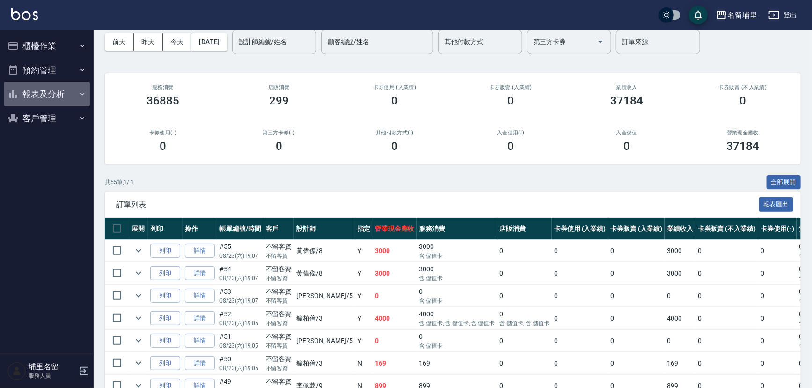
click at [40, 89] on button "報表及分析" at bounding box center [47, 94] width 86 height 24
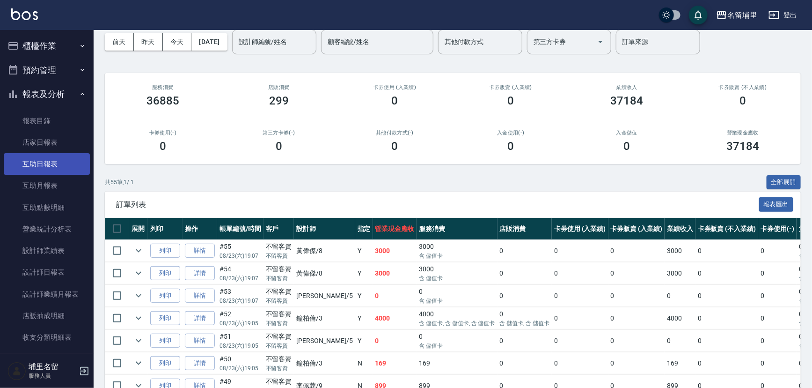
click at [55, 168] on link "互助日報表" at bounding box center [47, 164] width 86 height 22
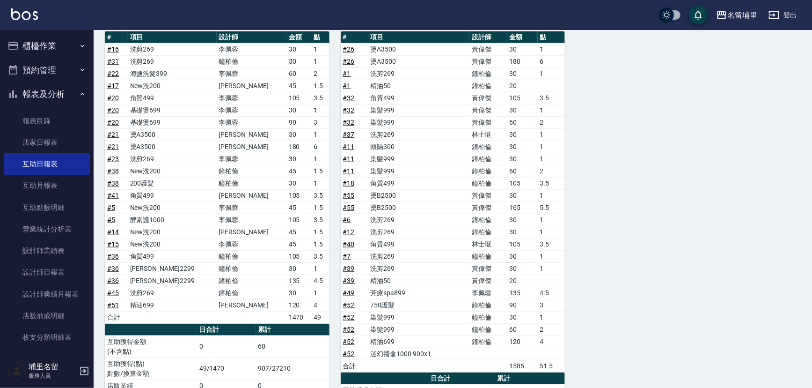
scroll to position [332, 0]
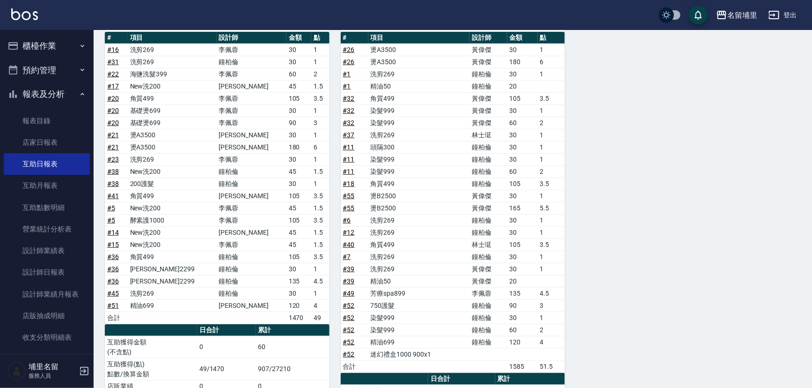
click at [349, 302] on link "# 52" at bounding box center [349, 305] width 12 height 7
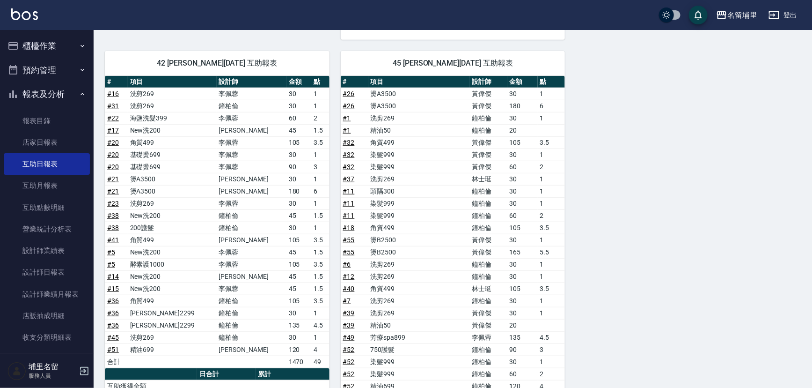
scroll to position [247, 0]
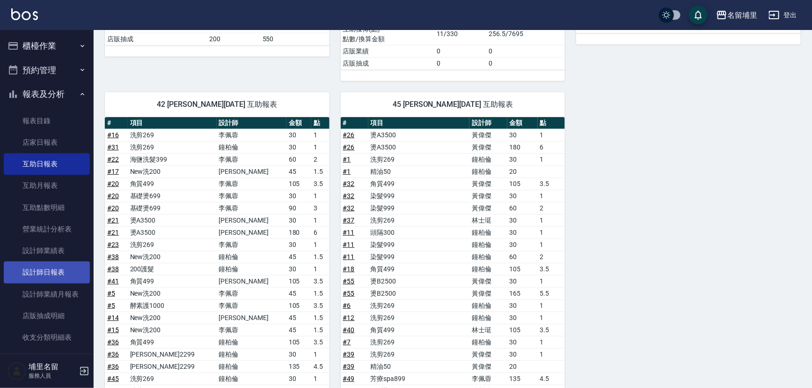
click at [45, 264] on link "設計師日報表" at bounding box center [47, 272] width 86 height 22
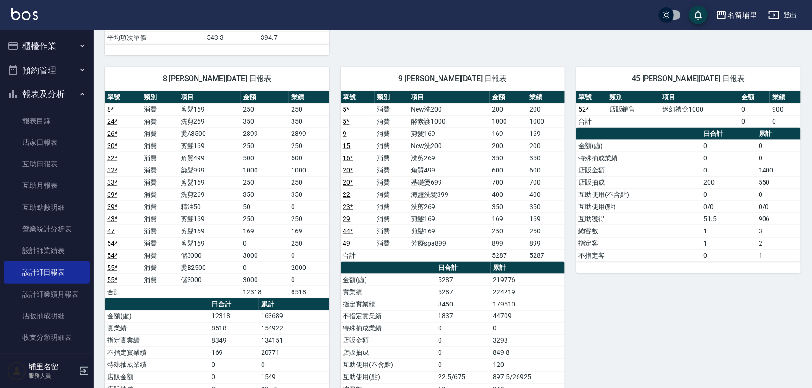
scroll to position [681, 0]
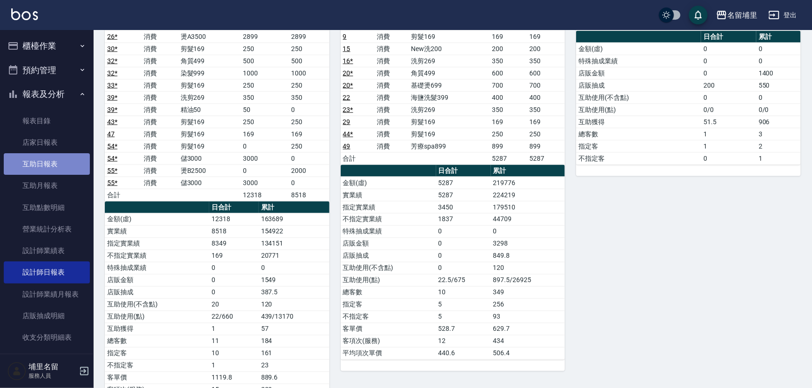
click at [64, 156] on link "互助日報表" at bounding box center [47, 164] width 86 height 22
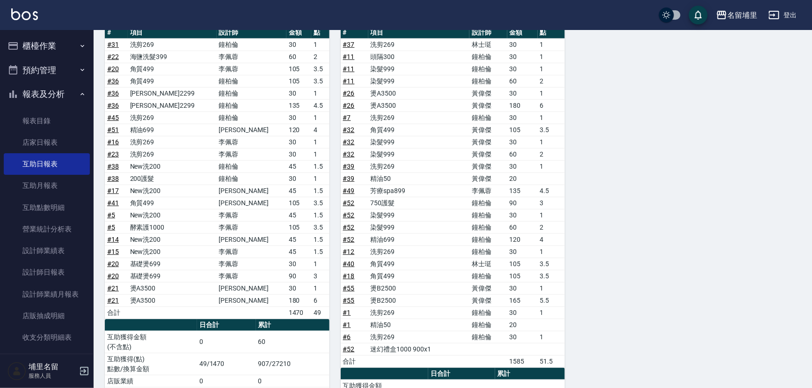
scroll to position [289, 0]
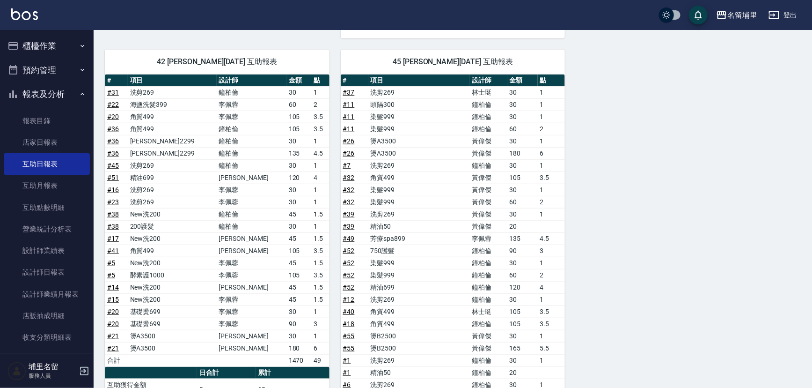
click at [38, 53] on button "櫃檯作業" at bounding box center [47, 46] width 86 height 24
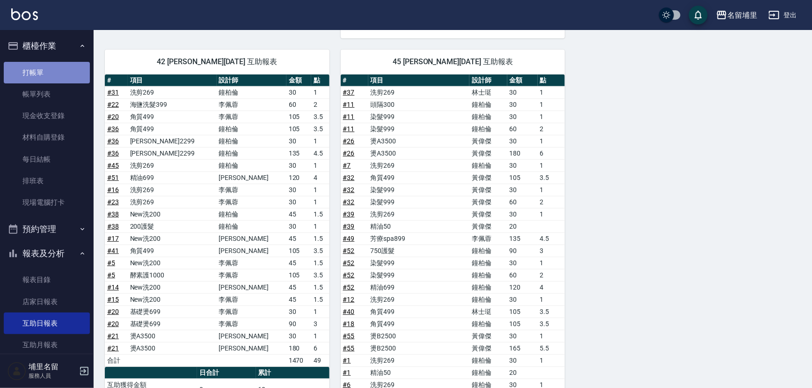
drag, startPoint x: 55, startPoint y: 75, endPoint x: 286, endPoint y: 84, distance: 230.6
click at [56, 75] on link "打帳單" at bounding box center [47, 73] width 86 height 22
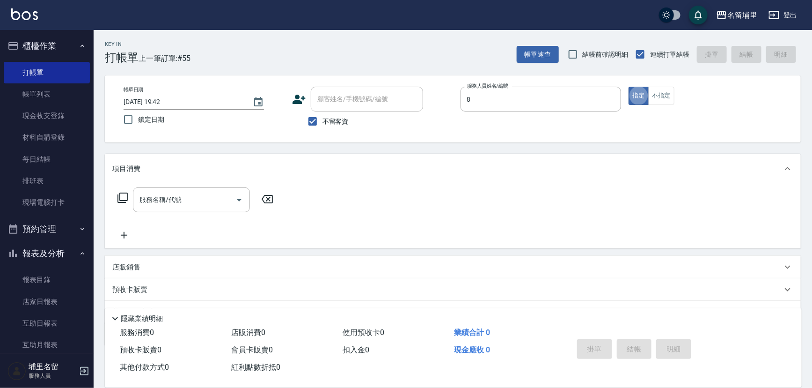
type input "黃偉傑-8"
type button "true"
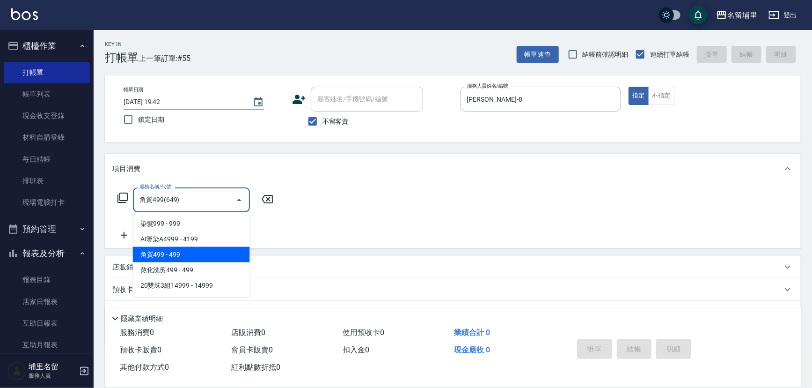
type input "角質499(649)"
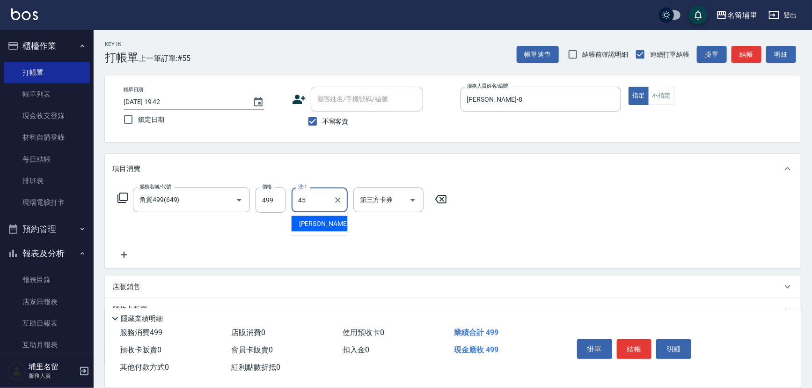
type input "[PERSON_NAME]-45"
click at [427, 251] on div "服務名稱/代號 角質499(649) 服務名稱/代號 價格 499 價格 洗-1 潘宇浩-45 洗-1 指定 第三方卡券 第三方卡券" at bounding box center [282, 223] width 340 height 73
click at [409, 193] on button "Open" at bounding box center [413, 199] width 15 height 15
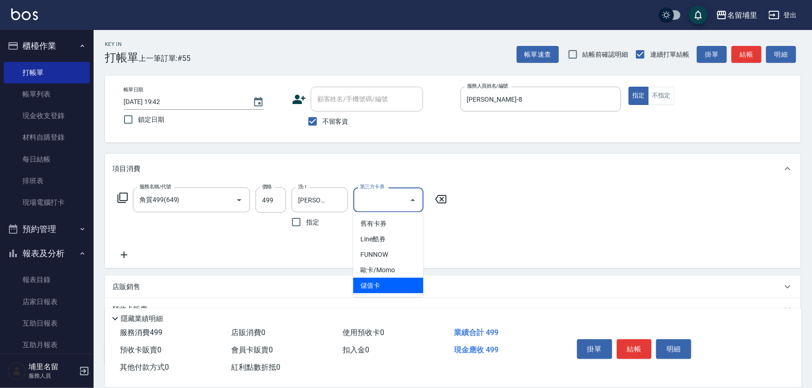
drag, startPoint x: 407, startPoint y: 288, endPoint x: 506, endPoint y: 255, distance: 104.3
click at [407, 288] on span "儲值卡" at bounding box center [389, 285] width 70 height 15
type input "儲值卡"
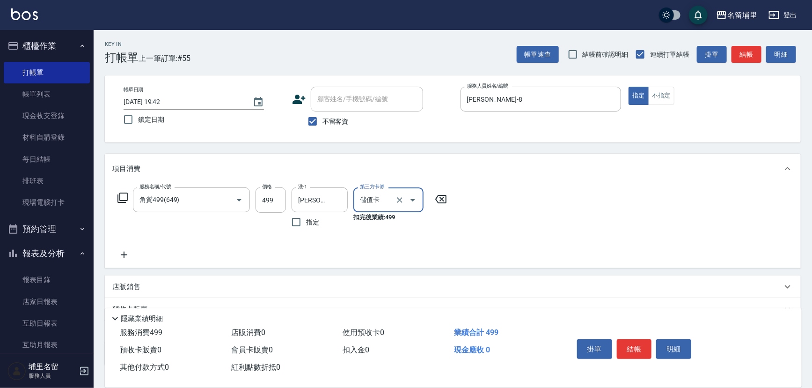
drag, startPoint x: 638, startPoint y: 349, endPoint x: 637, endPoint y: 345, distance: 4.7
click at [637, 348] on button "結帳" at bounding box center [634, 349] width 35 height 20
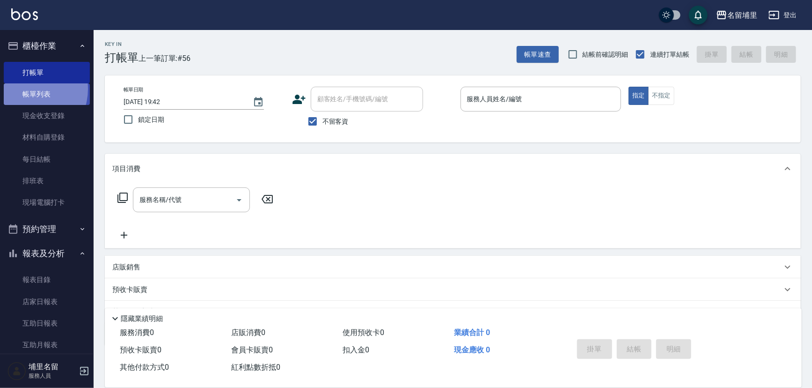
click at [27, 89] on link "帳單列表" at bounding box center [47, 94] width 86 height 22
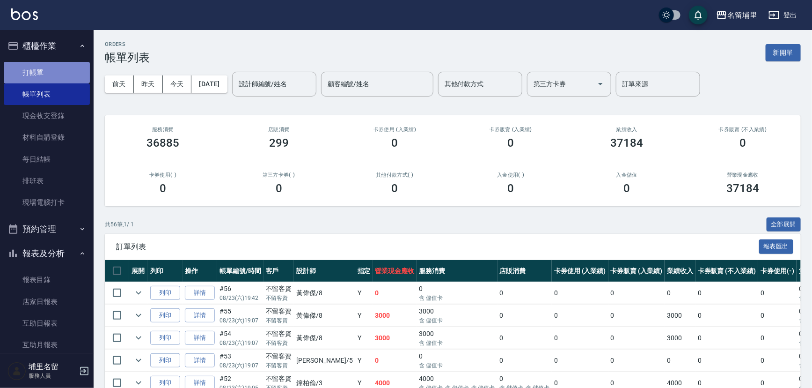
click at [58, 73] on link "打帳單" at bounding box center [47, 73] width 86 height 22
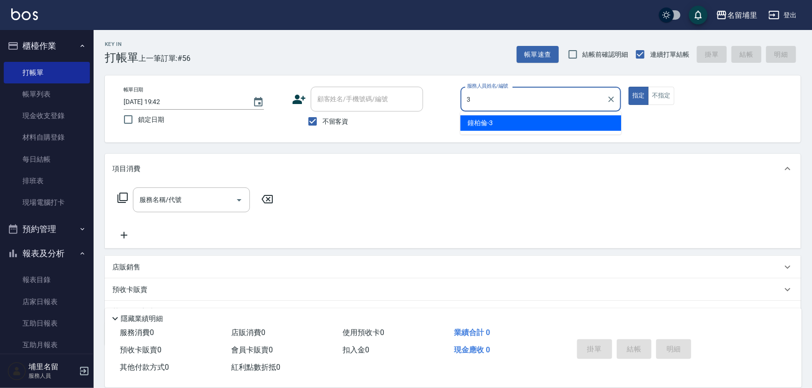
type input "鐘柏倫-3"
type button "true"
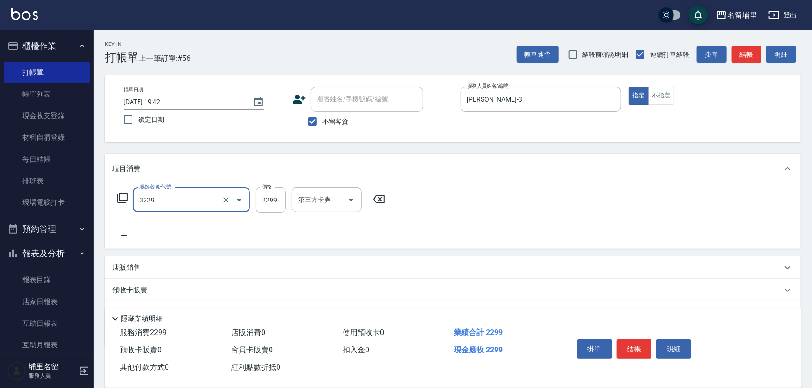
type input "伊黛莉2299(3229)"
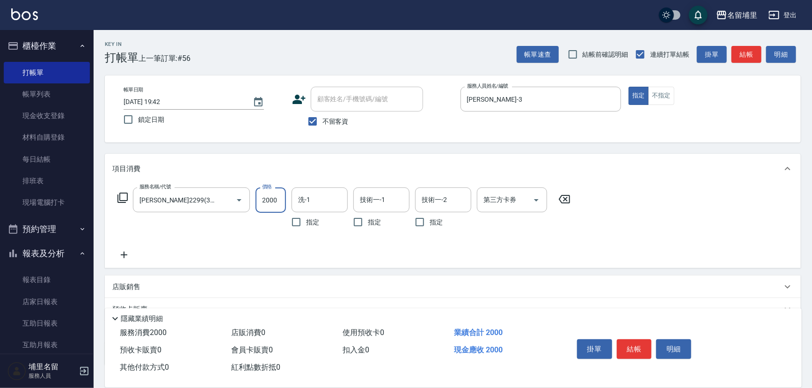
type input "2000"
type input "李嘉容-42"
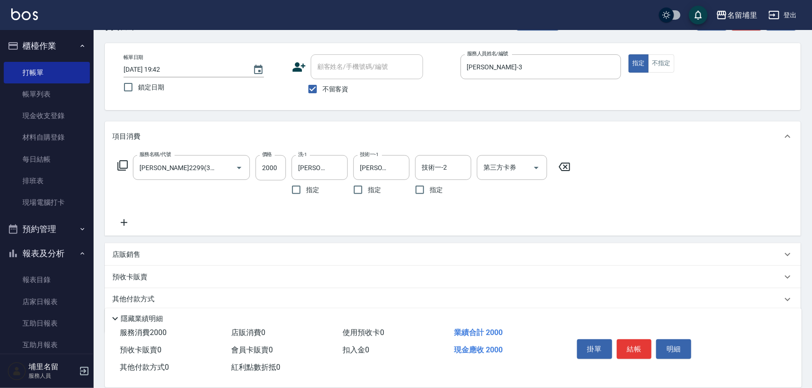
scroll to position [66, 0]
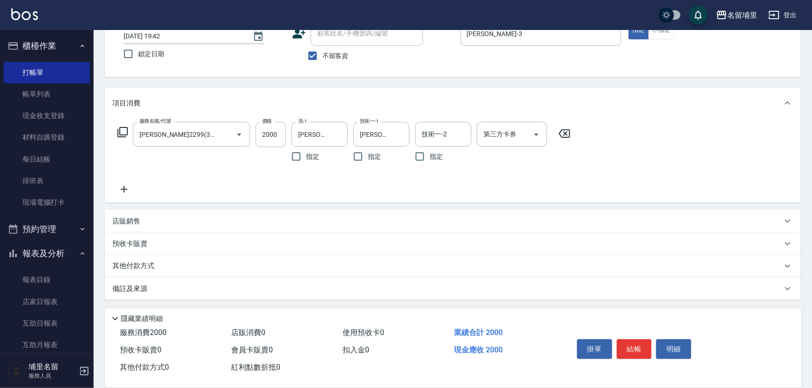
click at [159, 214] on div "店販銷售" at bounding box center [453, 221] width 696 height 22
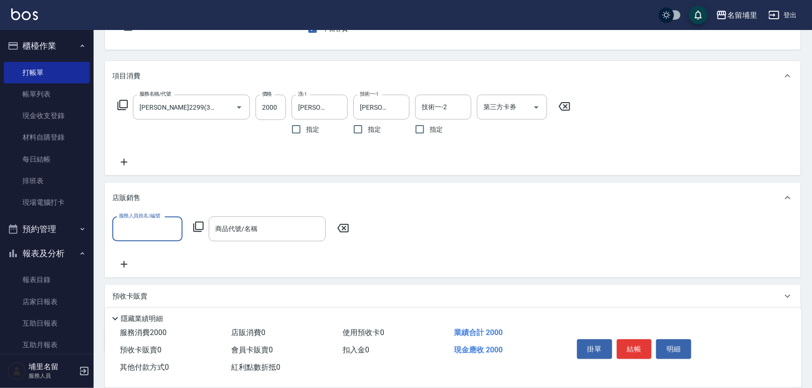
scroll to position [108, 0]
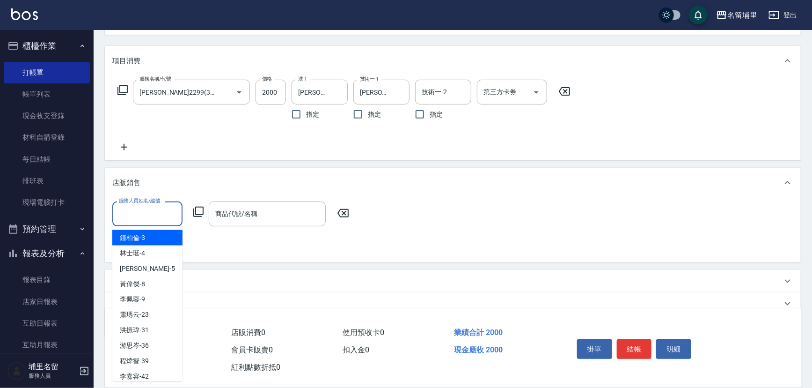
click at [150, 214] on input "服務人員姓名/編號" at bounding box center [148, 214] width 62 height 16
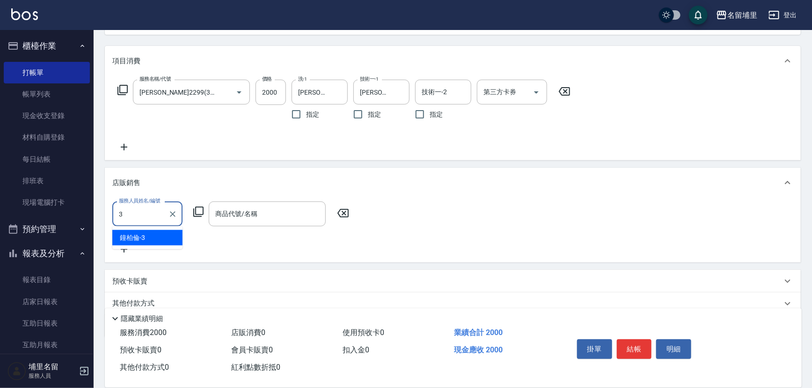
type input "鐘柏倫-3"
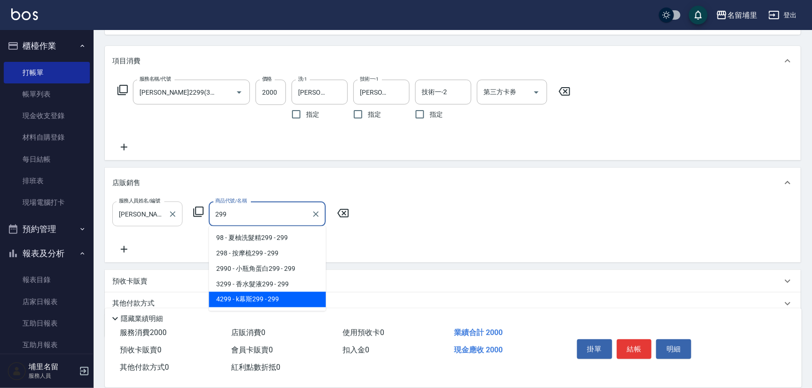
type input "k幕斯299"
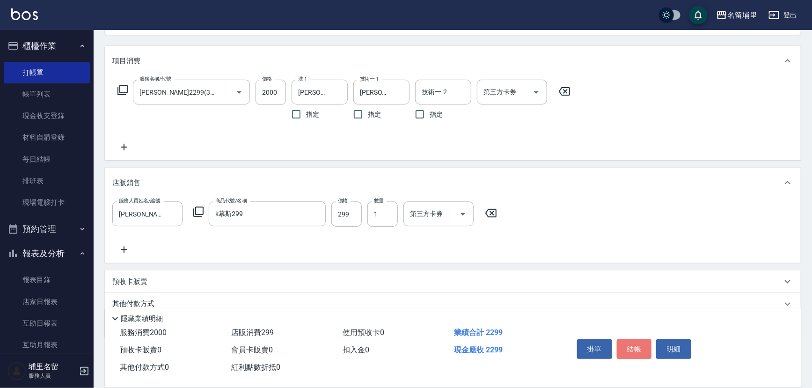
drag, startPoint x: 629, startPoint y: 344, endPoint x: 615, endPoint y: 347, distance: 14.9
click at [626, 346] on button "結帳" at bounding box center [634, 349] width 35 height 20
type input "2025/08/23 19:43"
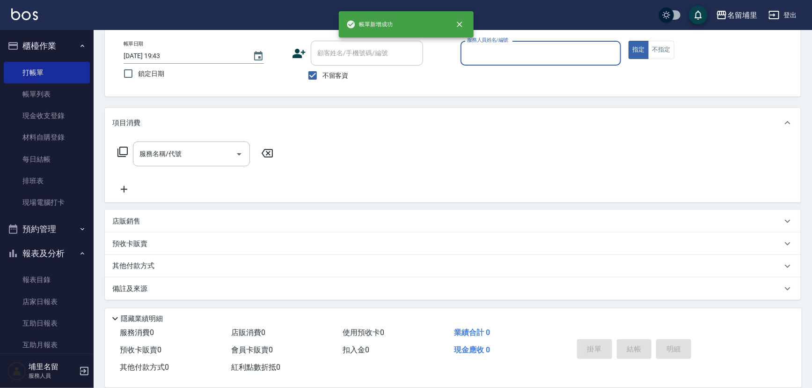
scroll to position [0, 0]
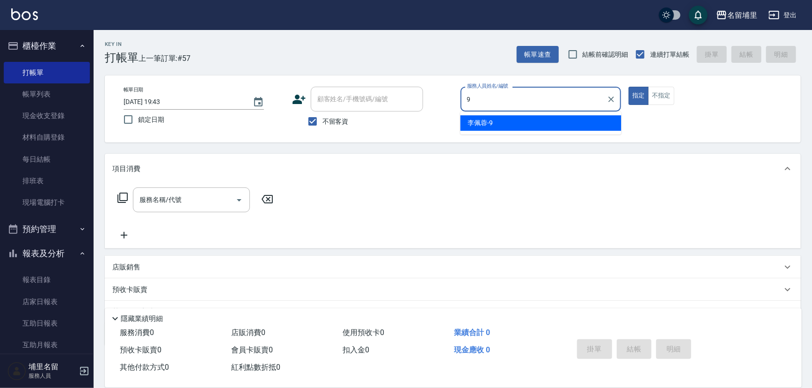
type input "李佩蓉-9"
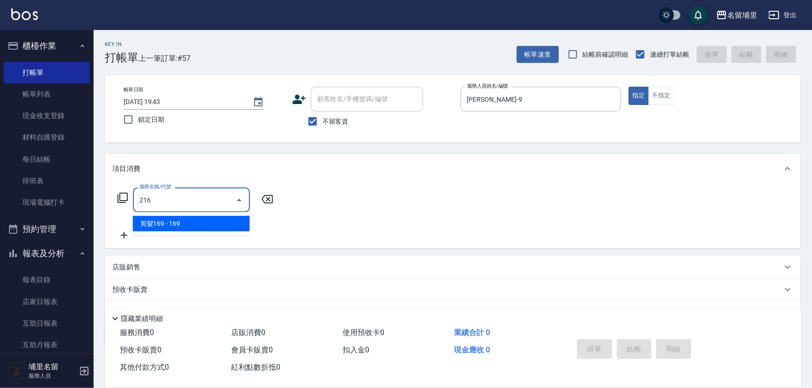
type input "剪髮169(216)"
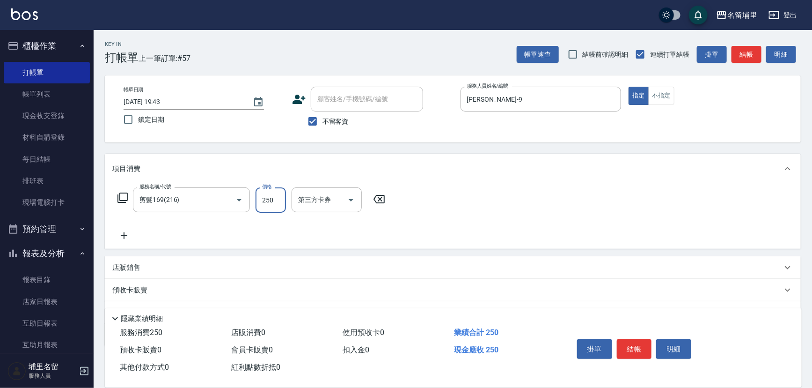
type input "250"
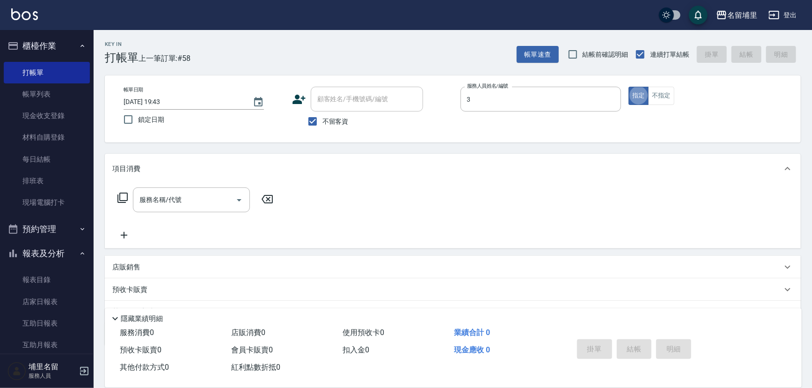
type input "鐘柏倫-3"
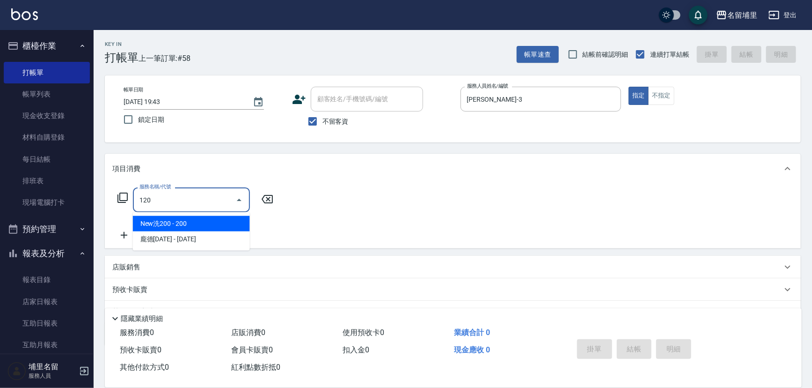
type input "New洗200(120)"
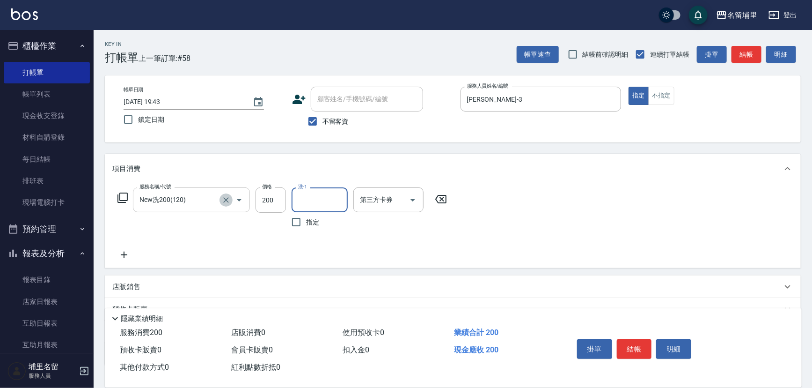
click at [229, 200] on icon "Clear" at bounding box center [225, 199] width 9 height 9
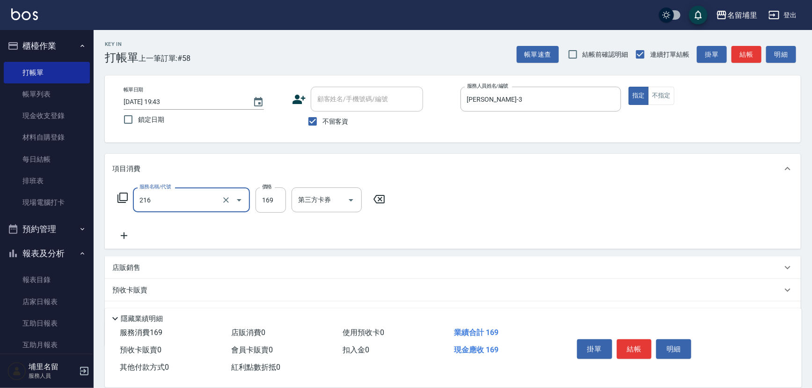
type input "剪髮169(216)"
type input "200"
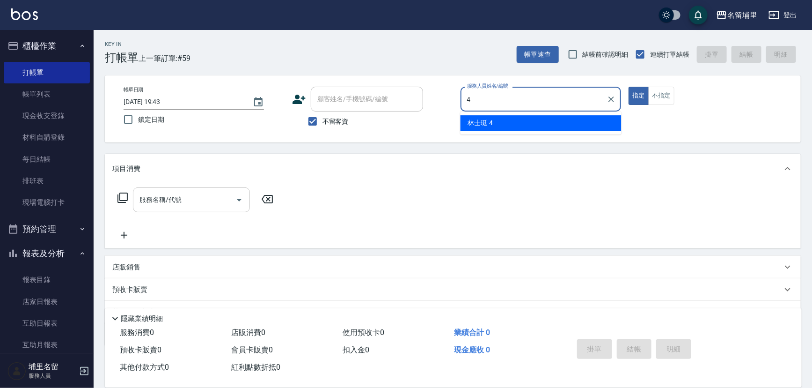
type input "林士珽-4"
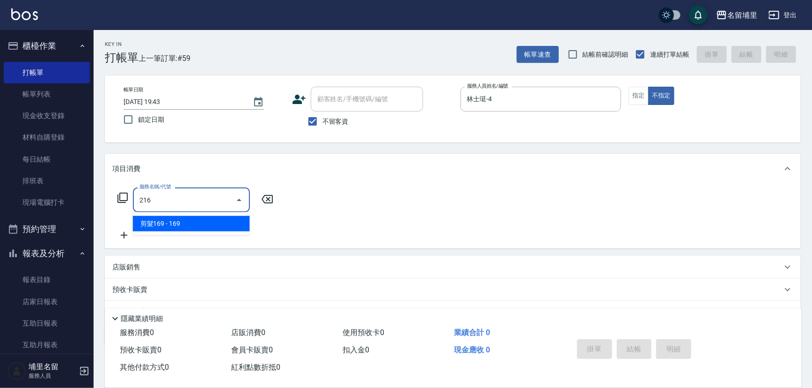
type input "剪髮169(216)"
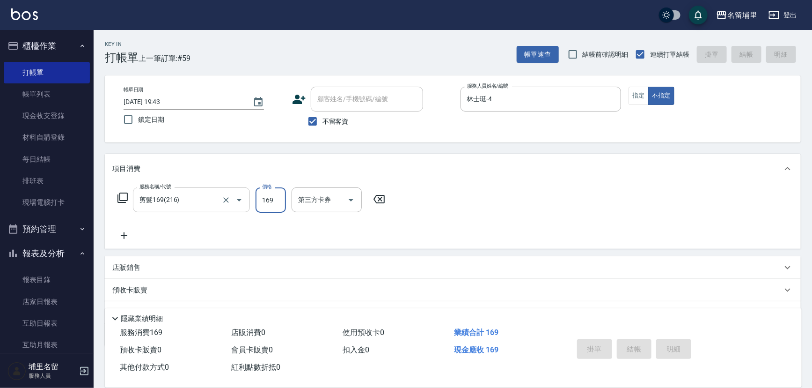
type input "2025/08/23 19:44"
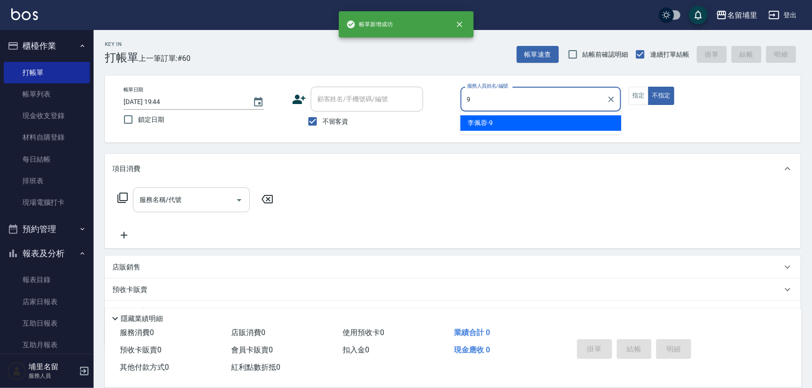
type input "李佩蓉-9"
type button "false"
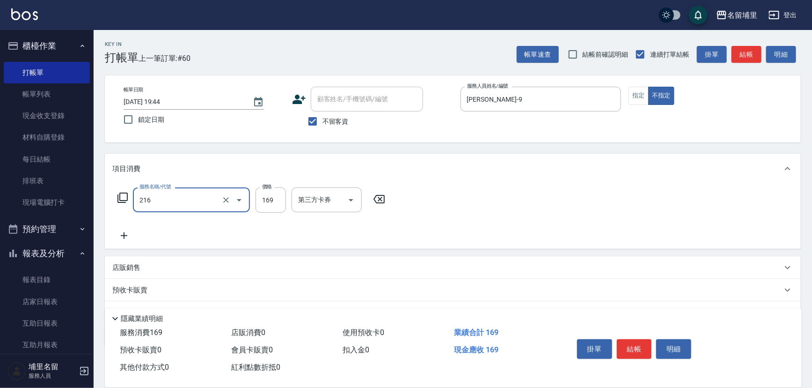
type input "剪髮169(216)"
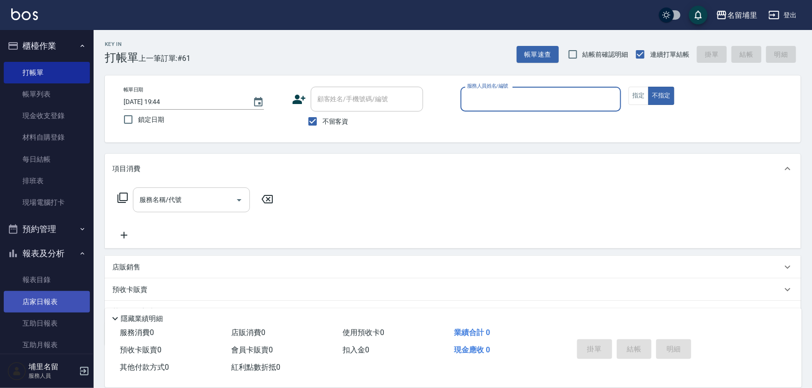
click at [58, 306] on link "店家日報表" at bounding box center [47, 302] width 86 height 22
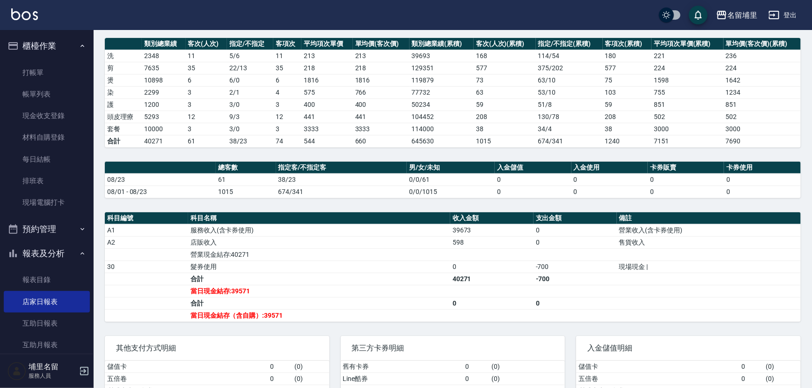
scroll to position [170, 0]
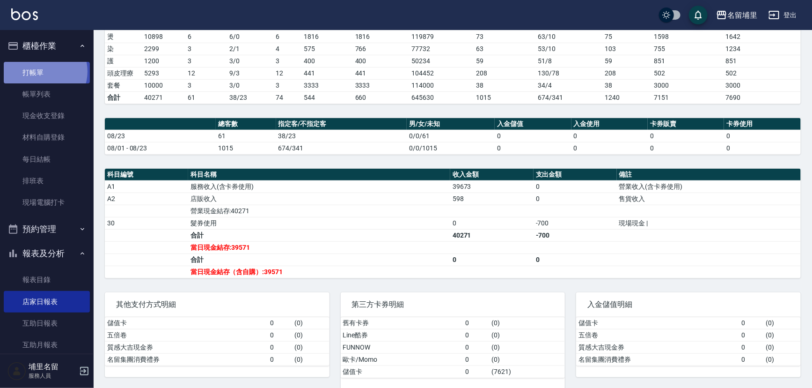
click at [42, 71] on link "打帳單" at bounding box center [47, 73] width 86 height 22
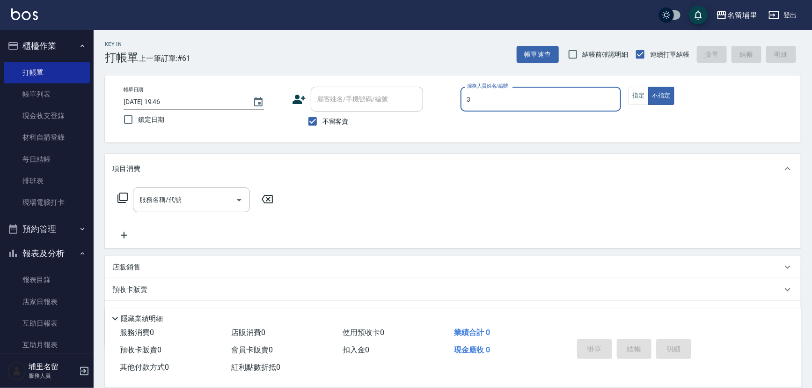
type input "鐘柏倫-3"
type button "false"
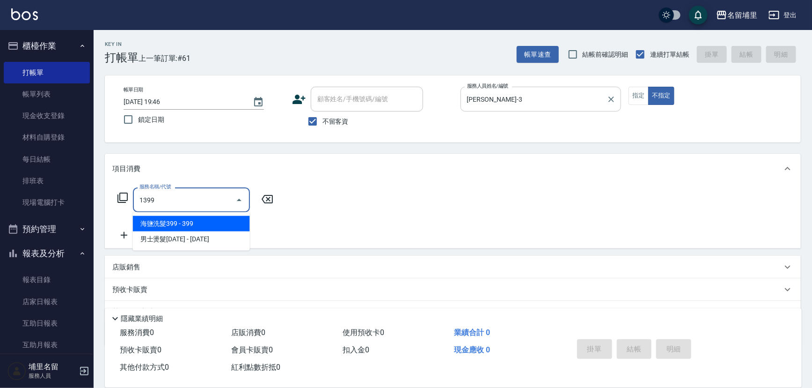
type input "海鹽洗髮399(1399)"
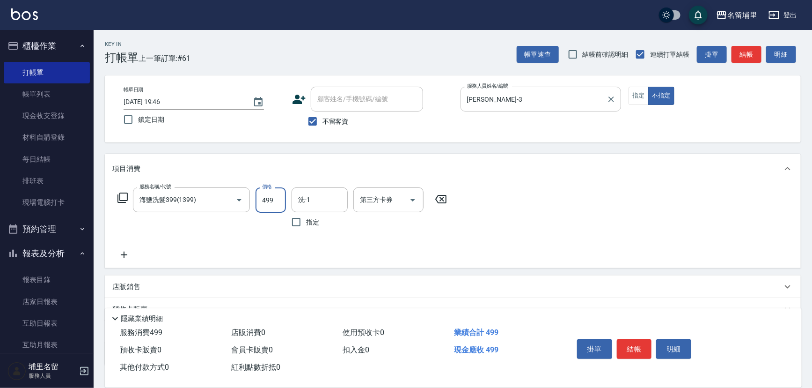
type input "499"
type input "李嘉容-42"
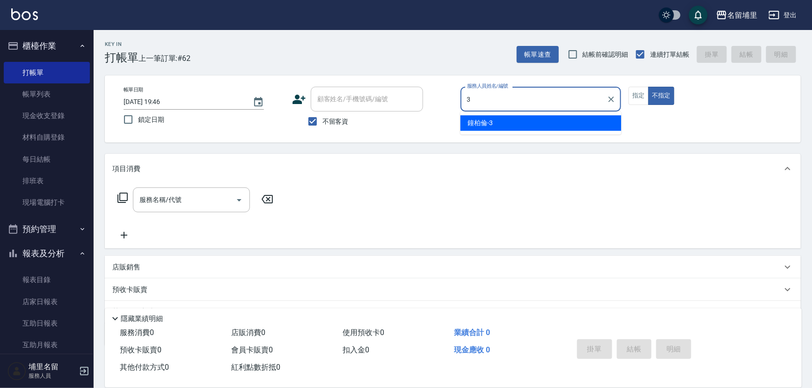
type input "鐘柏倫-3"
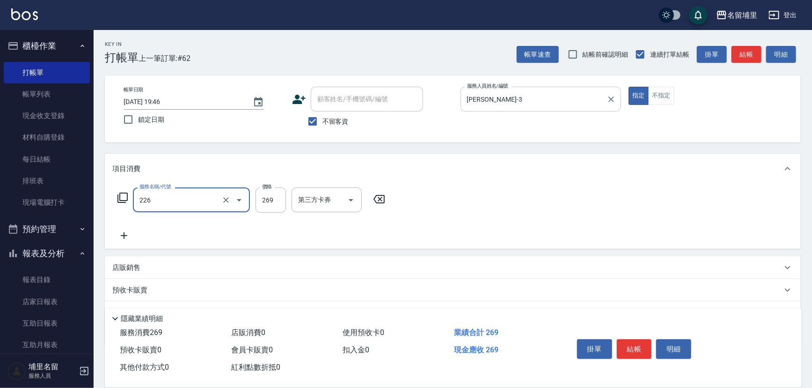
type input "洗剪269(226)"
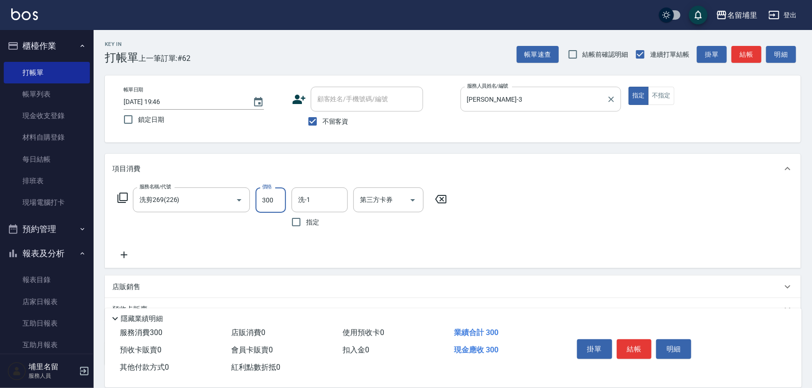
type input "300"
type input "[PERSON_NAME]-45"
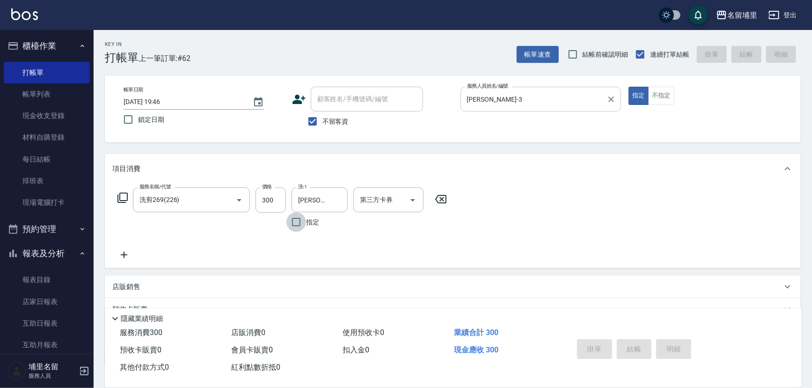
type input "2025/08/23 19:47"
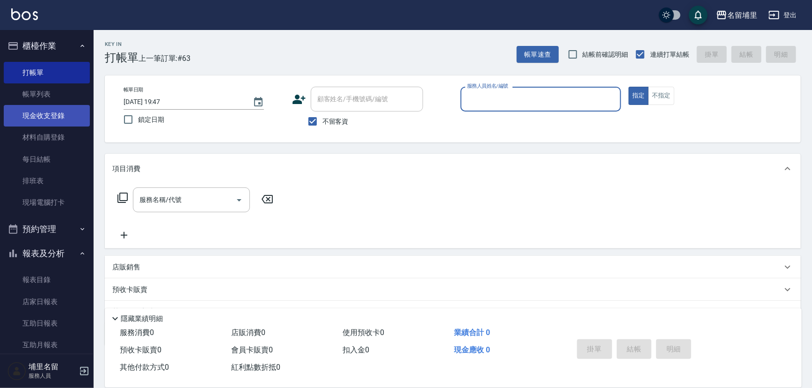
click at [60, 115] on link "現金收支登錄" at bounding box center [47, 116] width 86 height 22
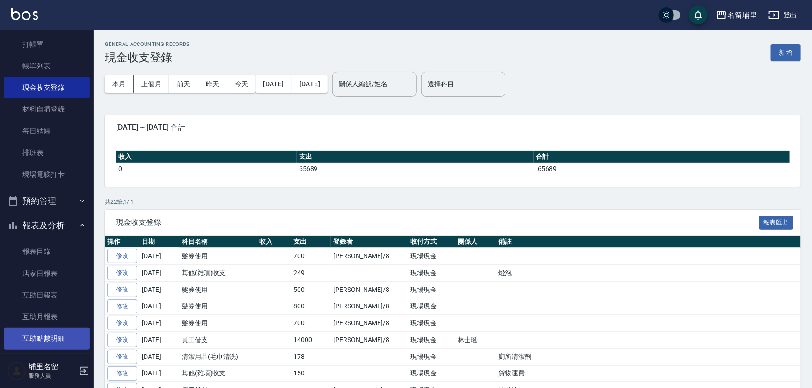
scroll to position [85, 0]
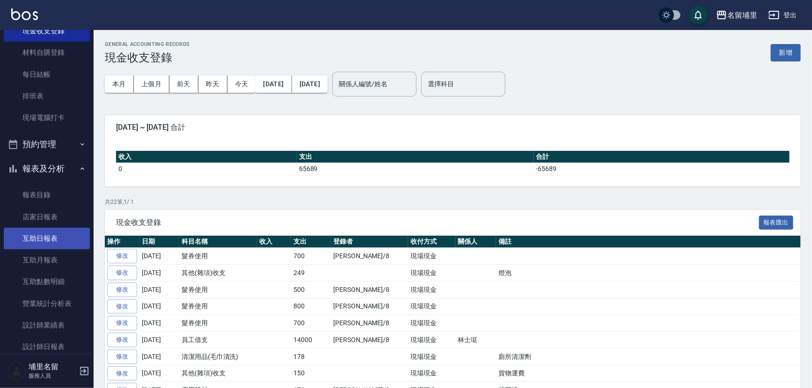
click at [55, 237] on link "互助日報表" at bounding box center [47, 239] width 86 height 22
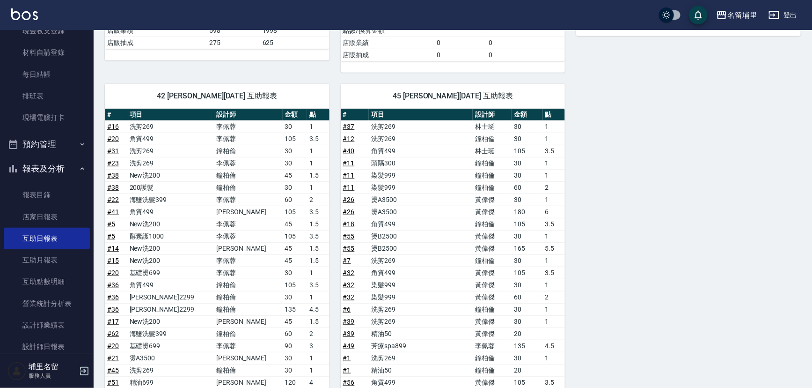
scroll to position [441, 0]
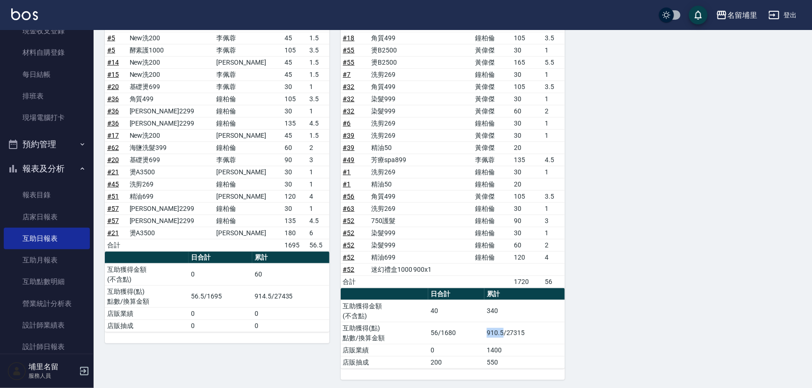
drag, startPoint x: 485, startPoint y: 331, endPoint x: 505, endPoint y: 331, distance: 19.7
click at [505, 331] on td "910.5/27315" at bounding box center [525, 333] width 81 height 22
drag, startPoint x: 501, startPoint y: 332, endPoint x: 484, endPoint y: 333, distance: 16.4
click at [484, 333] on tr "互助獲得(點) 點數/換算金額 56/1680 910.5/27315" at bounding box center [453, 333] width 225 height 22
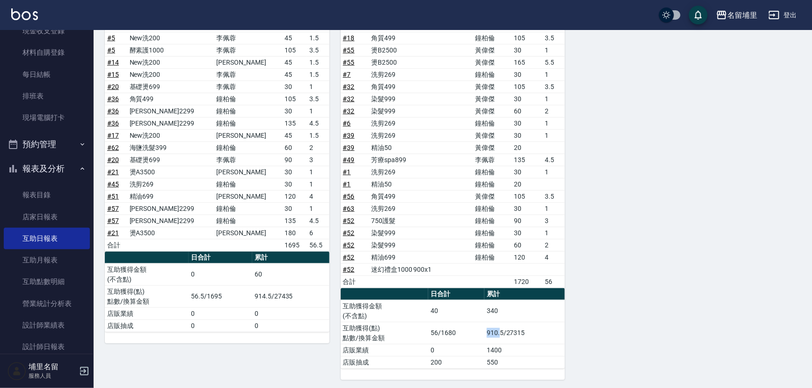
click at [484, 333] on td "56/1680" at bounding box center [456, 333] width 56 height 22
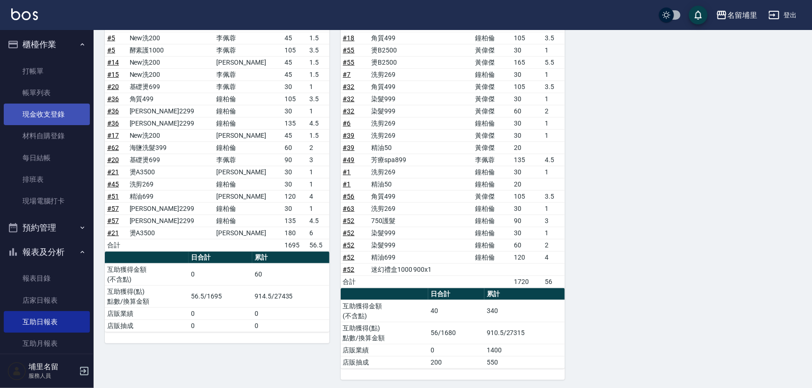
scroll to position [0, 0]
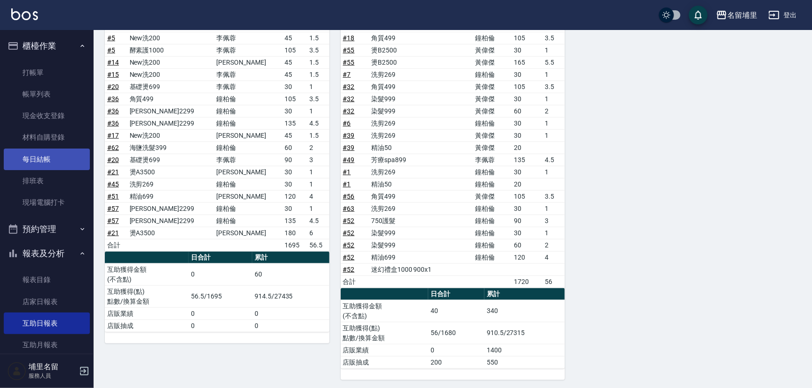
click at [49, 161] on link "每日結帳" at bounding box center [47, 159] width 86 height 22
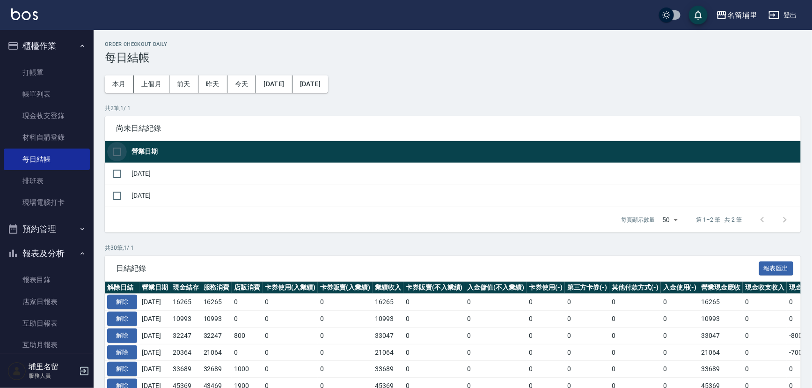
click at [116, 149] on input "checkbox" at bounding box center [117, 152] width 20 height 20
checkbox input "true"
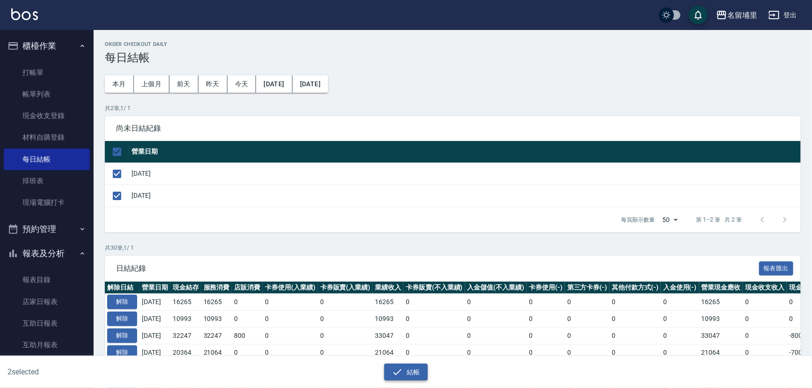
click at [395, 368] on icon "button" at bounding box center [397, 371] width 11 height 11
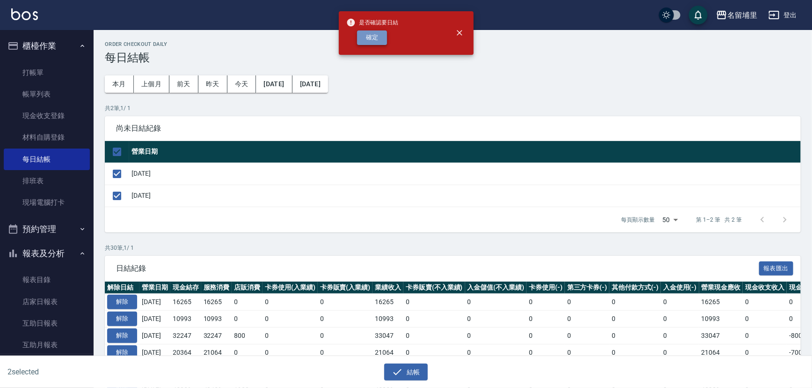
click at [379, 37] on button "確定" at bounding box center [372, 37] width 30 height 15
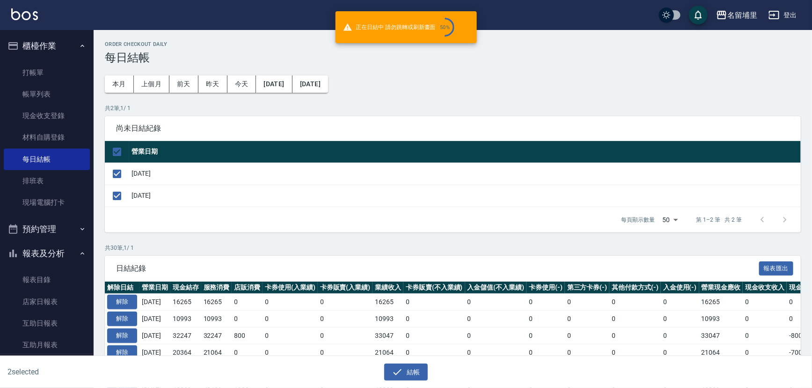
checkbox input "false"
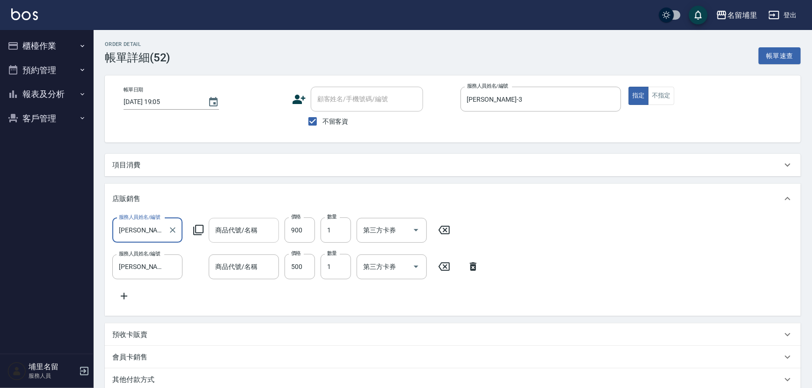
scroll to position [2, 0]
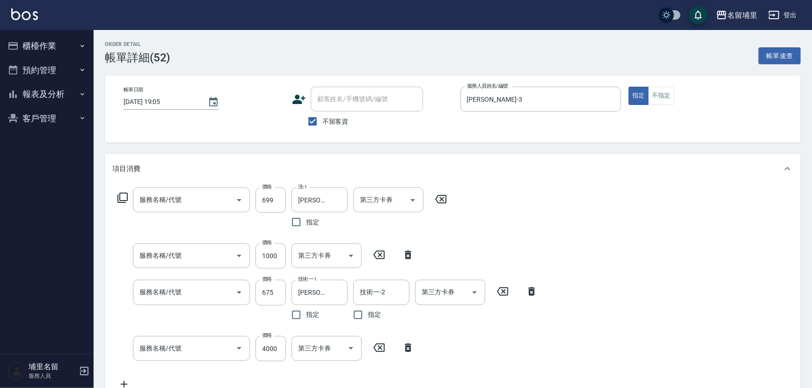
type input "精油699(669)"
type input "染髮999(499)"
type input "750護髮(575)"
type input "儲3000(8300)"
type input "儲值卡"
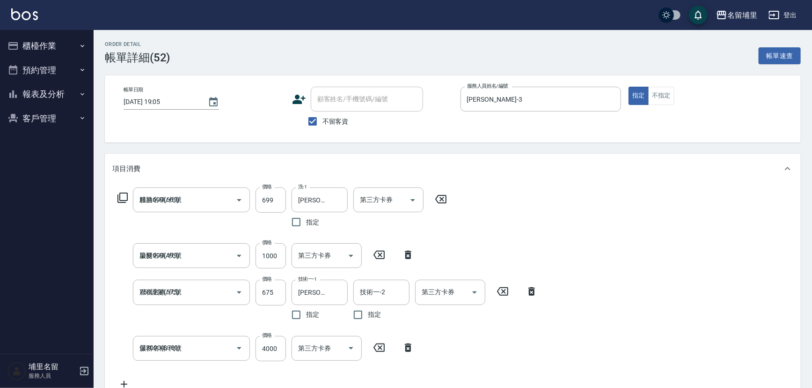
type input "儲值卡"
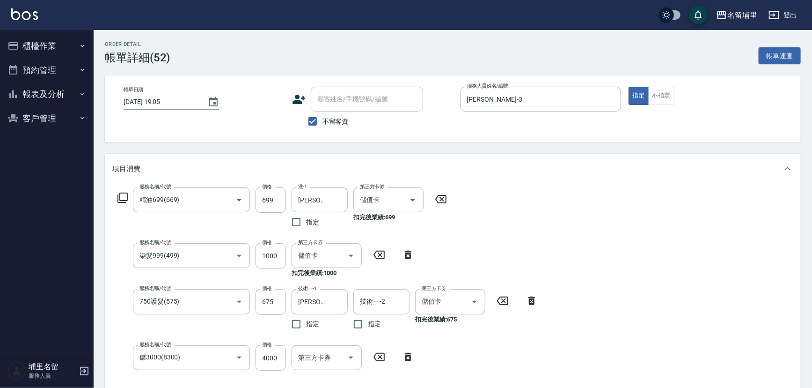
type input "迷幻禮盒1000"
type input "蜂膠精露500"
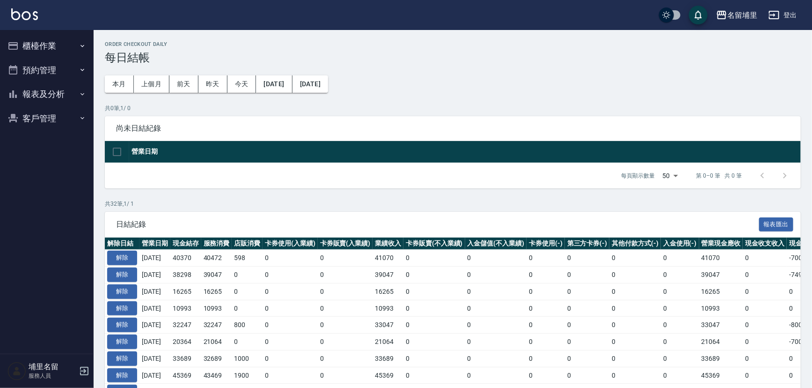
click at [42, 95] on button "報表及分析" at bounding box center [47, 94] width 86 height 24
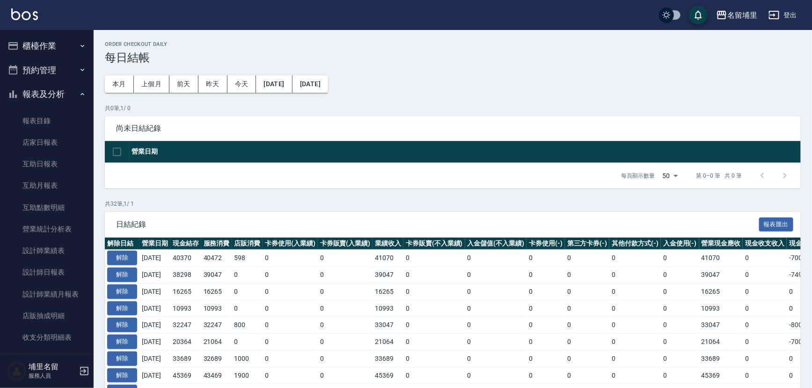
click at [63, 49] on button "櫃檯作業" at bounding box center [47, 46] width 86 height 24
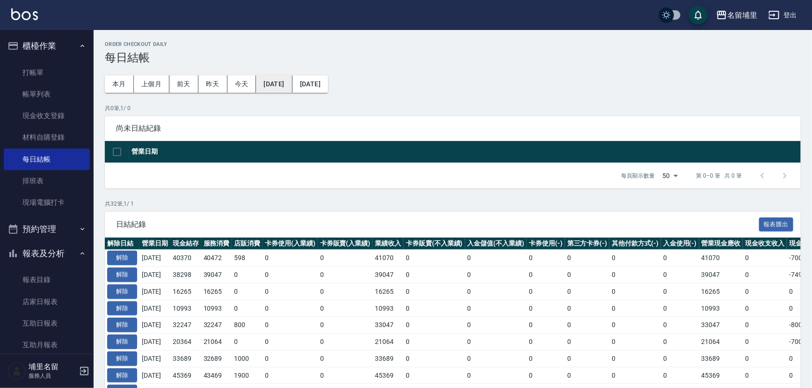
click at [282, 90] on button "2025/07/23" at bounding box center [274, 83] width 36 height 17
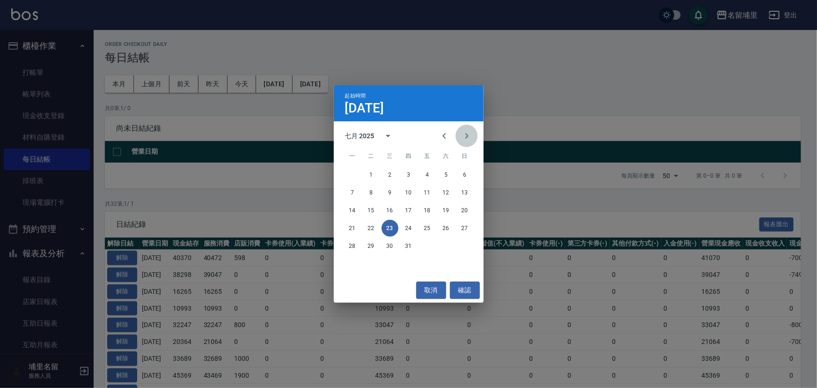
click at [468, 138] on icon "Next month" at bounding box center [466, 135] width 11 height 11
click at [465, 213] on button "17" at bounding box center [465, 210] width 17 height 17
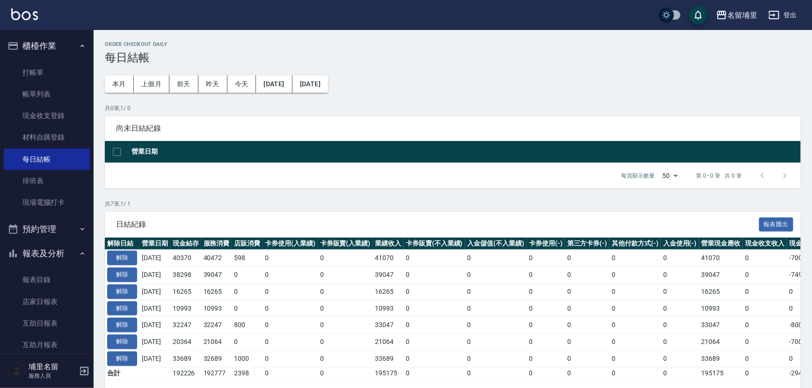
scroll to position [33, 0]
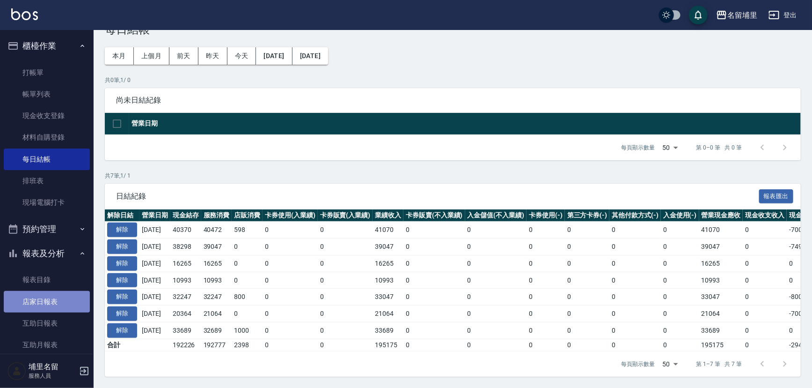
click at [55, 307] on link "店家日報表" at bounding box center [47, 302] width 86 height 22
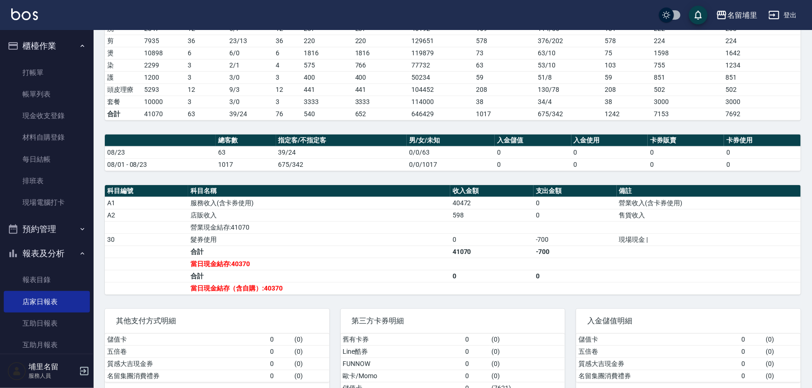
scroll to position [180, 0]
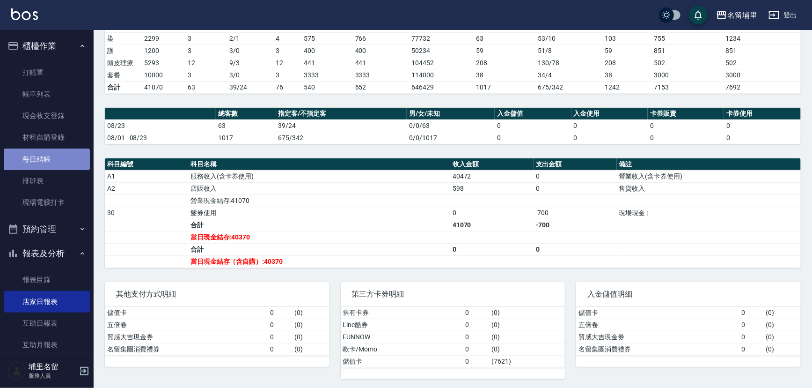
click at [59, 151] on link "每日結帳" at bounding box center [47, 159] width 86 height 22
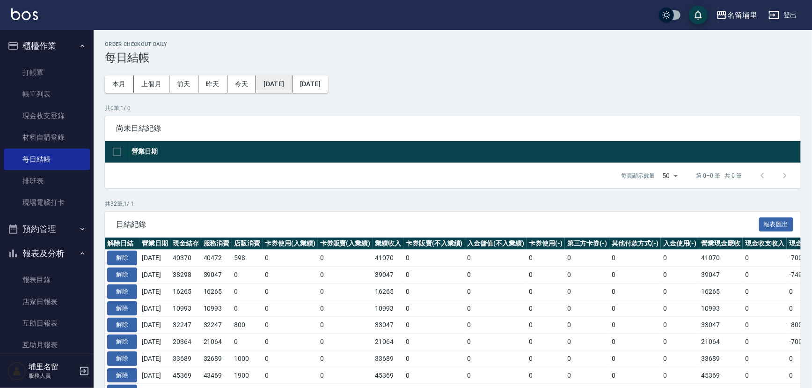
click at [278, 79] on button "2025/07/23" at bounding box center [274, 83] width 36 height 17
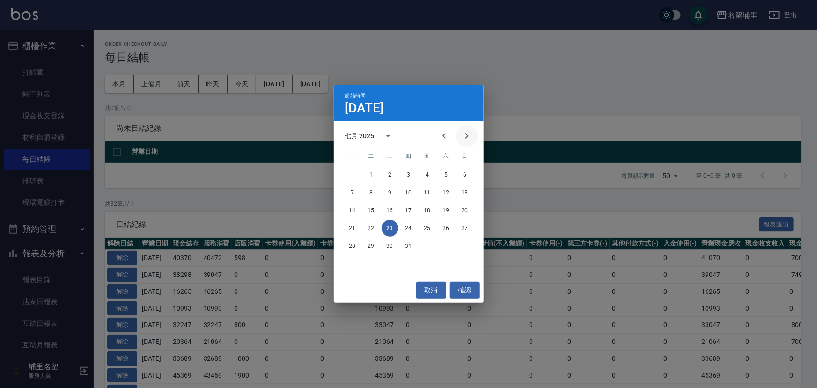
click at [468, 141] on button "Next month" at bounding box center [467, 136] width 22 height 22
click at [469, 215] on button "17" at bounding box center [465, 210] width 17 height 17
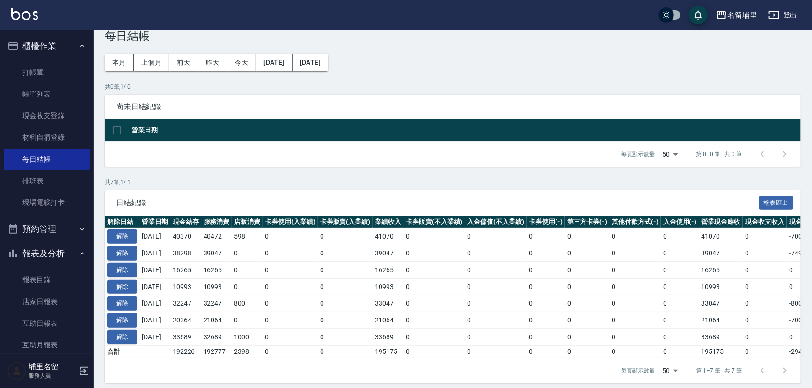
scroll to position [33, 0]
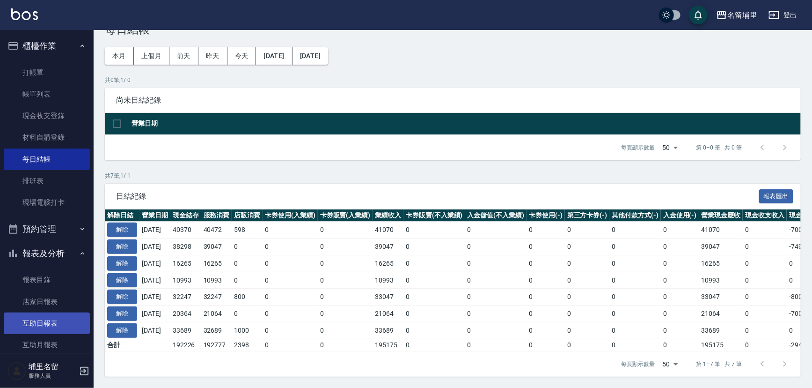
click at [59, 314] on link "互助日報表" at bounding box center [47, 323] width 86 height 22
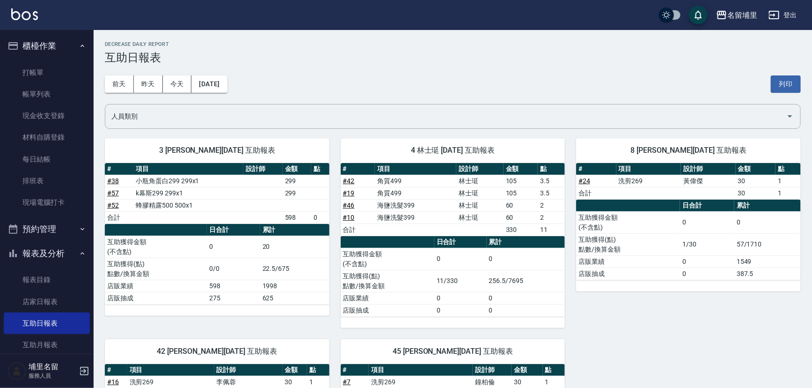
scroll to position [42, 0]
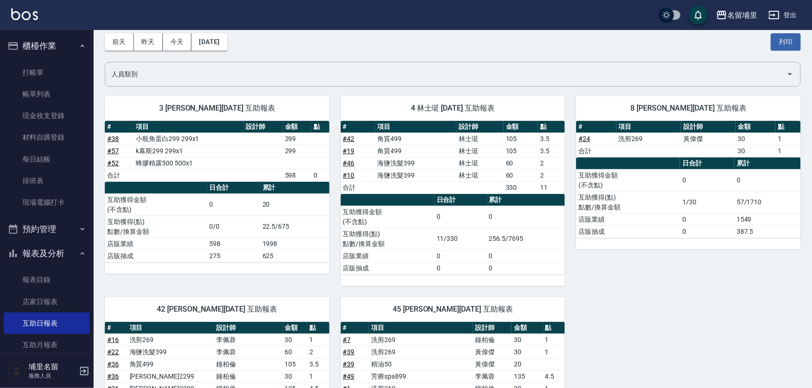
click at [114, 162] on link "# 52" at bounding box center [113, 162] width 12 height 7
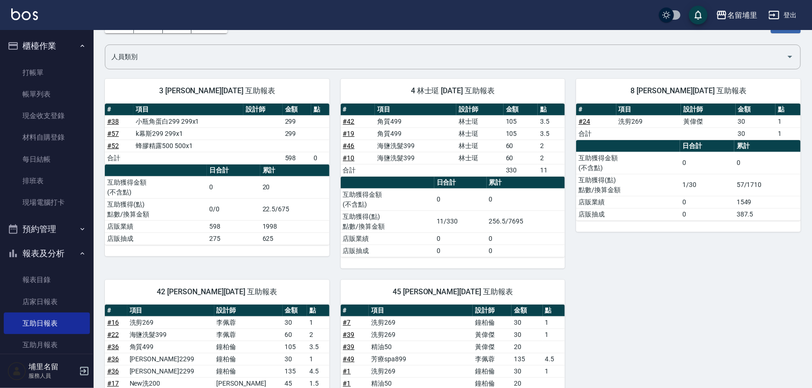
scroll to position [58, 0]
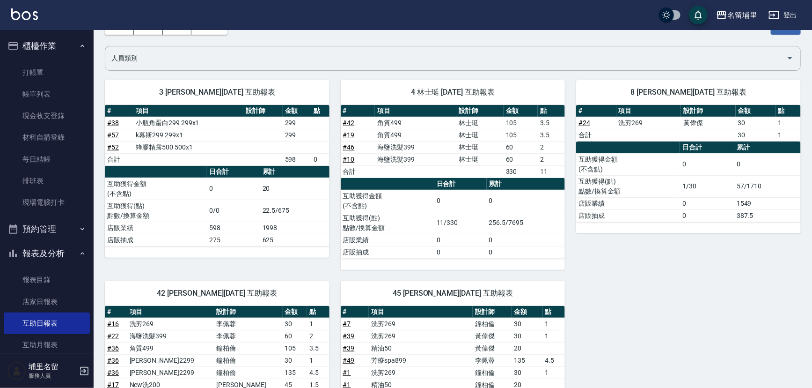
click at [112, 147] on link "# 52" at bounding box center [113, 146] width 12 height 7
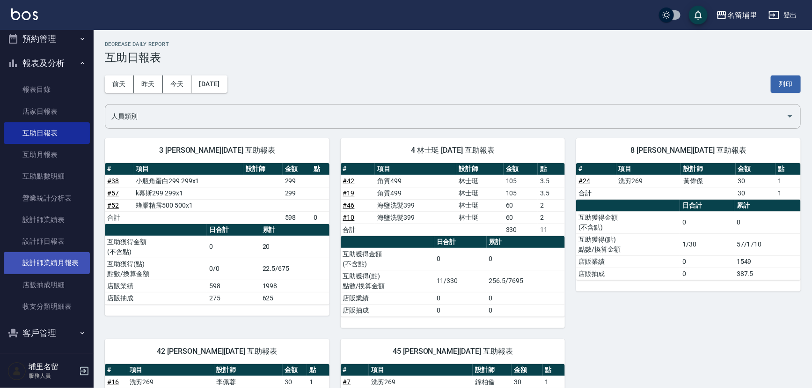
scroll to position [192, 0]
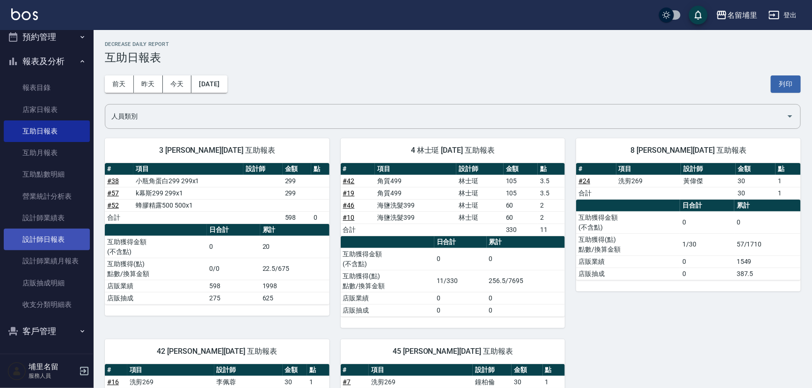
click at [62, 242] on link "設計師日報表" at bounding box center [47, 240] width 86 height 22
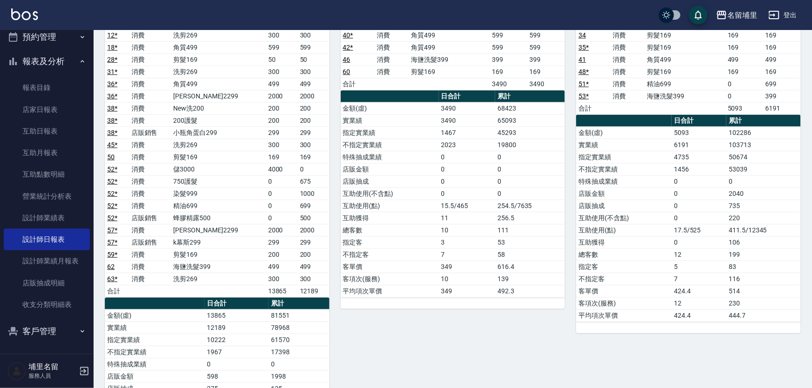
scroll to position [170, 0]
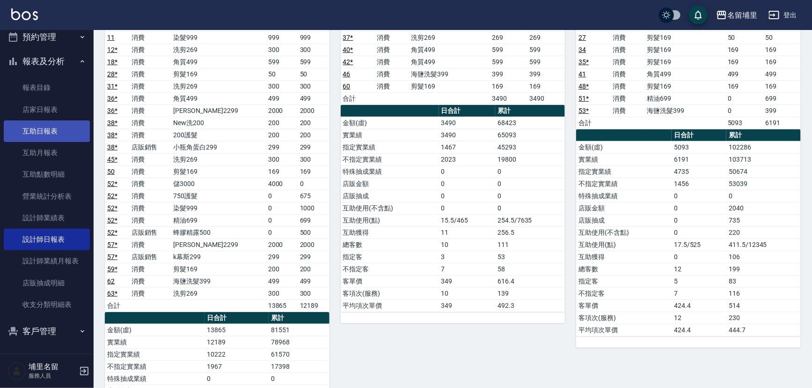
click at [52, 137] on link "互助日報表" at bounding box center [47, 131] width 86 height 22
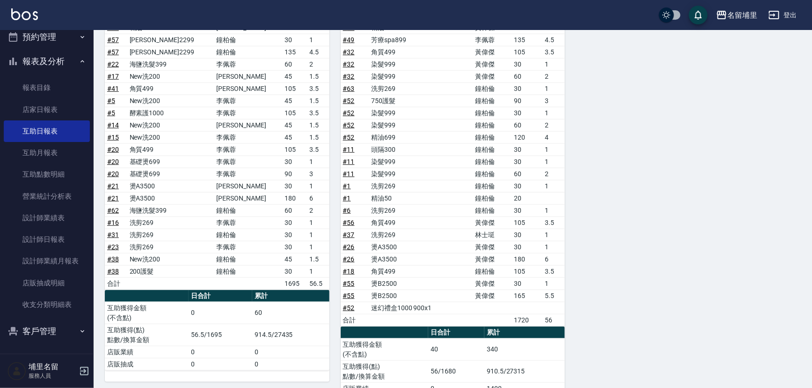
scroll to position [314, 0]
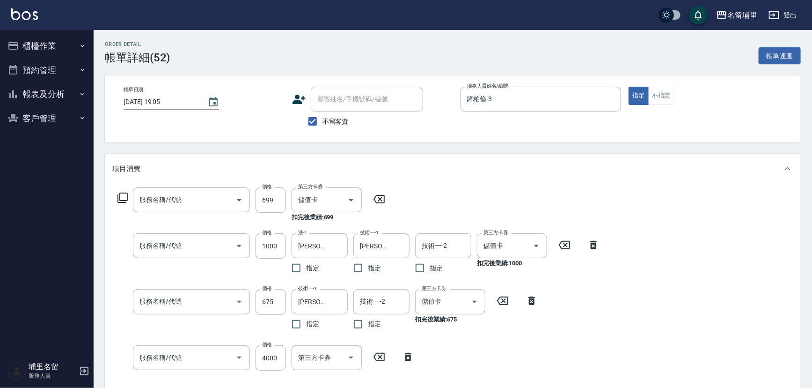
type input "精油699(669)"
type input "染髮999(499)"
type input "750護髮(575)"
type input "儲3000(8300)"
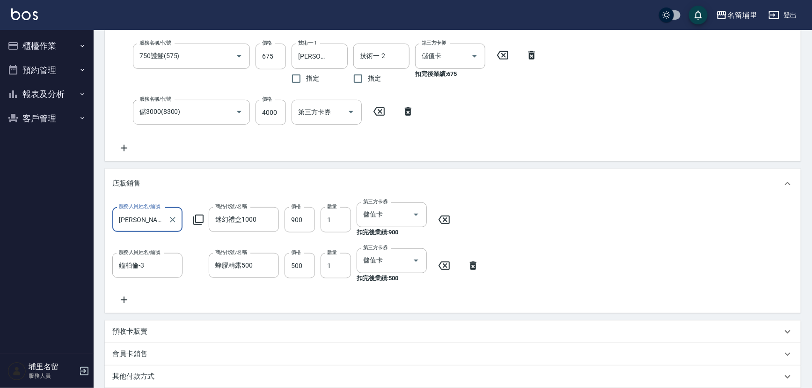
scroll to position [127, 0]
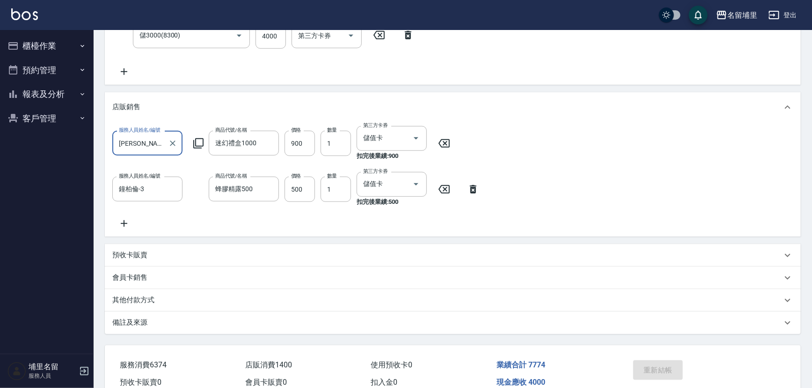
scroll to position [255, 0]
